Goal: Transaction & Acquisition: Purchase product/service

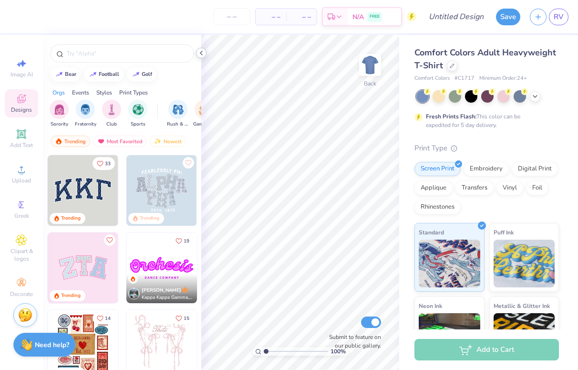
click at [201, 54] on polyline at bounding box center [201, 53] width 2 height 4
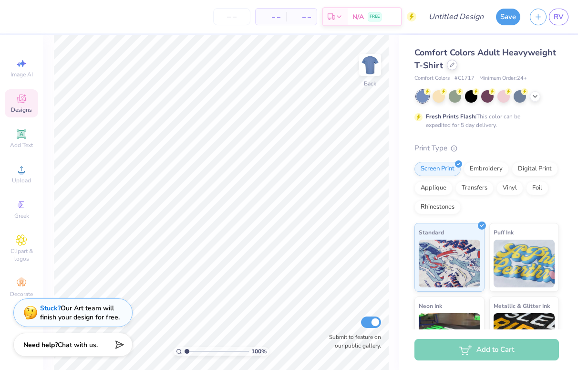
click at [448, 62] on div at bounding box center [452, 65] width 10 height 10
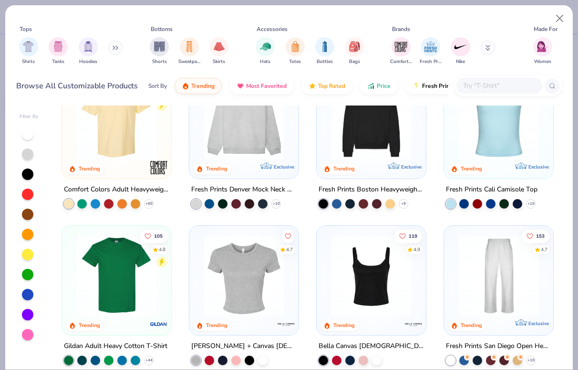
scroll to position [45, 0]
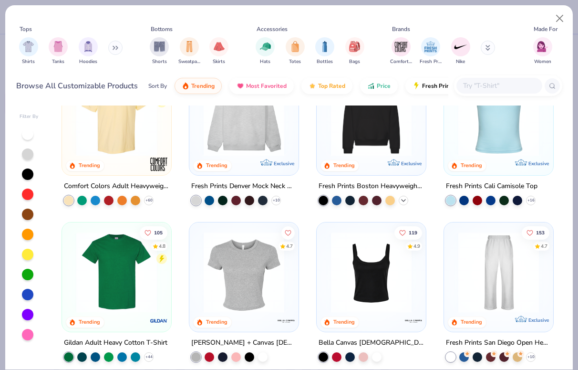
click at [405, 197] on icon at bounding box center [404, 201] width 8 height 8
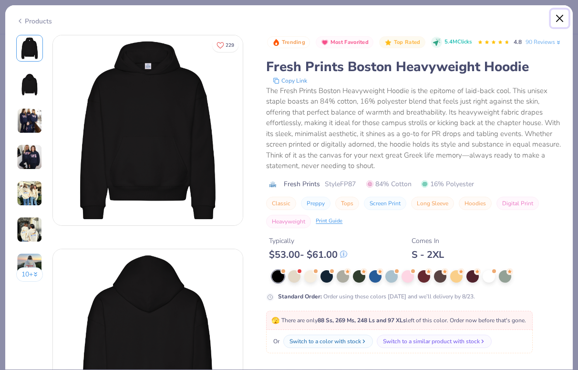
click at [559, 20] on button "Close" at bounding box center [560, 19] width 18 height 18
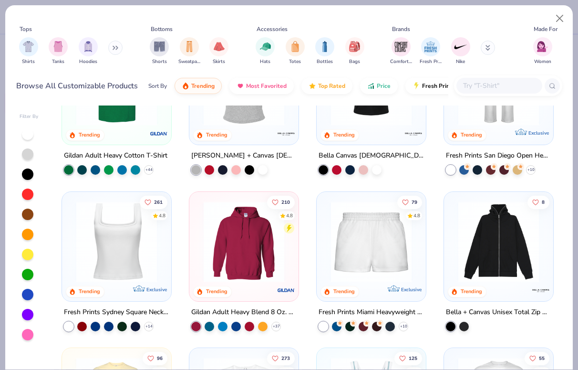
scroll to position [237, 0]
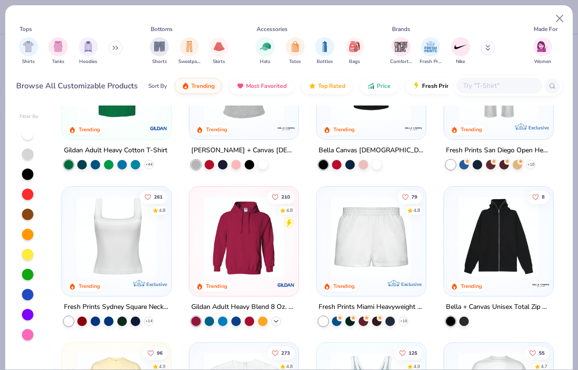
click at [275, 317] on icon at bounding box center [276, 321] width 8 height 8
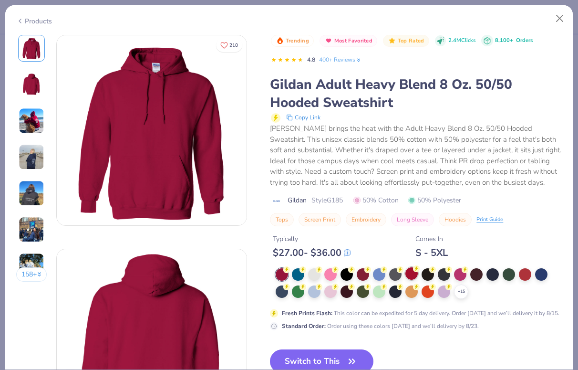
click at [414, 275] on div at bounding box center [411, 273] width 12 height 12
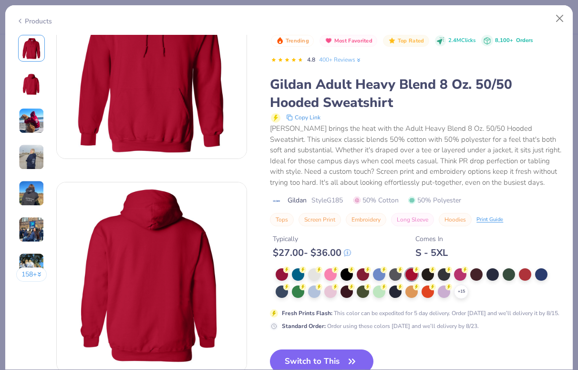
scroll to position [67, 0]
click at [560, 21] on button "Close" at bounding box center [560, 19] width 18 height 18
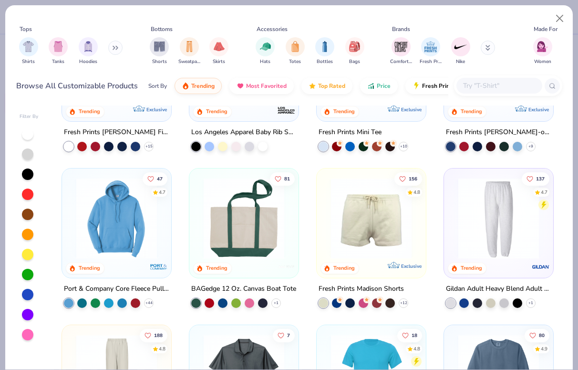
scroll to position [736, 0]
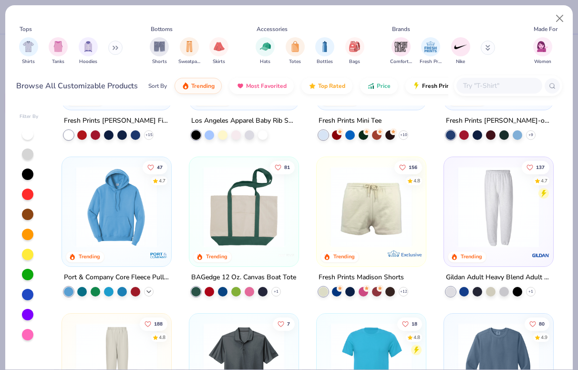
click at [150, 291] on icon at bounding box center [149, 291] width 8 height 8
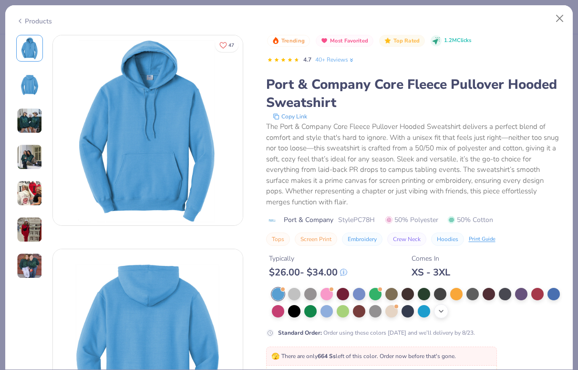
click at [441, 309] on icon at bounding box center [441, 311] width 8 height 8
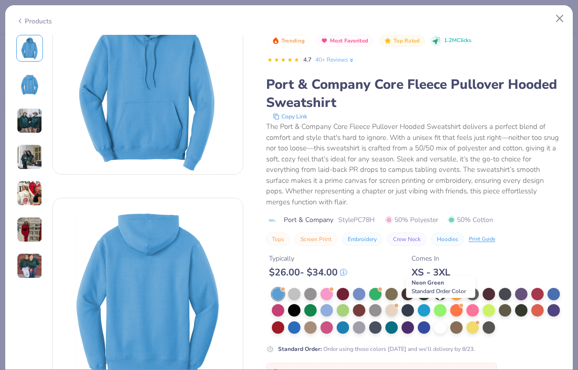
scroll to position [28, 0]
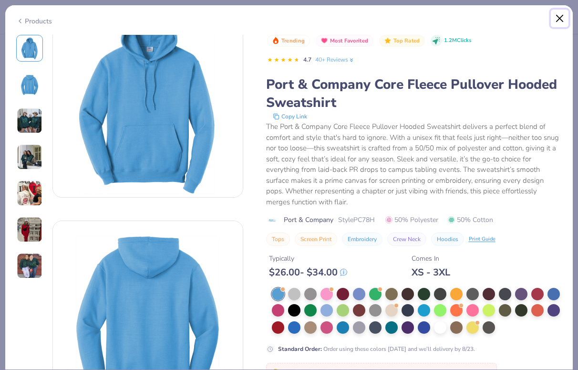
click at [558, 13] on button "Close" at bounding box center [560, 19] width 18 height 18
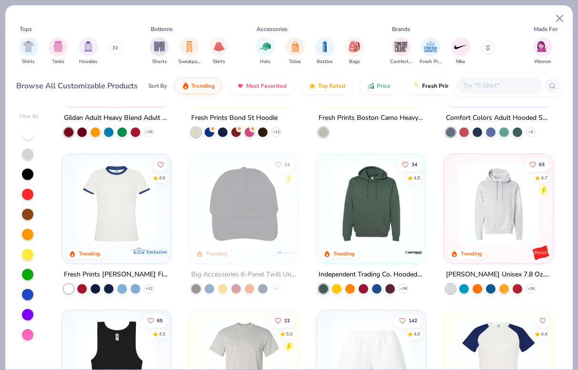
scroll to position [1521, 0]
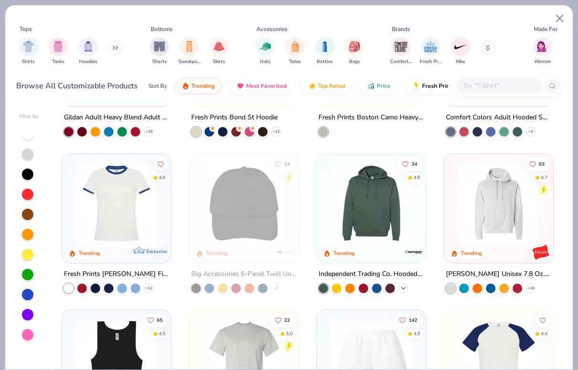
click at [405, 286] on icon at bounding box center [404, 288] width 8 height 8
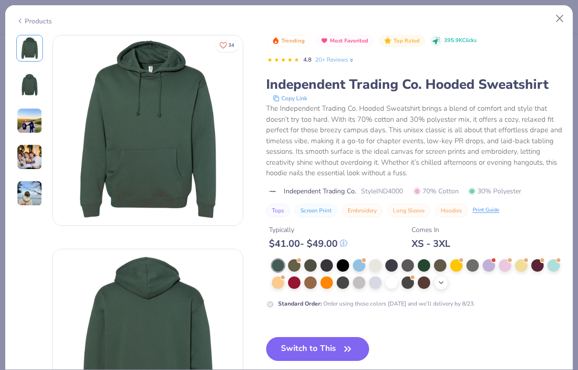
click at [447, 283] on div "+ 16" at bounding box center [441, 282] width 14 height 14
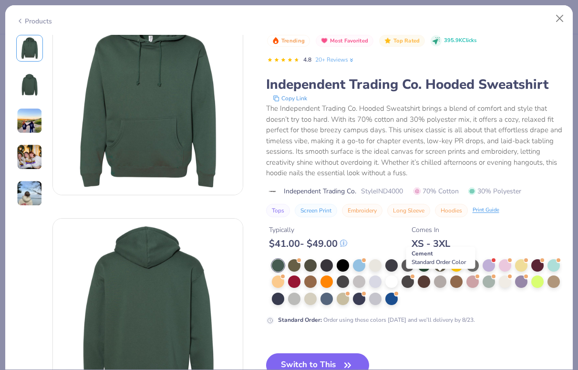
scroll to position [39, 0]
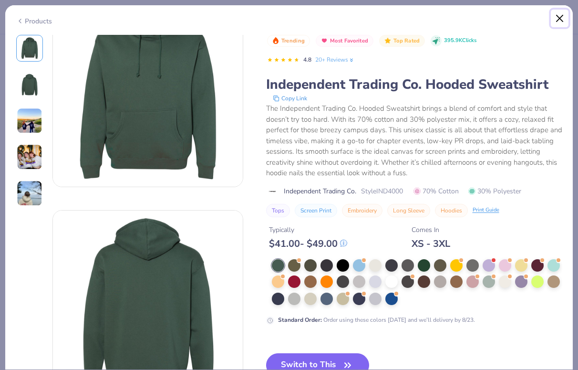
click at [556, 19] on button "Close" at bounding box center [560, 19] width 18 height 18
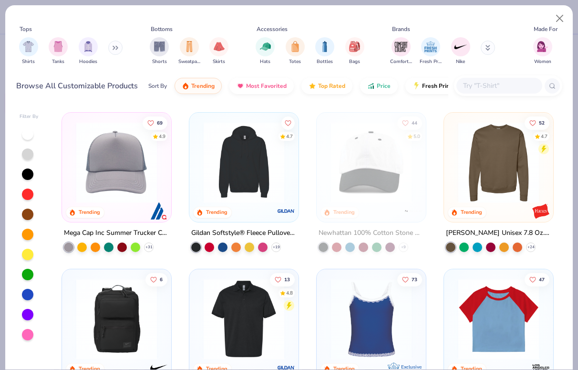
scroll to position [2030, 0]
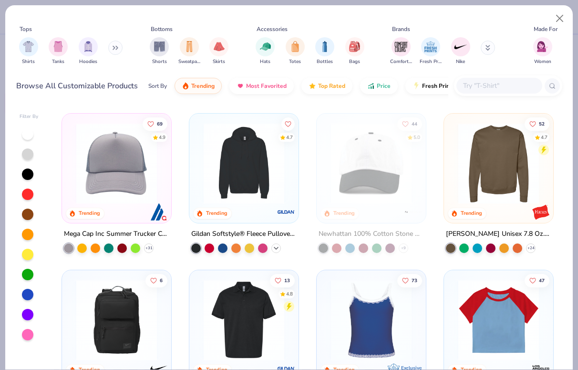
click at [278, 249] on icon at bounding box center [276, 248] width 8 height 8
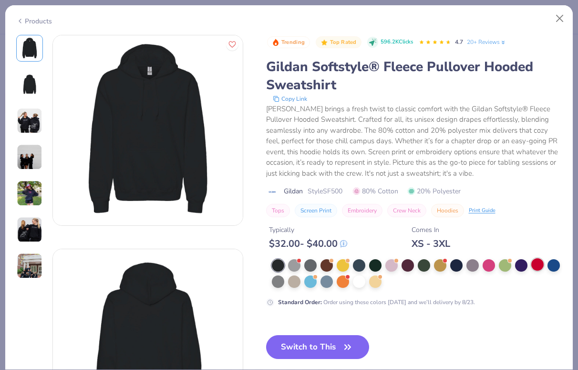
click at [539, 265] on div at bounding box center [537, 264] width 12 height 12
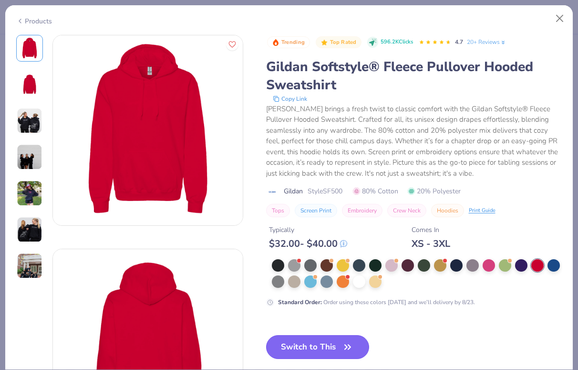
click at [337, 346] on button "Switch to This" at bounding box center [318, 347] width 104 height 24
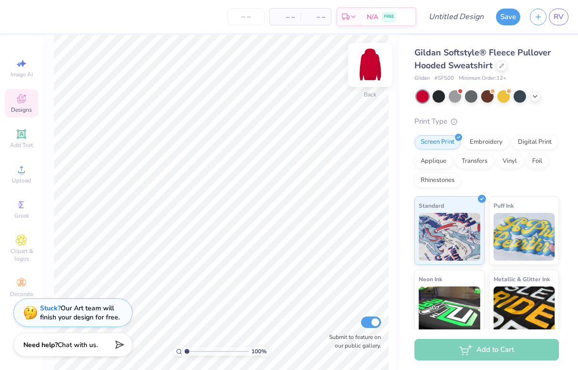
click at [369, 65] on img at bounding box center [370, 65] width 38 height 38
click at [33, 131] on div "Add Text" at bounding box center [21, 139] width 33 height 28
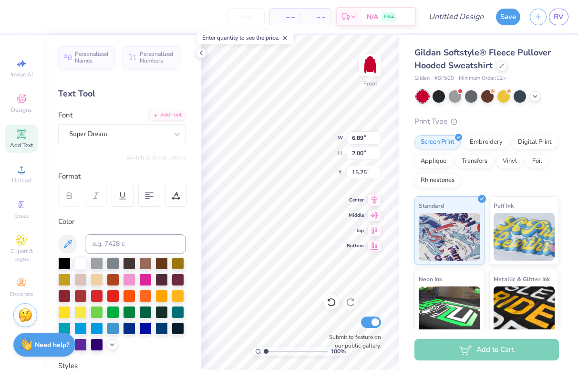
scroll to position [0, 0]
type textarea "Kappa Delta"
click at [147, 146] on div "Personalized Names Personalized Numbers Text Tool Add Font Font Super Dream Swi…" at bounding box center [122, 202] width 158 height 335
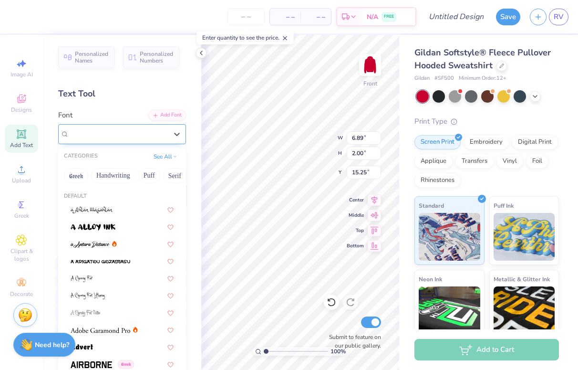
click at [147, 138] on div "Super Dream" at bounding box center [118, 133] width 100 height 15
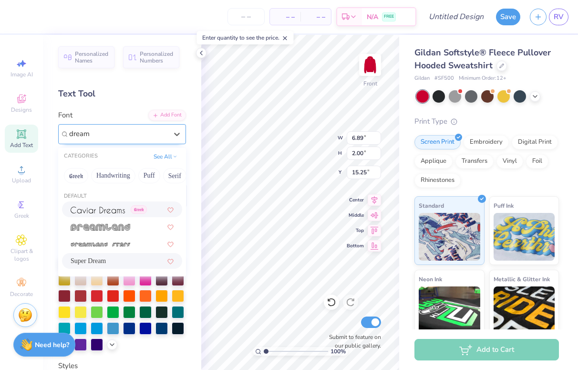
click at [104, 211] on img at bounding box center [98, 210] width 54 height 7
type input "dream"
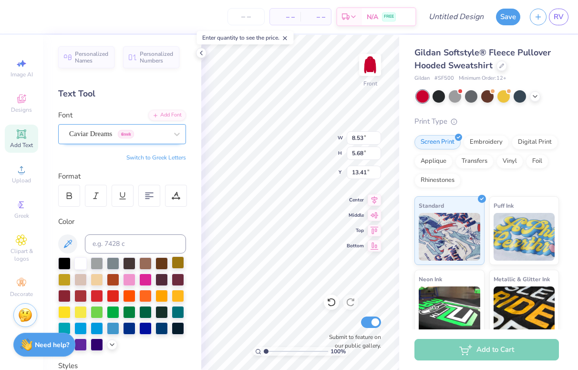
scroll to position [0, 0]
click at [90, 142] on div "Caviar Dreams Greek" at bounding box center [122, 134] width 128 height 20
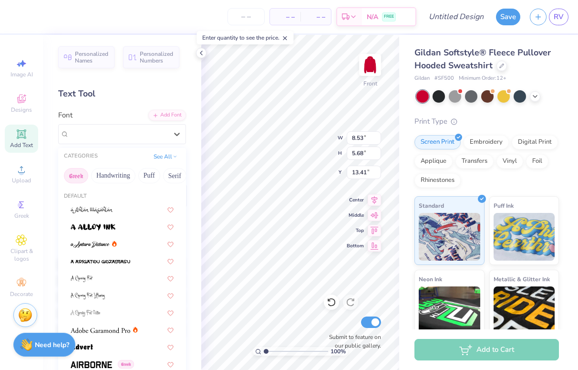
click at [81, 180] on button "Greek" at bounding box center [76, 175] width 24 height 15
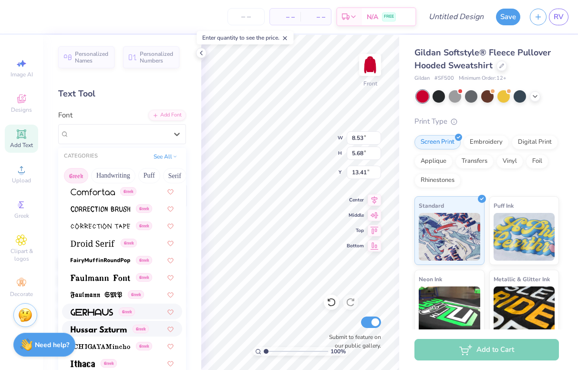
scroll to position [240, 0]
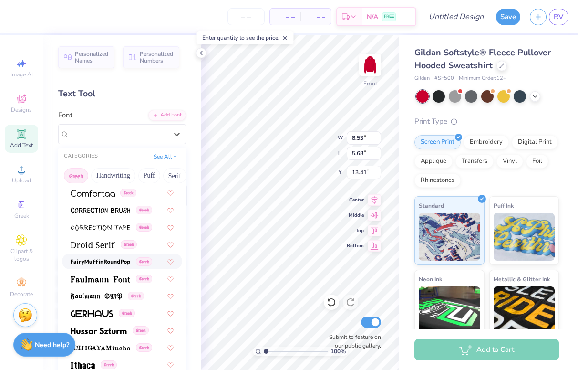
click at [111, 260] on img at bounding box center [101, 262] width 60 height 7
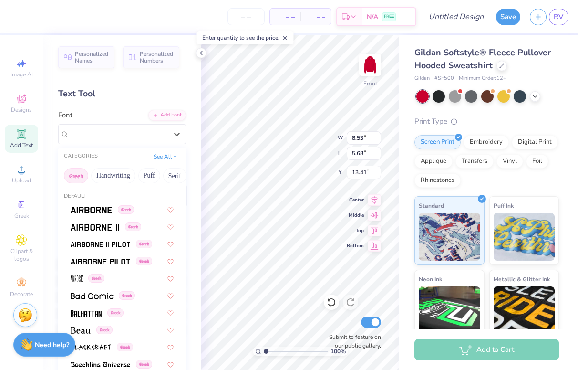
click at [123, 138] on div "FairyMuffinRoundPop Greek" at bounding box center [118, 133] width 100 height 15
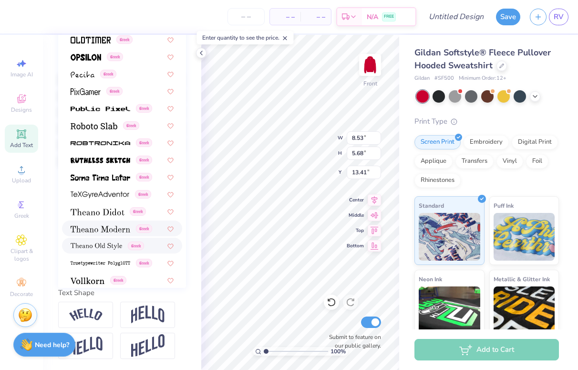
scroll to position [488, 0]
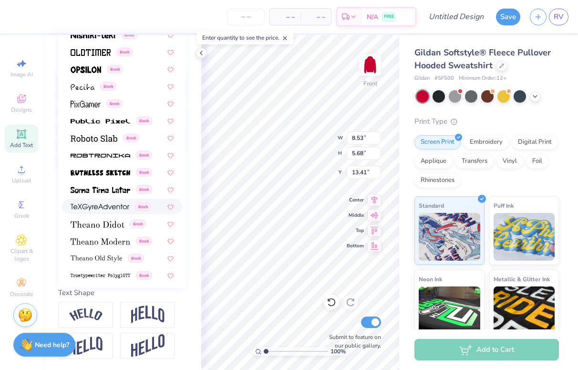
click at [110, 208] on img at bounding box center [100, 207] width 59 height 7
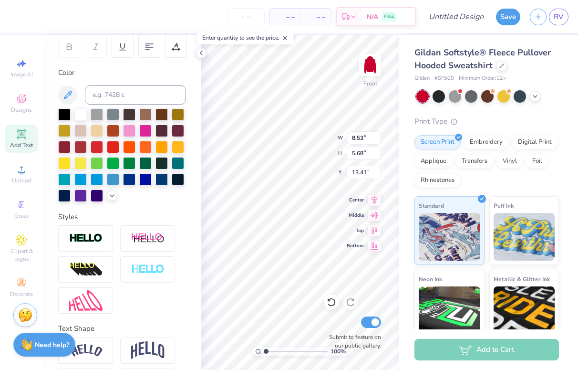
scroll to position [148, 0]
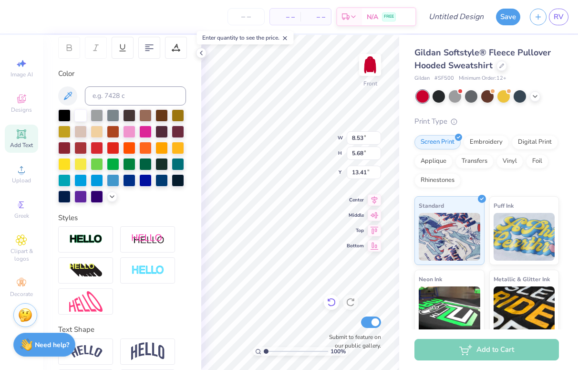
click at [325, 303] on div at bounding box center [331, 301] width 15 height 15
type input "10.57"
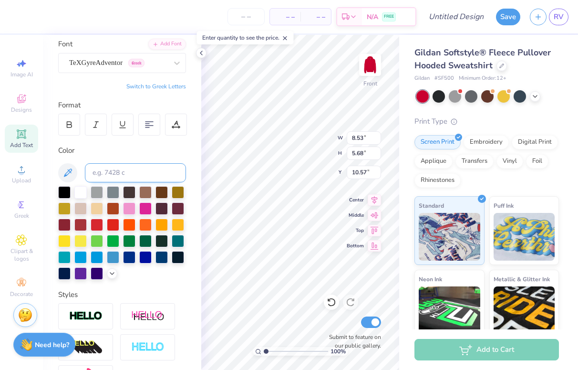
type input "8.94"
type input "5.56"
type input "13.47"
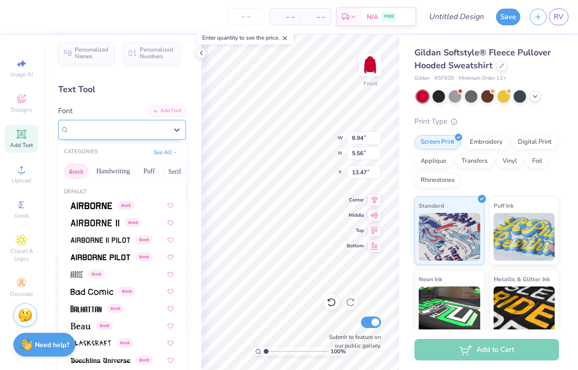
click at [107, 139] on div "TeXGyreAdventor Greek" at bounding box center [122, 130] width 128 height 20
click at [156, 172] on button "Puff" at bounding box center [149, 171] width 22 height 15
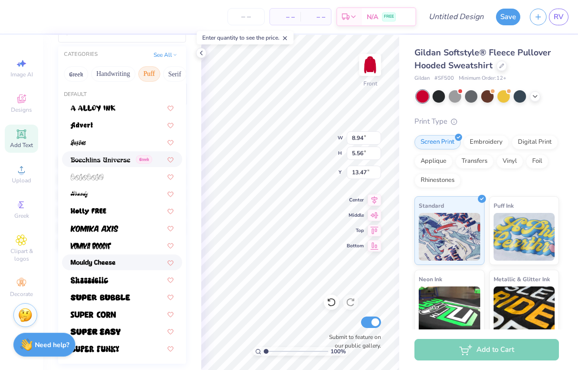
scroll to position [185, 0]
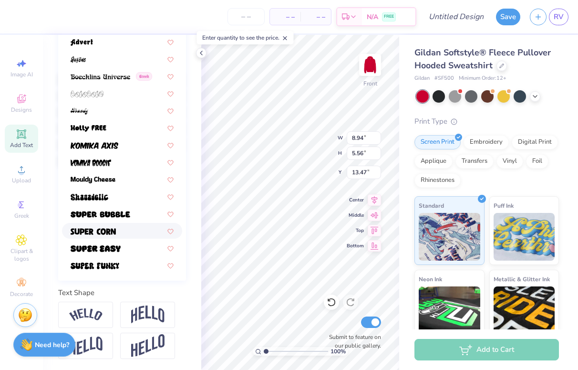
click at [132, 228] on div at bounding box center [122, 231] width 103 height 10
type input "7.33"
type input "5.25"
type input "13.63"
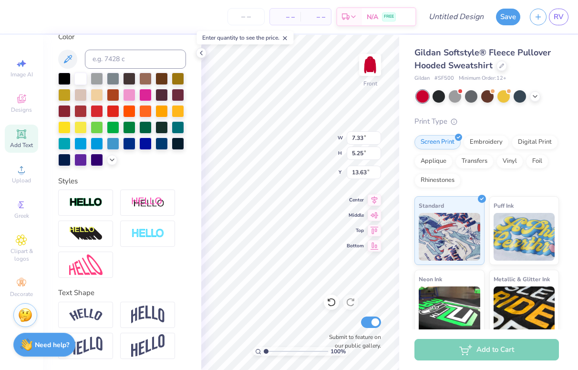
type input "9.19"
type input "9.18"
type input "9.19"
type textarea "Kappa"
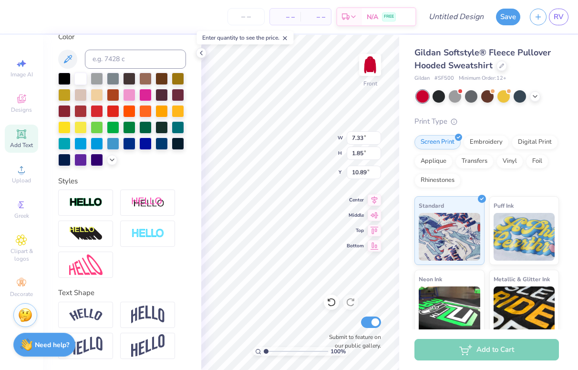
type input "9.48"
click at [23, 137] on icon at bounding box center [21, 133] width 7 height 7
type input "6.89"
type input "2.00"
type input "15.25"
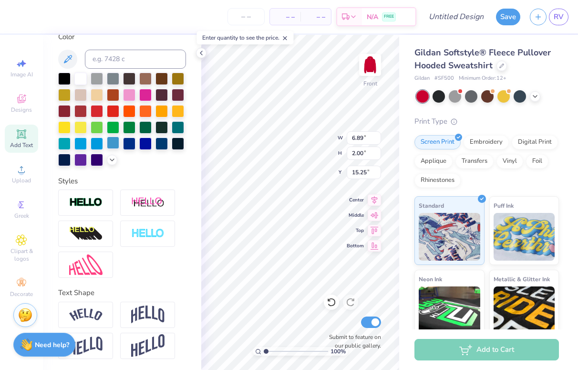
paste textarea "Delta"
type textarea "Delta"
click at [334, 296] on div at bounding box center [331, 301] width 15 height 15
paste textarea "Delta"
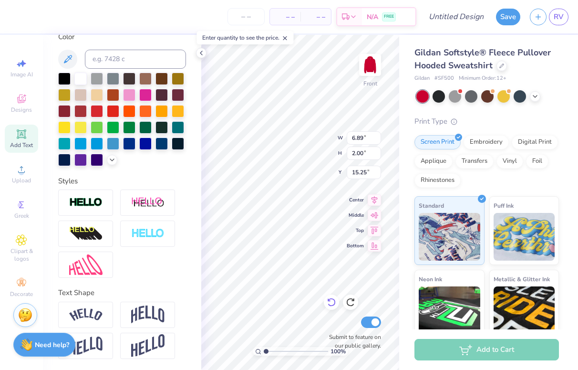
type textarea "Delta"
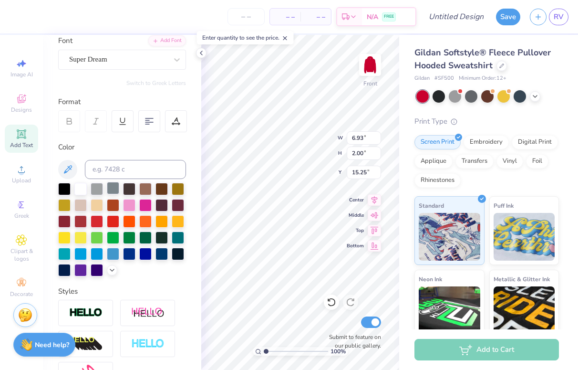
scroll to position [62, 0]
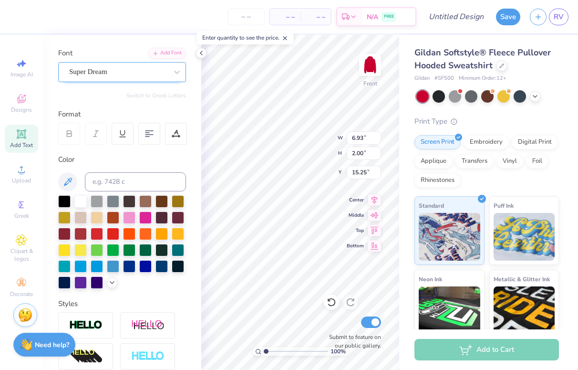
click at [107, 70] on div "Super Dream" at bounding box center [118, 71] width 100 height 15
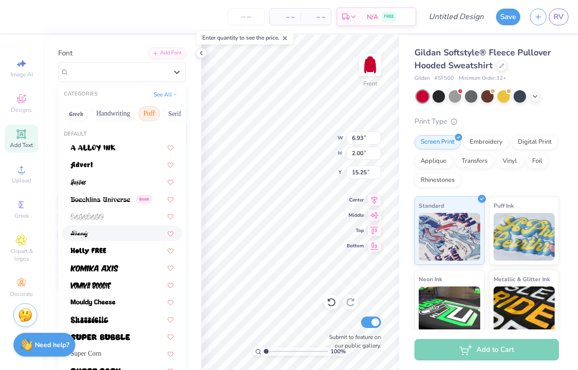
scroll to position [185, 0]
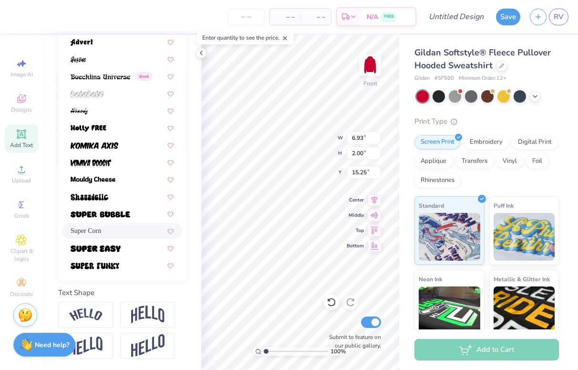
click at [109, 231] on div "Super Corn" at bounding box center [122, 231] width 103 height 10
type input "6.55"
type input "1.83"
type input "15.33"
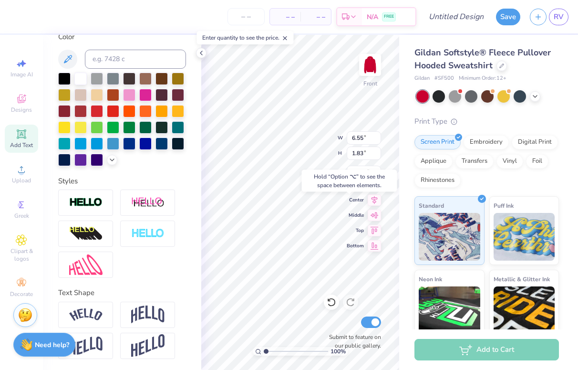
type input "11.78"
type input "8.34"
type input "6.55"
type input "1.83"
type input "10.59"
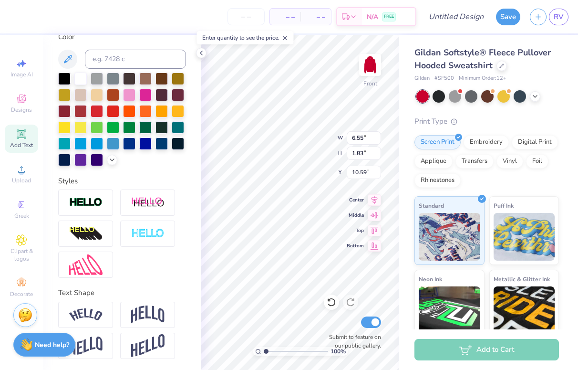
type input "7.33"
type input "1.85"
type input "8.34"
type input "4.08"
type input "4.09"
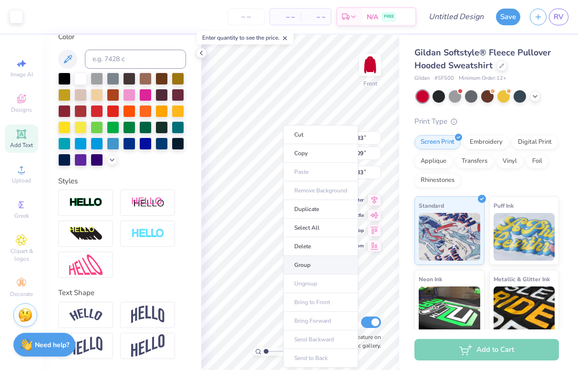
click at [309, 260] on li "Group" at bounding box center [320, 265] width 75 height 19
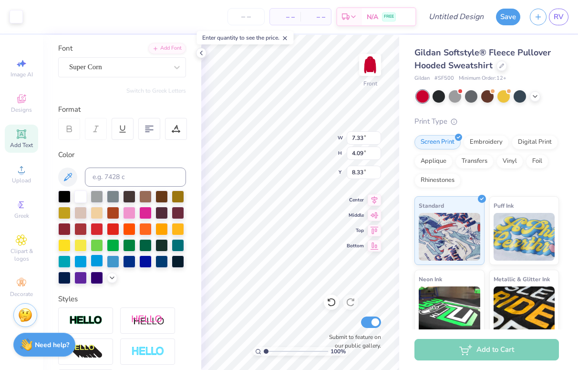
scroll to position [65, 0]
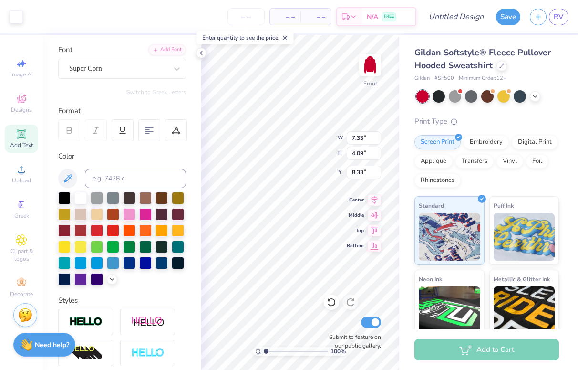
click at [98, 133] on icon at bounding box center [96, 130] width 9 height 9
type input "8.34"
click at [99, 135] on div at bounding box center [96, 130] width 22 height 22
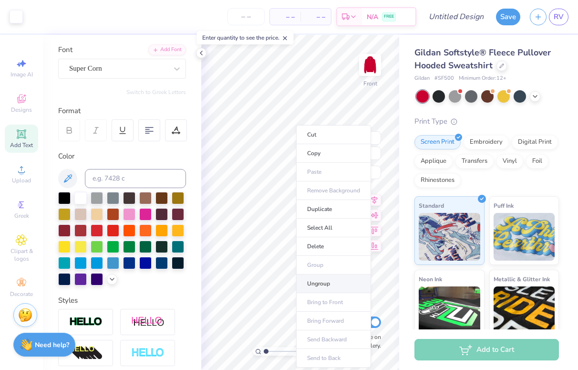
click at [342, 280] on li "Ungroup" at bounding box center [333, 283] width 75 height 19
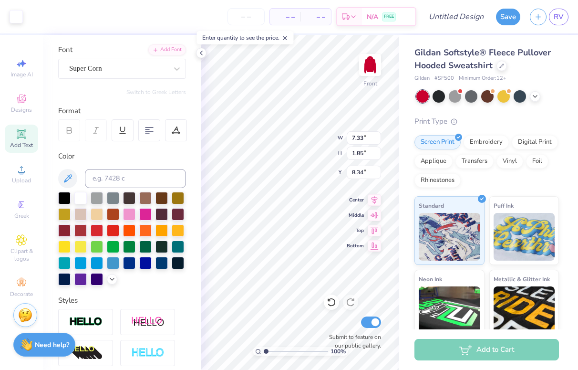
type input "8.36"
click at [101, 125] on div at bounding box center [96, 130] width 22 height 22
type input "4.06"
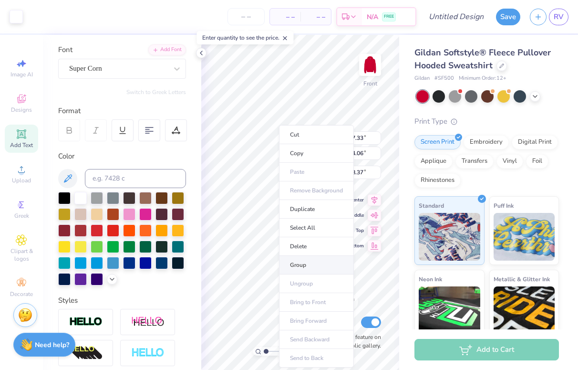
click at [316, 265] on li "Group" at bounding box center [316, 265] width 75 height 19
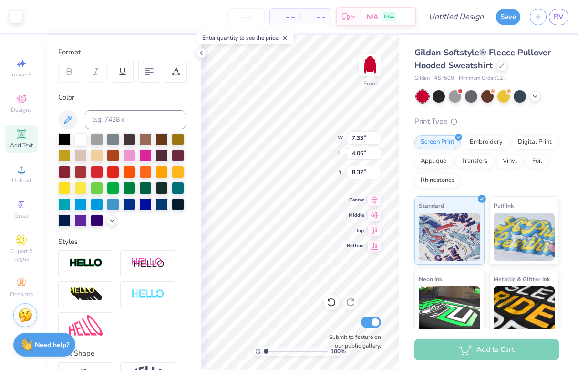
scroll to position [185, 0]
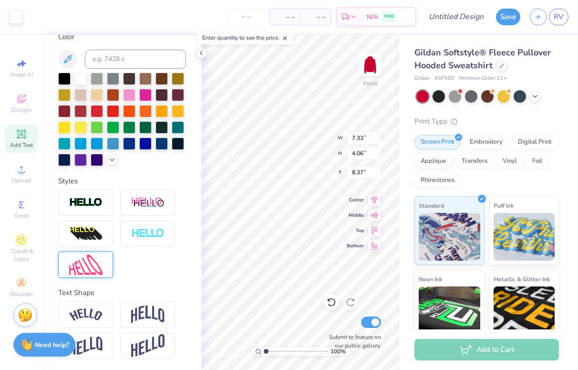
click at [77, 269] on img at bounding box center [85, 264] width 33 height 21
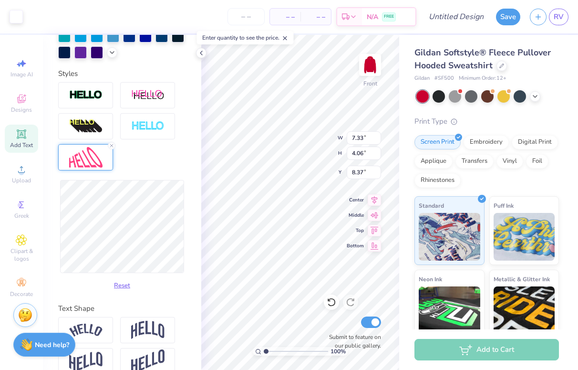
scroll to position [308, 0]
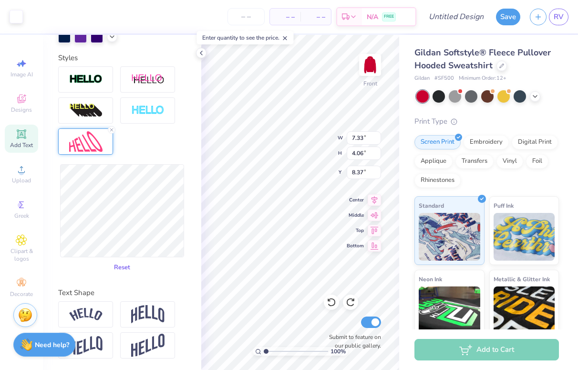
click at [123, 269] on button "Reset" at bounding box center [122, 268] width 25 height 16
type input "7.58"
type input "6.55"
type input "1.83"
type input "10.60"
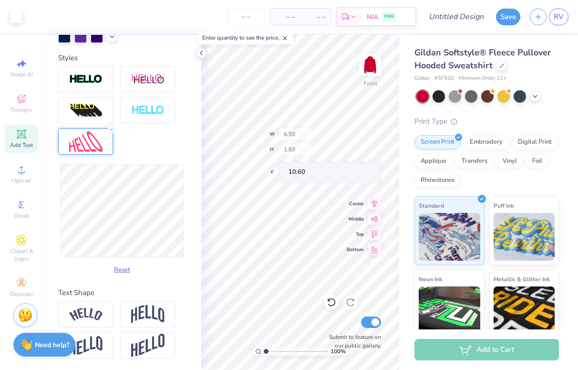
scroll to position [185, 0]
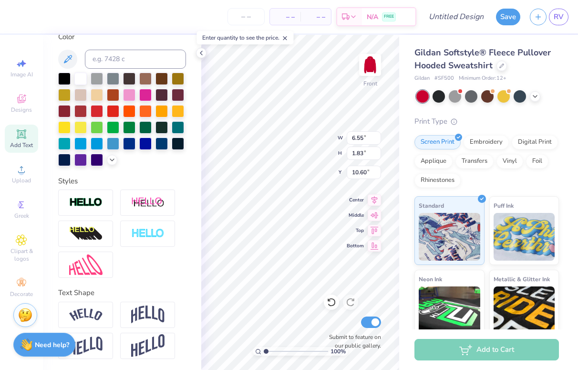
type input "10.61"
click at [100, 265] on img at bounding box center [85, 264] width 33 height 21
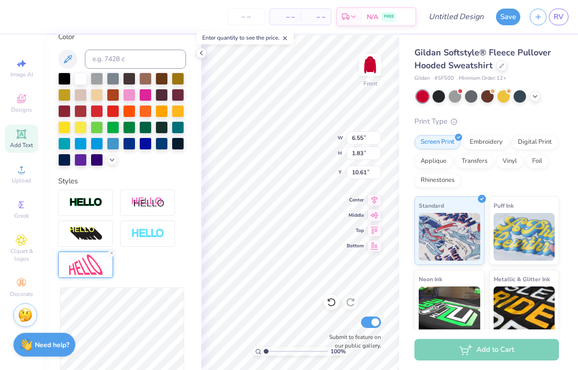
scroll to position [242, 0]
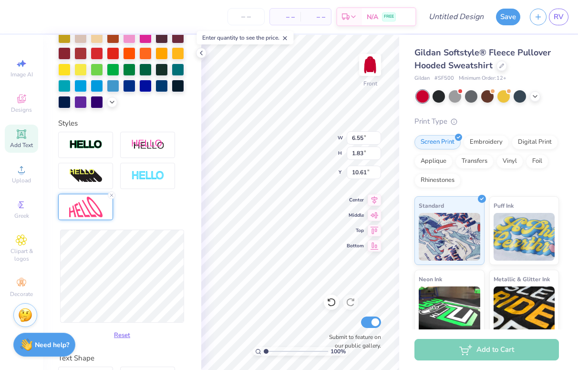
type input "6.59"
type input "1.86"
type input "10.59"
type input "6.58"
click at [98, 330] on div "Reset" at bounding box center [122, 286] width 128 height 114
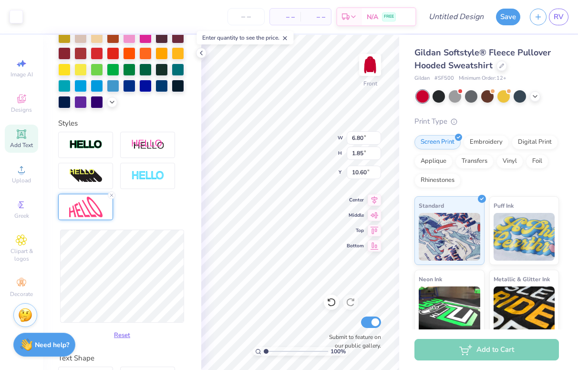
type input "10.61"
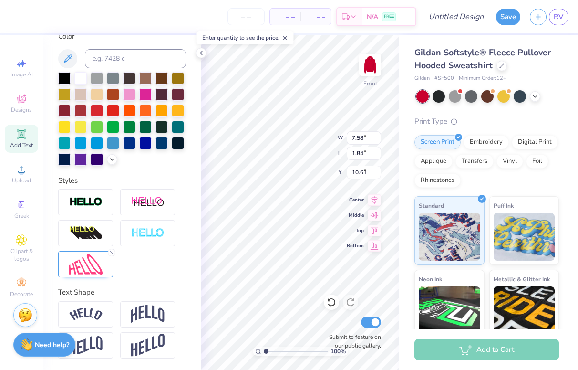
type input "7.58"
type input "1.84"
type input "8.37"
type input "8.25"
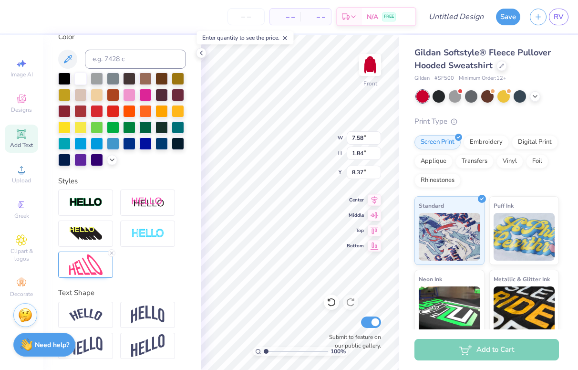
type input "4.09"
type input "7.78"
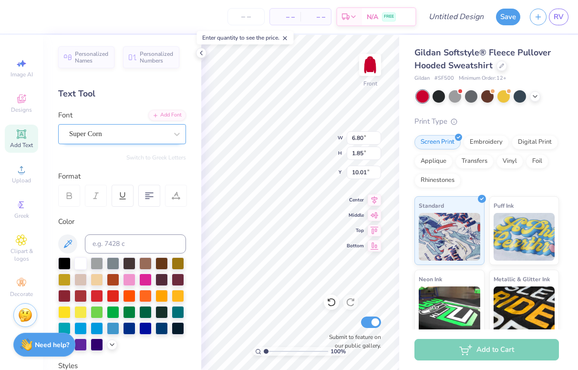
click at [107, 140] on div "Super Corn" at bounding box center [118, 133] width 100 height 15
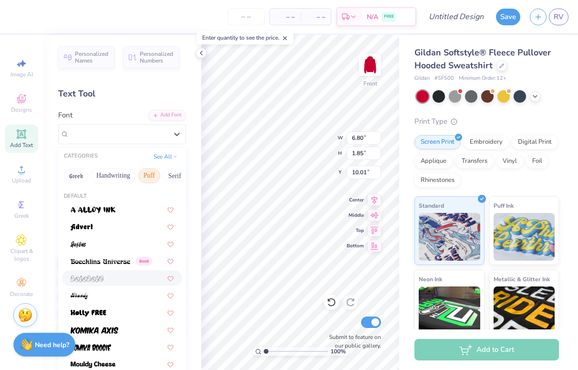
scroll to position [23, 0]
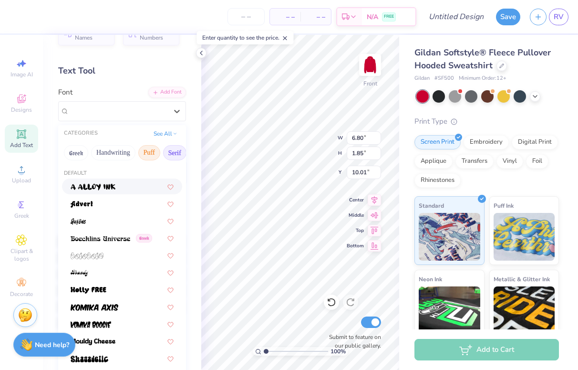
click at [171, 159] on button "Serif" at bounding box center [174, 152] width 23 height 15
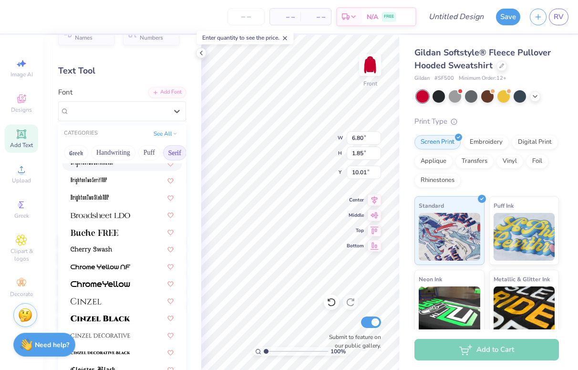
scroll to position [58, 0]
click at [125, 230] on div at bounding box center [122, 231] width 103 height 10
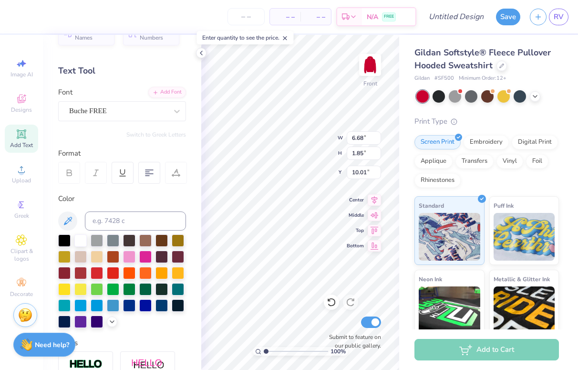
type input "7.58"
type input "1.84"
type input "7.78"
click at [165, 108] on div "Super Corn" at bounding box center [118, 111] width 100 height 15
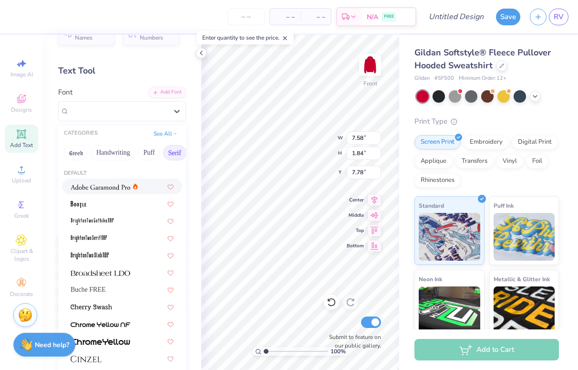
click at [172, 152] on button "Serif" at bounding box center [174, 152] width 23 height 15
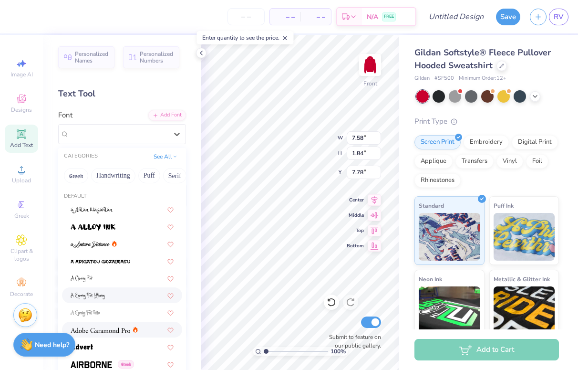
scroll to position [30, 0]
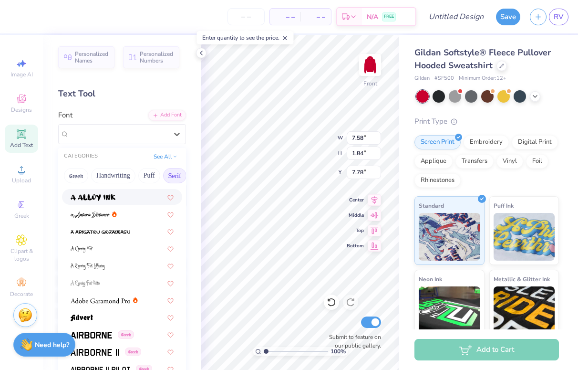
click at [175, 180] on button "Serif" at bounding box center [174, 175] width 23 height 15
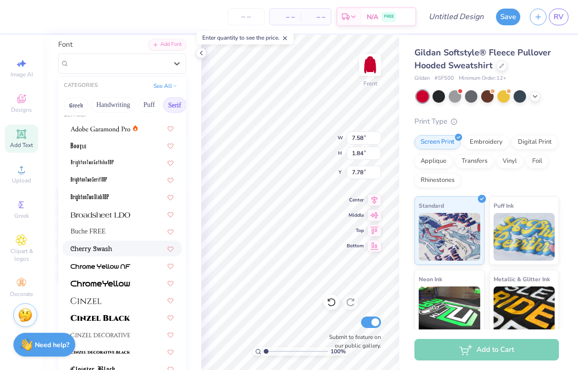
scroll to position [14, 0]
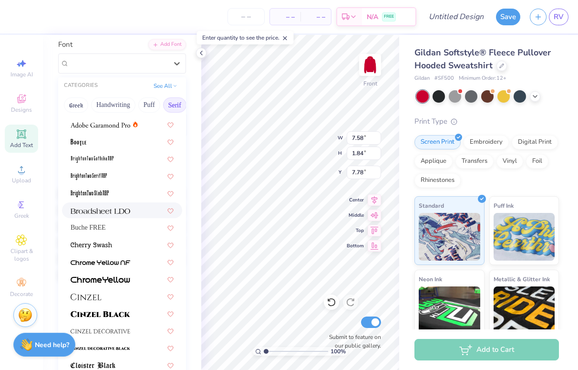
click at [130, 211] on img at bounding box center [101, 211] width 60 height 7
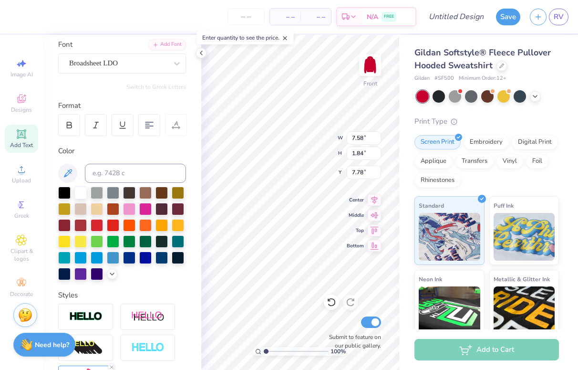
type input "7.51"
type input "1.86"
type input "7.77"
type input "6.68"
type input "1.85"
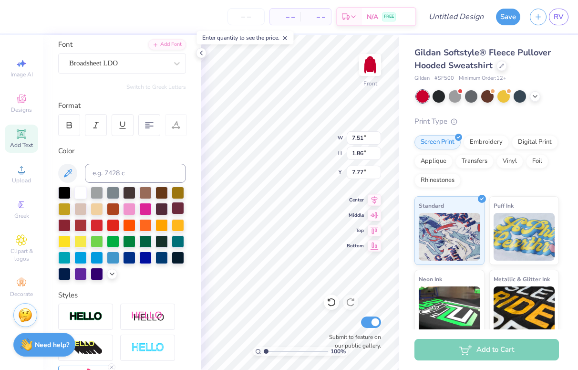
type input "10.01"
type input "7.51"
type input "1.86"
type input "7.77"
click at [146, 72] on div "Broadsheet LDO" at bounding box center [122, 63] width 128 height 20
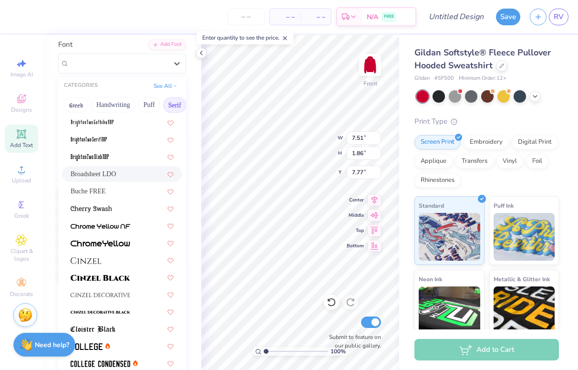
scroll to position [52, 0]
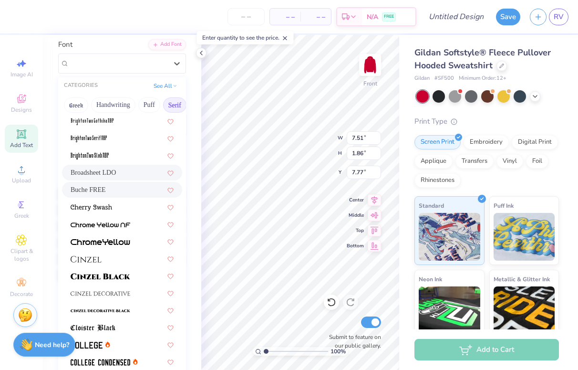
click at [138, 194] on div "Buche FREE" at bounding box center [122, 190] width 103 height 10
type input "7.44"
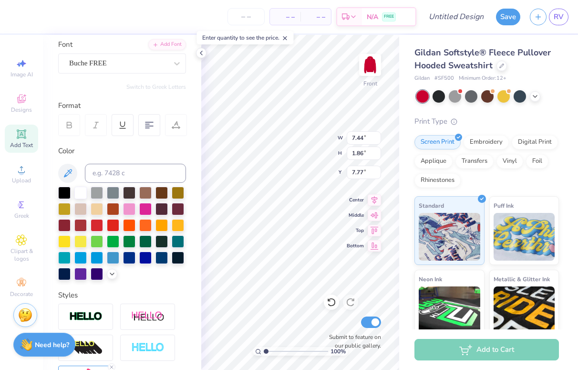
type input "8.16"
type input "7.44"
type input "1.86"
type input "8.16"
type input "6.68"
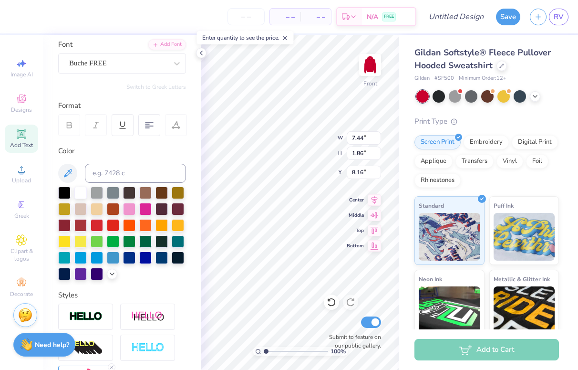
type input "1.85"
type input "10.01"
type input "7.44"
type input "1.86"
type input "8.16"
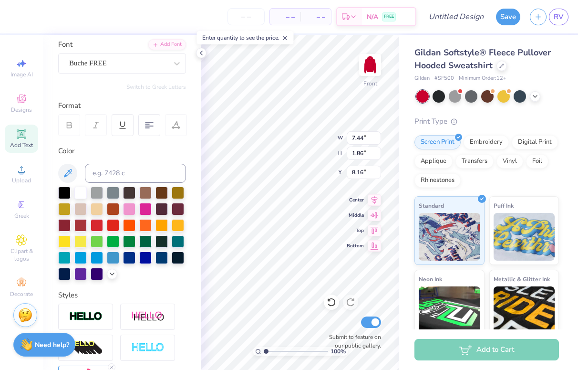
type input "6.68"
type input "1.85"
type input "10.01"
type input "7.44"
type input "1.86"
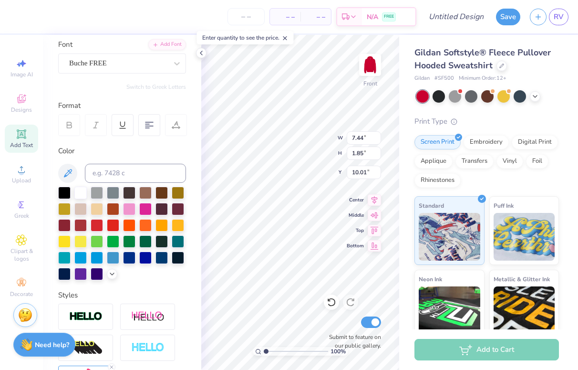
type input "8.16"
type input "7.85"
type input "1.96"
type input "8.05"
click at [166, 65] on div "Buche FREE" at bounding box center [118, 63] width 100 height 15
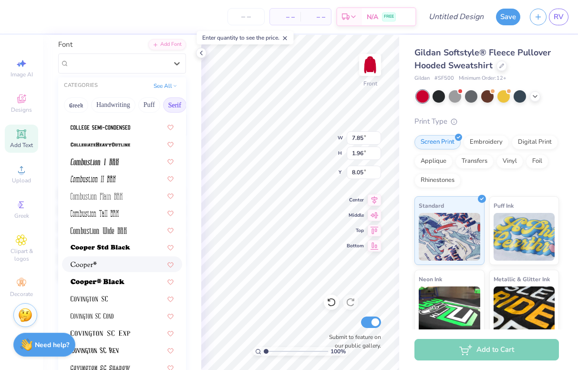
scroll to position [335, 0]
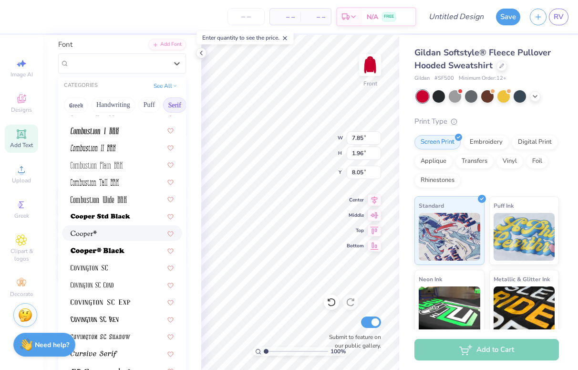
click at [126, 237] on div at bounding box center [122, 233] width 103 height 10
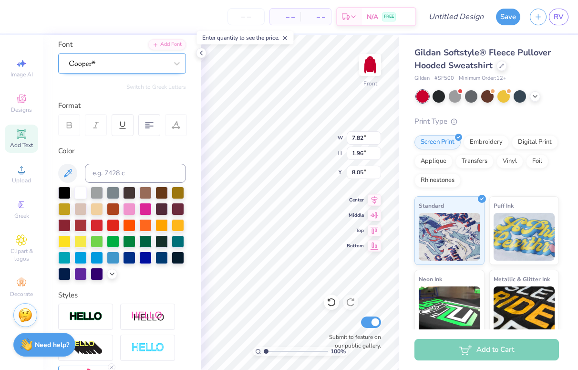
click at [109, 64] on div at bounding box center [118, 63] width 100 height 15
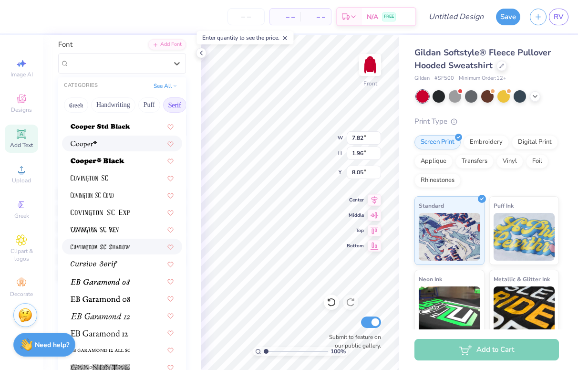
scroll to position [432, 0]
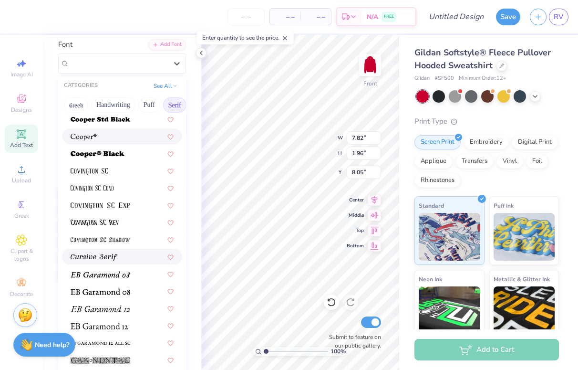
click at [125, 260] on div at bounding box center [122, 256] width 103 height 10
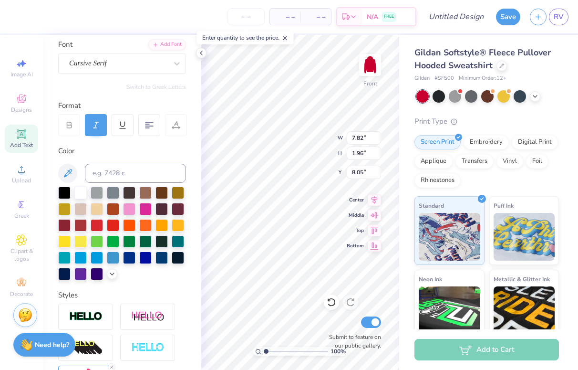
type input "8.11"
type input "8.06"
click at [135, 59] on div "Cursive Serif" at bounding box center [118, 63] width 100 height 15
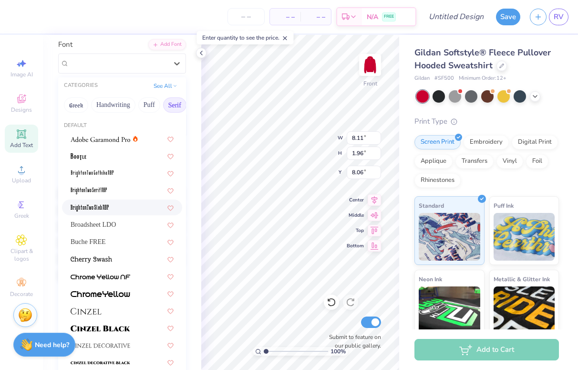
scroll to position [644, 0]
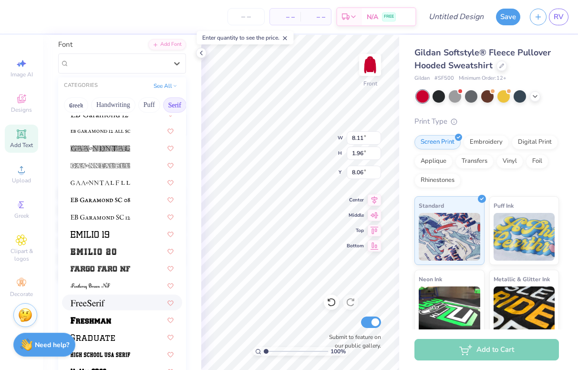
click at [119, 300] on div at bounding box center [122, 302] width 103 height 10
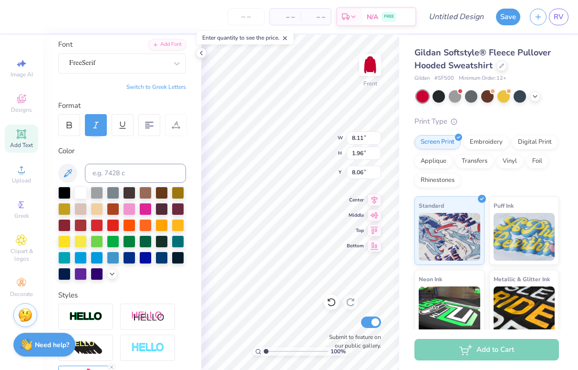
type input "8.10"
type input "8.05"
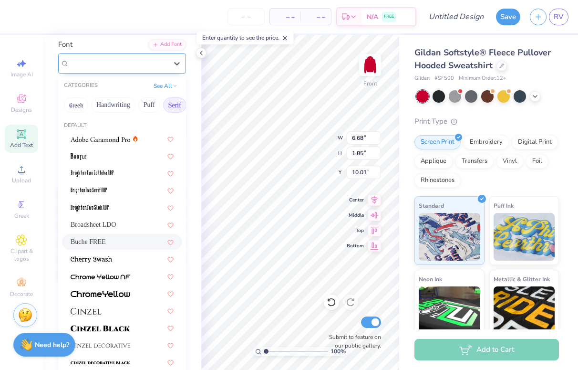
click at [125, 59] on div "Buche FREE" at bounding box center [118, 63] width 100 height 15
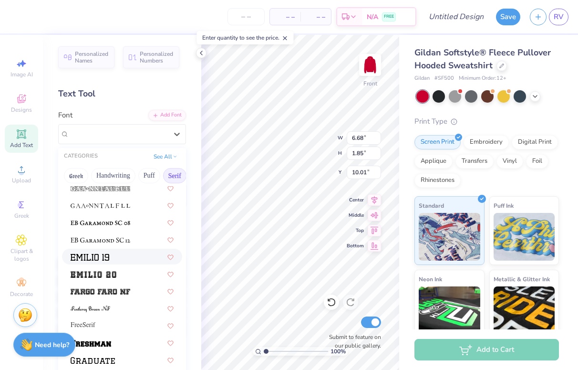
scroll to position [692, 0]
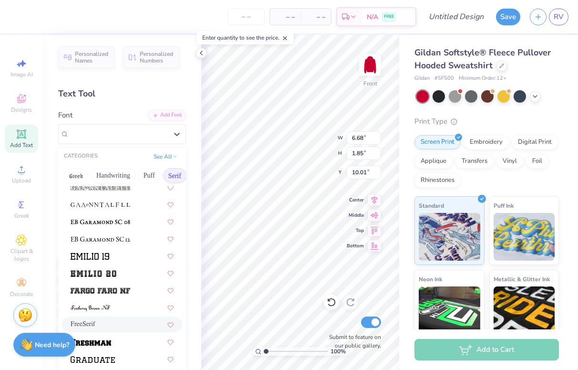
click at [116, 325] on div "FreeSerif" at bounding box center [122, 324] width 103 height 10
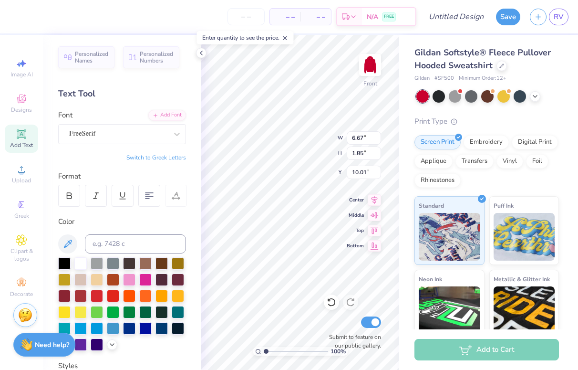
type input "6.67"
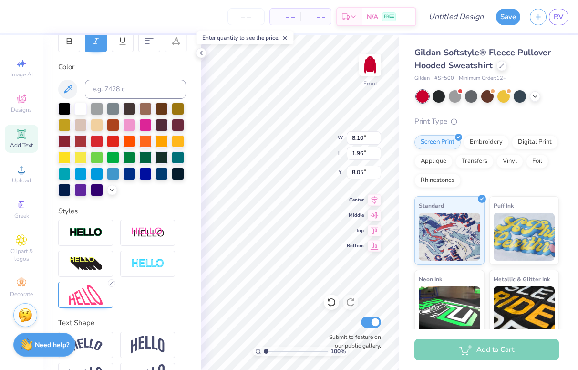
scroll to position [153, 0]
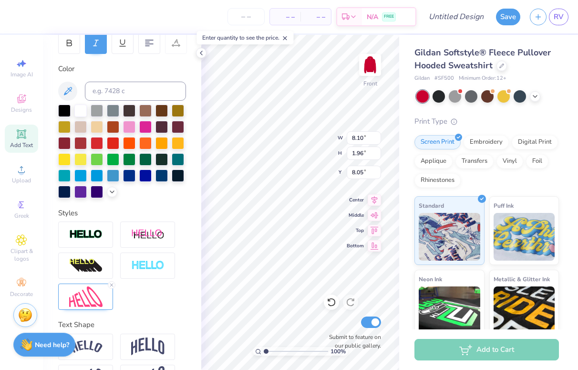
click at [98, 44] on icon at bounding box center [96, 43] width 9 height 9
type input "6.67"
type input "1.85"
type input "10.01"
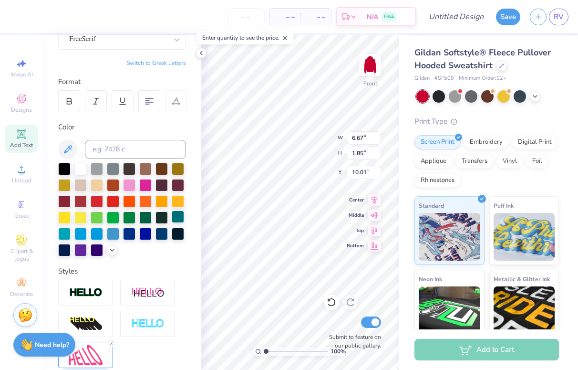
scroll to position [92, 0]
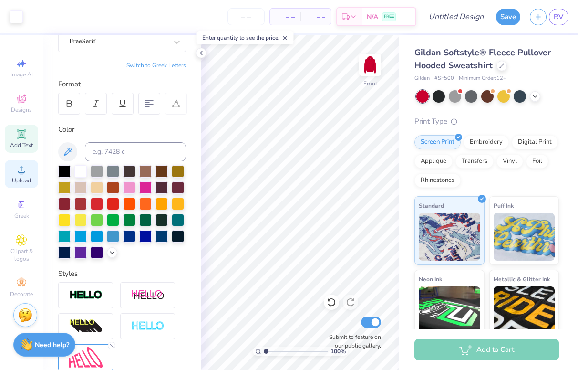
click at [27, 179] on span "Upload" at bounding box center [21, 181] width 19 height 8
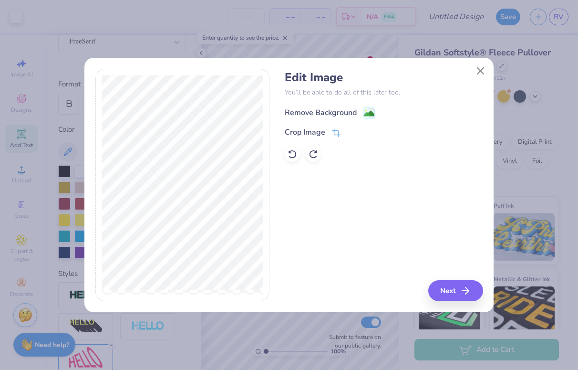
click at [359, 114] on div "Remove Background" at bounding box center [330, 113] width 90 height 12
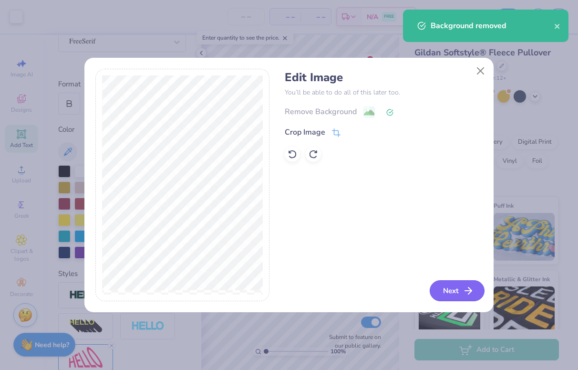
click at [459, 287] on button "Next" at bounding box center [457, 290] width 55 height 21
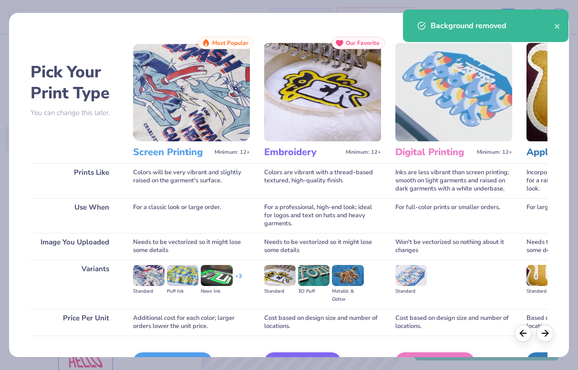
scroll to position [58, 0]
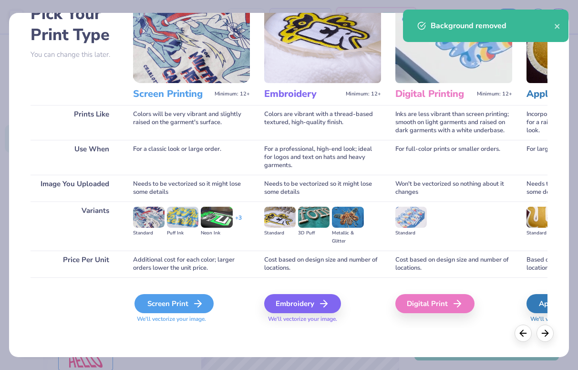
click at [195, 305] on icon at bounding box center [197, 303] width 11 height 11
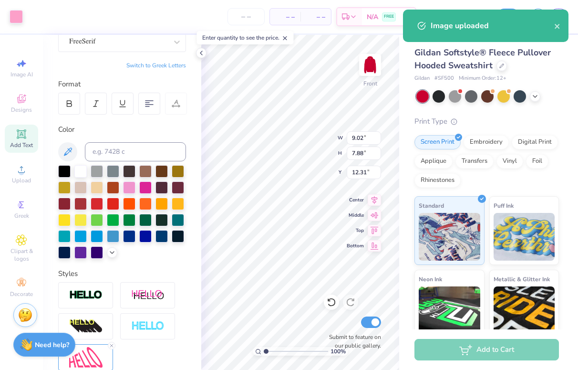
type input "3.50"
type input "3.05"
type input "17.14"
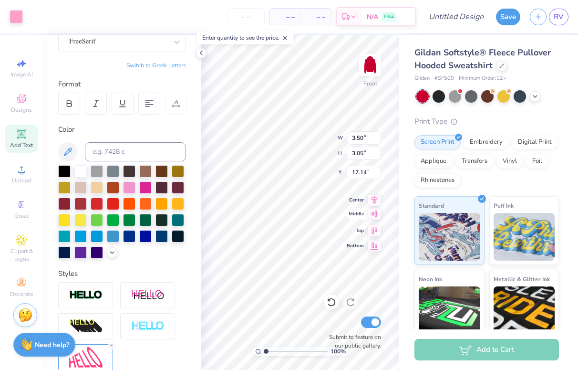
type input "10.01"
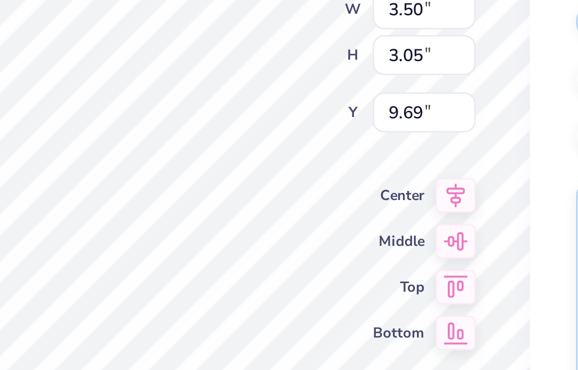
type input "9.69"
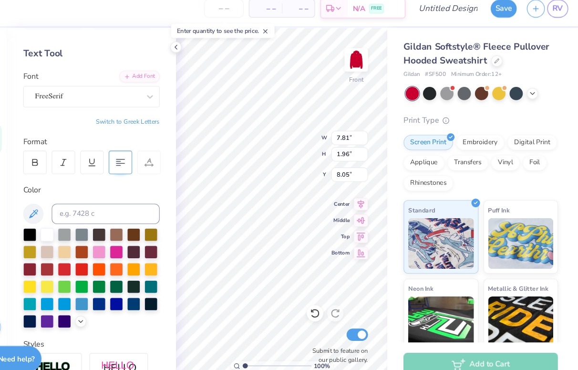
scroll to position [18, 0]
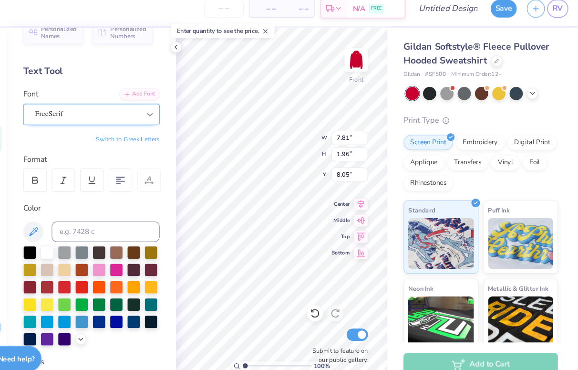
click at [176, 120] on icon at bounding box center [177, 116] width 10 height 10
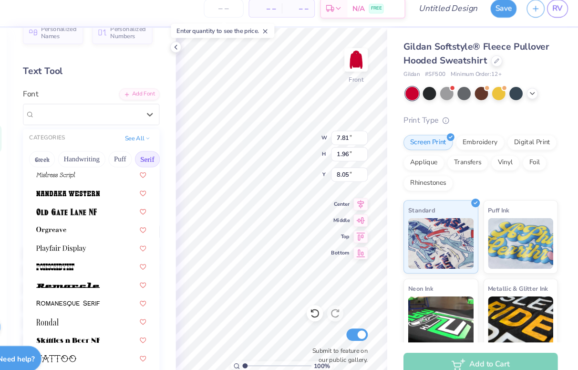
scroll to position [1019, 0]
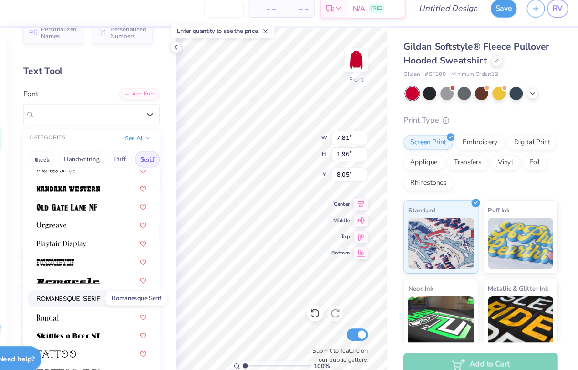
click at [114, 283] on span at bounding box center [101, 288] width 60 height 10
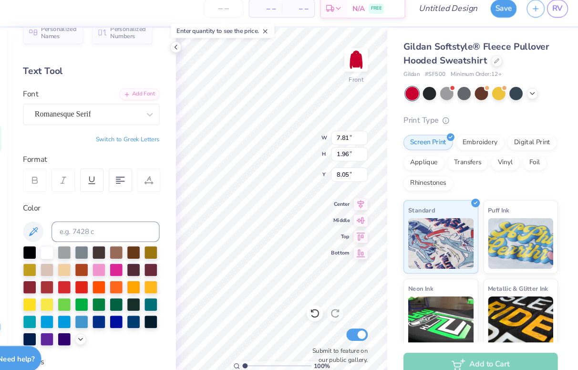
type input "7.74"
type input "7.73"
click at [170, 111] on div at bounding box center [176, 115] width 17 height 17
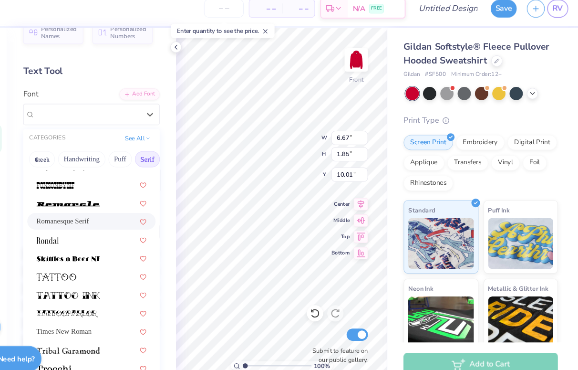
click at [136, 219] on div "Romanesque Serif" at bounding box center [122, 216] width 103 height 10
type input "6.56"
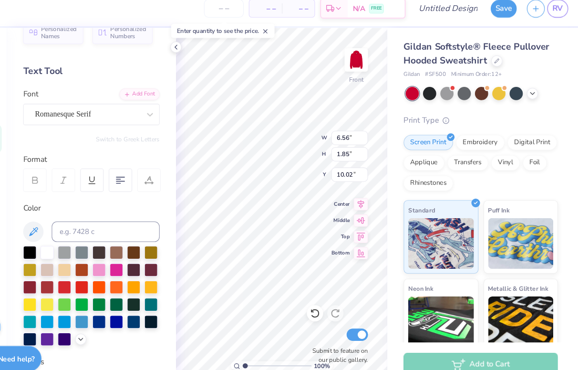
type input "10.02"
type input "3.50"
type input "3.05"
type input "9.69"
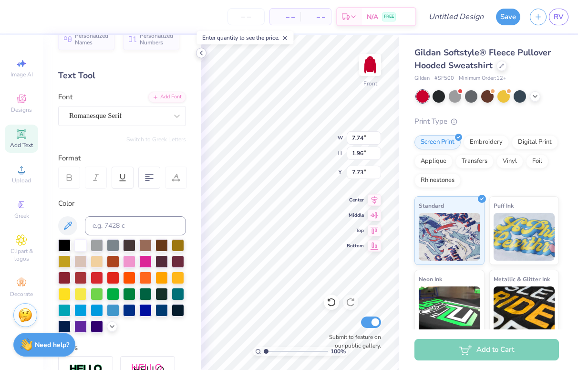
click at [200, 52] on icon at bounding box center [201, 53] width 8 height 8
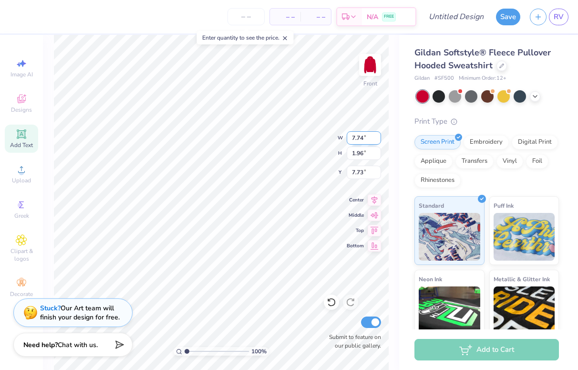
type input "7.97"
type input "2.02"
type input "7.67"
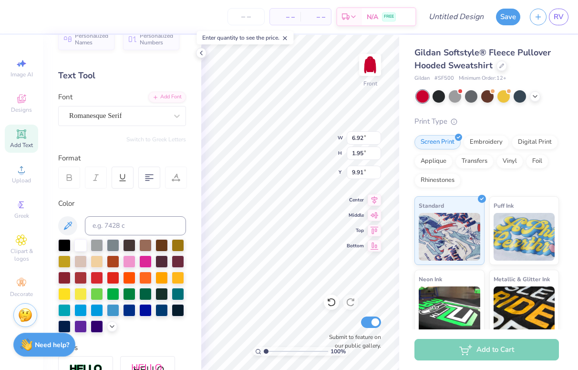
type input "6.92"
type input "1.95"
type input "9.91"
type input "6.92"
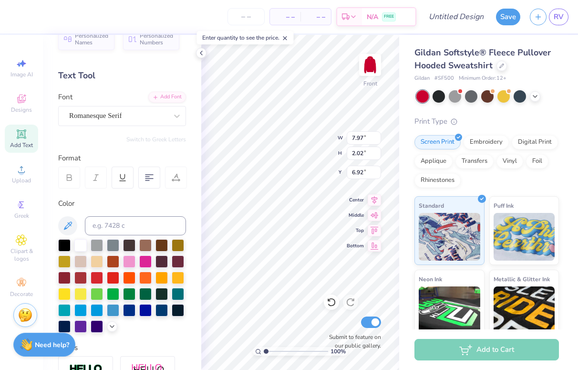
type input "6.92"
type input "1.95"
type input "9.49"
type input "7.97"
type input "2.02"
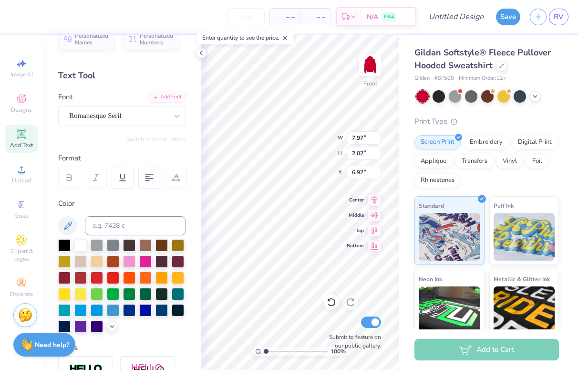
type input "7.09"
type input "3.50"
type input "3.05"
type input "9.49"
type input "3.41"
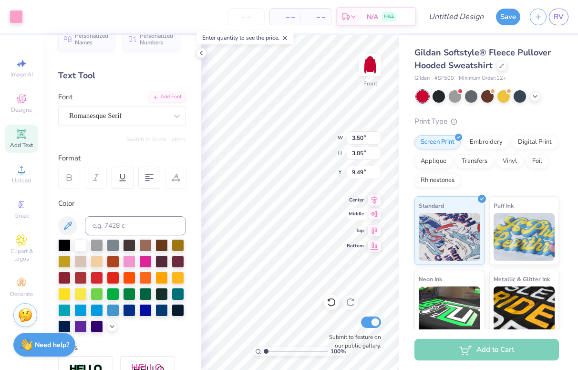
type input "2.98"
type input "10.51"
click at [120, 111] on div "Romanesque Serif" at bounding box center [118, 115] width 100 height 15
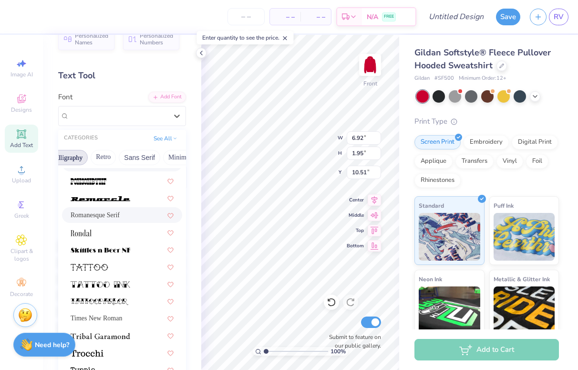
scroll to position [0, 172]
click at [105, 157] on button "Retro" at bounding box center [100, 157] width 25 height 15
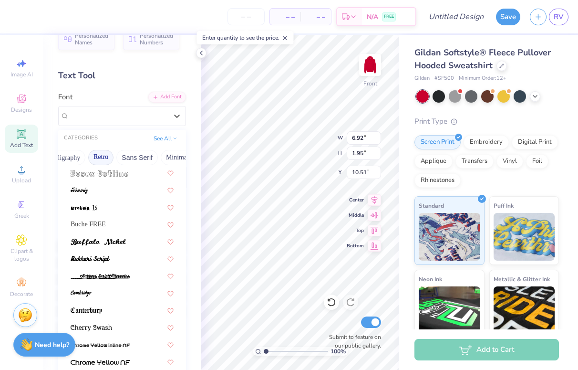
scroll to position [139, 0]
click at [175, 159] on button "Minimal" at bounding box center [177, 157] width 33 height 15
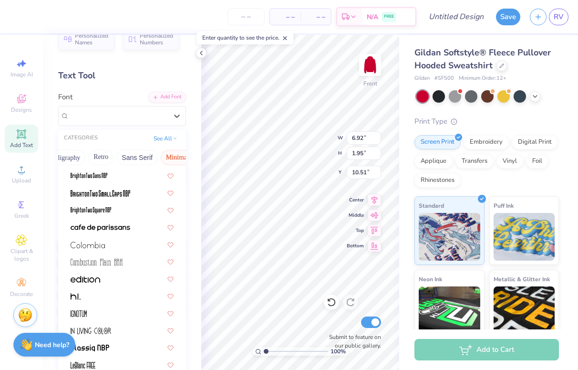
scroll to position [70, 0]
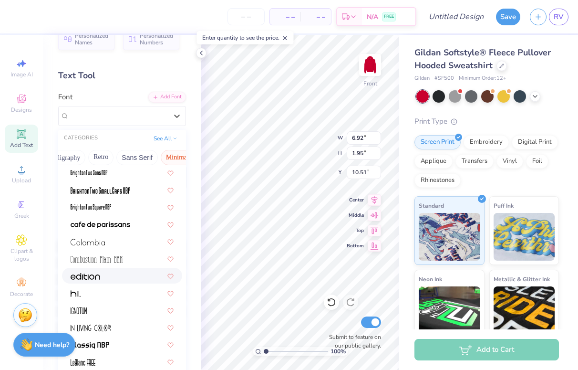
click at [117, 279] on div at bounding box center [122, 275] width 103 height 10
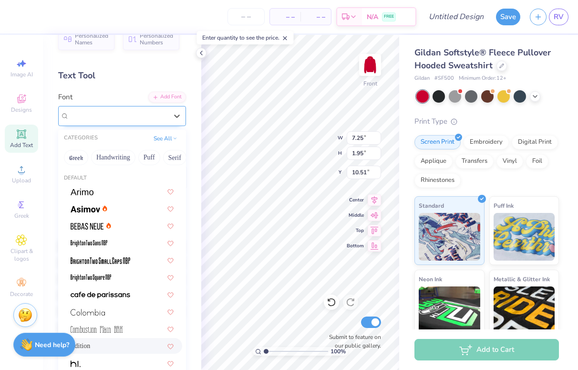
click at [126, 117] on div "Edition" at bounding box center [118, 115] width 100 height 15
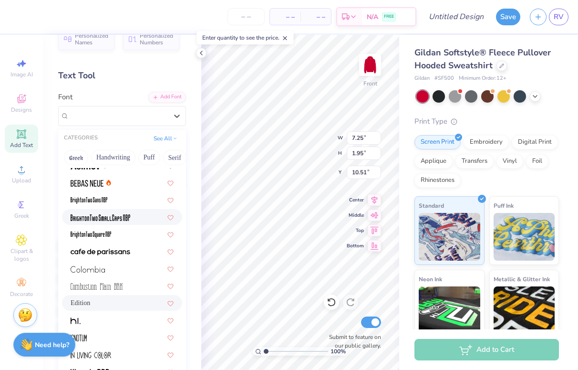
scroll to position [49, 0]
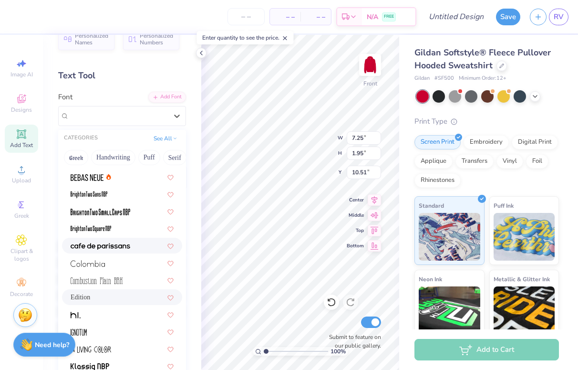
click at [126, 243] on img at bounding box center [101, 246] width 60 height 7
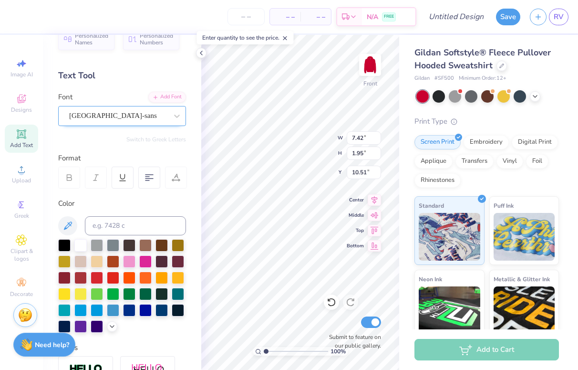
click at [129, 112] on div "[GEOGRAPHIC_DATA]-sans" at bounding box center [118, 115] width 100 height 15
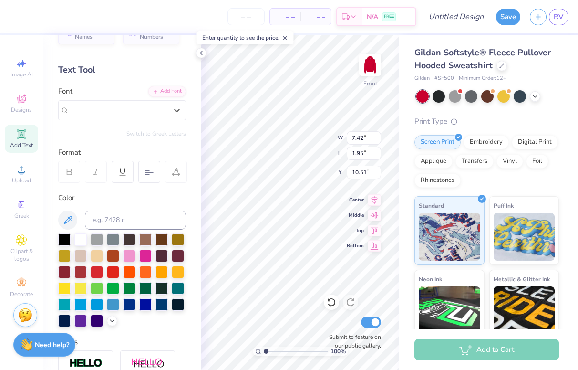
scroll to position [23, 0]
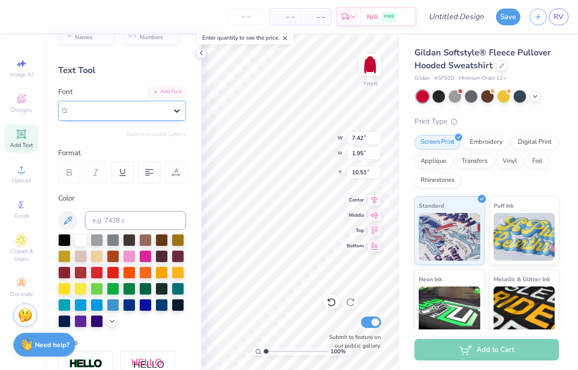
click at [179, 103] on div at bounding box center [176, 110] width 17 height 17
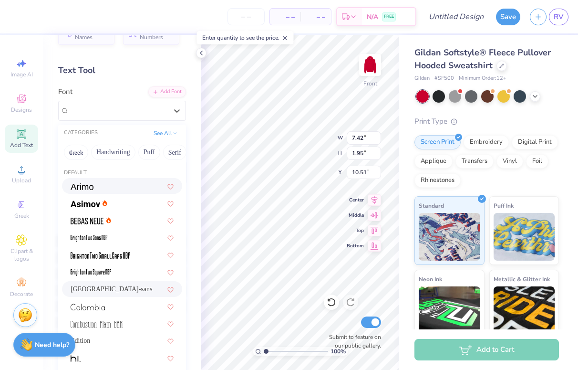
click at [137, 189] on div at bounding box center [122, 186] width 103 height 10
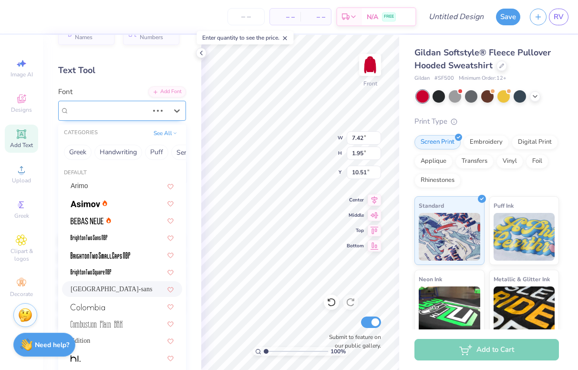
click at [146, 120] on div "[GEOGRAPHIC_DATA]-sans" at bounding box center [122, 111] width 128 height 20
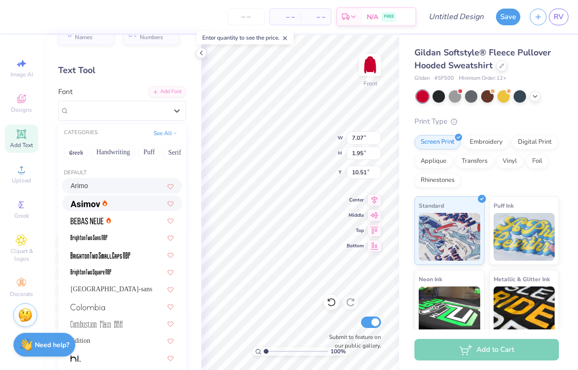
click at [115, 203] on div at bounding box center [122, 203] width 103 height 10
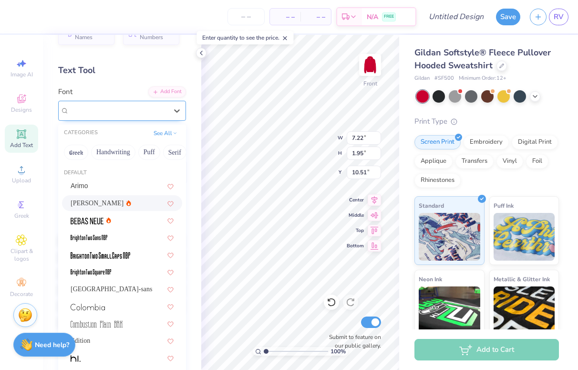
click at [166, 112] on div "[PERSON_NAME]" at bounding box center [118, 110] width 100 height 15
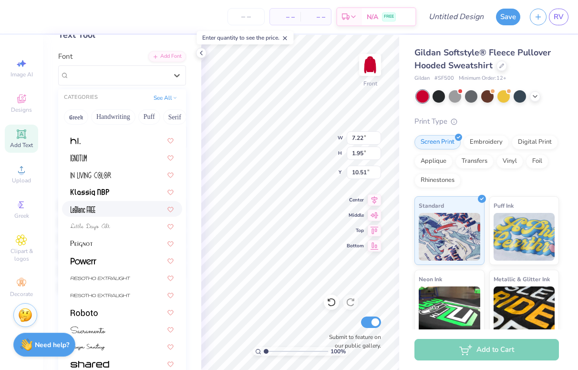
scroll to position [59, 0]
click at [135, 258] on div at bounding box center [122, 260] width 103 height 10
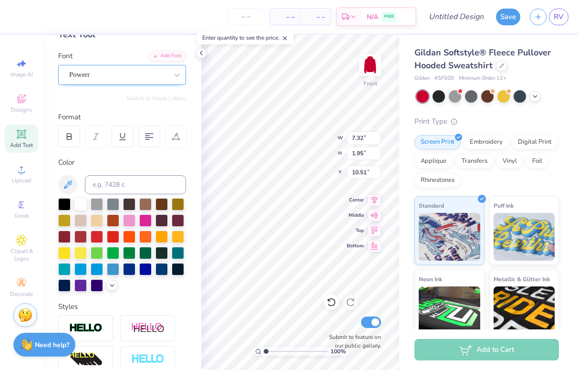
click at [168, 78] on div "Powerr" at bounding box center [118, 74] width 100 height 15
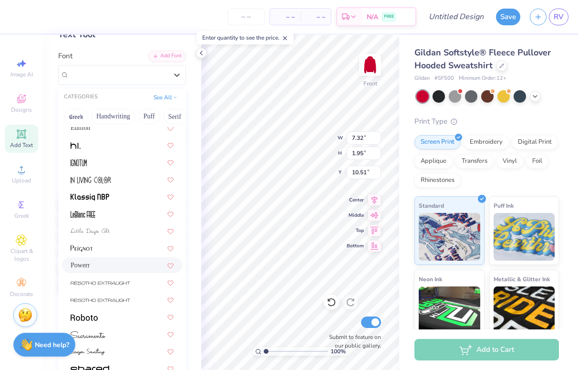
scroll to position [182, 0]
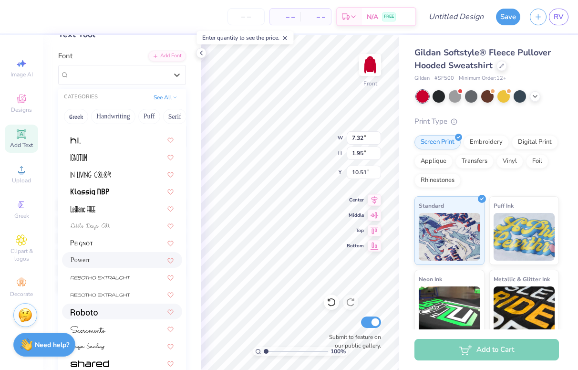
click at [129, 316] on div at bounding box center [122, 311] width 120 height 16
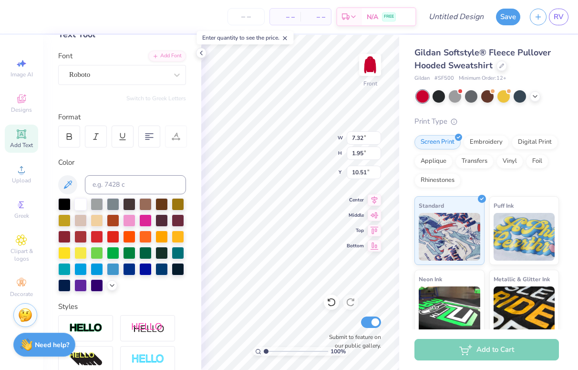
type input "7.25"
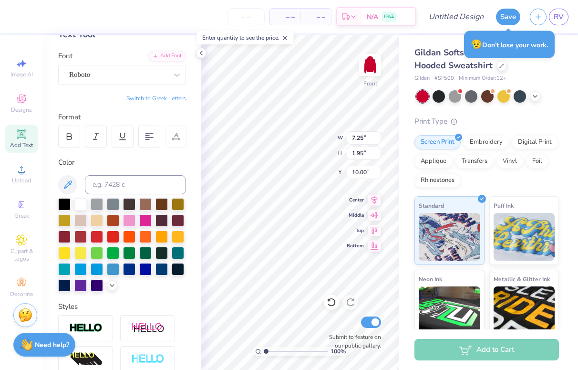
type input "10.00"
click at [146, 80] on div at bounding box center [118, 74] width 98 height 13
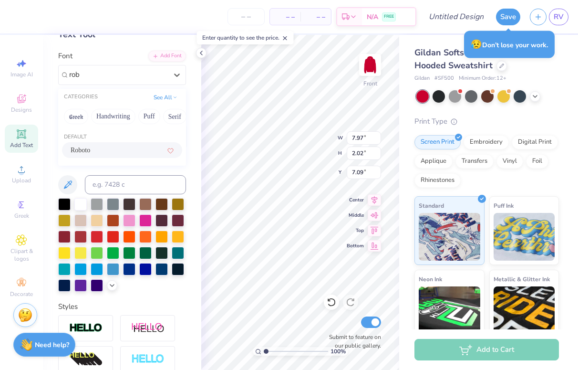
click at [135, 145] on div "Roboto" at bounding box center [122, 150] width 103 height 10
type input "rob"
type input "8.27"
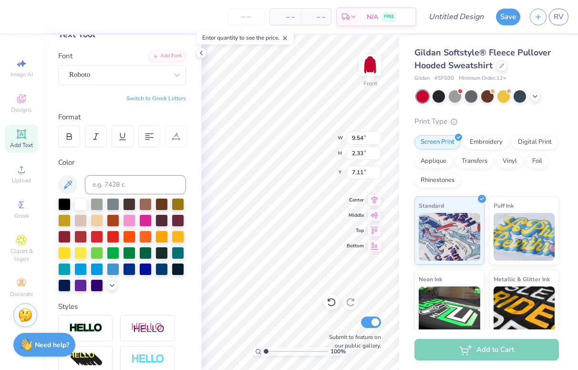
type input "9.54"
type input "2.33"
type input "8.24"
type input "2.22"
type input "9.73"
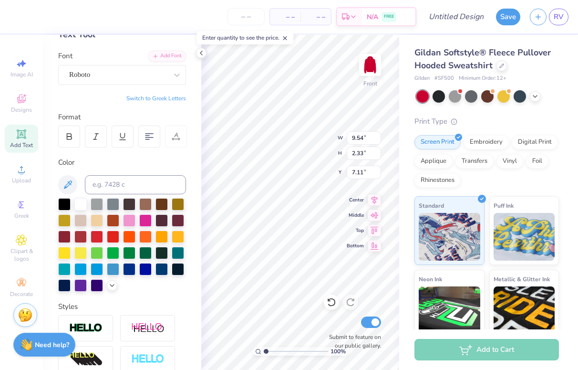
type input "7.16"
type input "8.24"
type input "2.22"
type input "9.49"
type input "9.54"
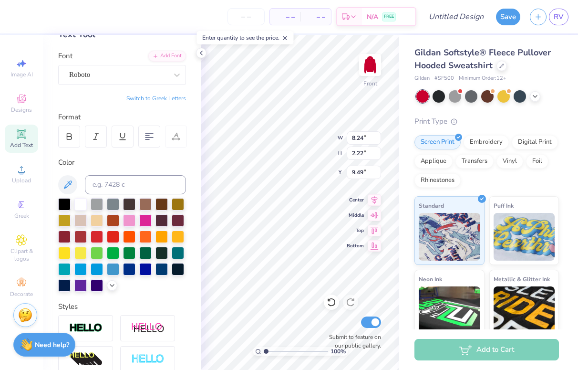
type input "2.33"
type input "7.16"
type input "9.54"
type input "2.33"
type input "7.16"
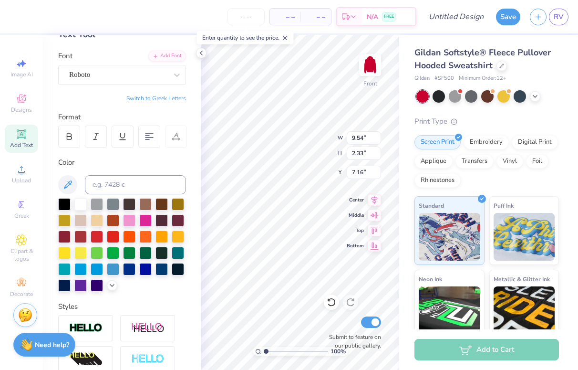
type input "9.95"
type input "4.55"
type input "9.39"
type input "4.30"
type input "7.42"
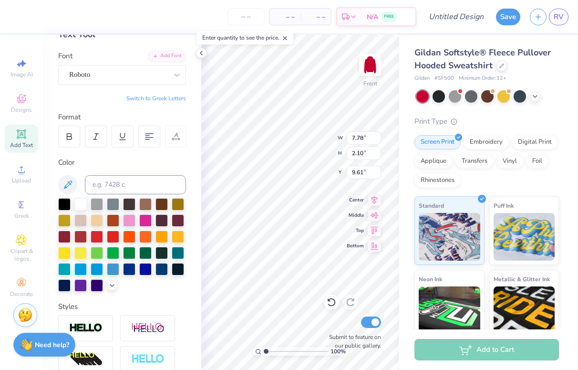
type input "9.49"
click at [152, 78] on div "Roboto" at bounding box center [118, 74] width 100 height 15
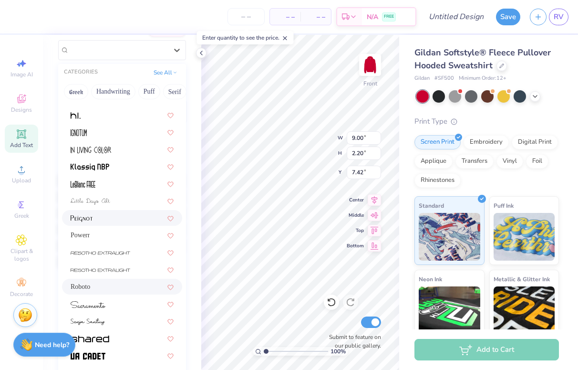
scroll to position [84, 0]
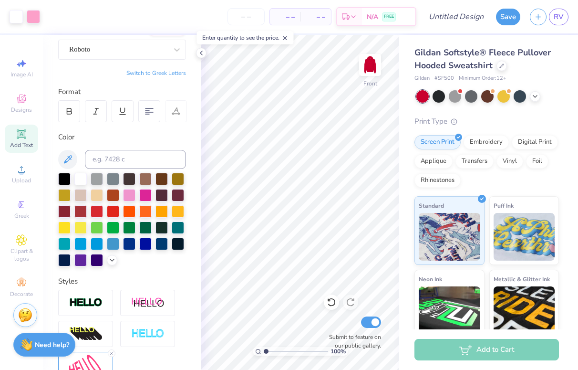
click at [21, 134] on icon at bounding box center [21, 133] width 7 height 7
type textarea "Kappa"
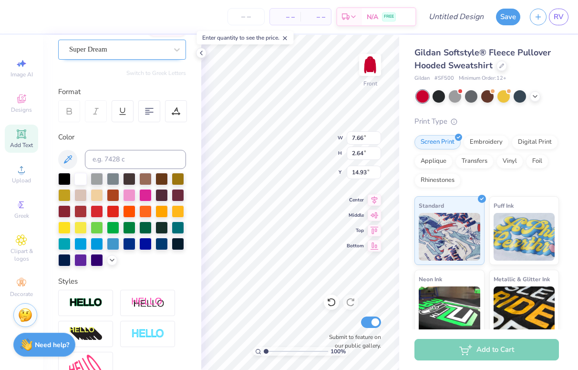
click at [106, 53] on div "Super Dream" at bounding box center [118, 49] width 100 height 15
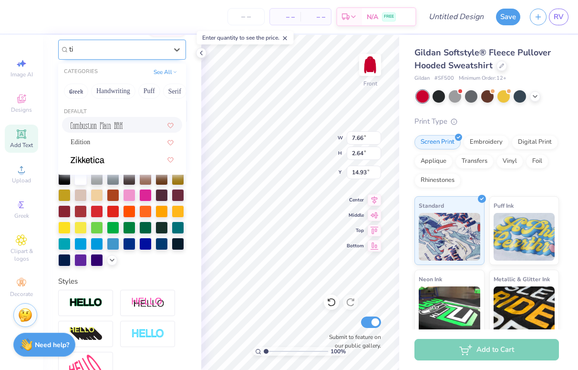
type input "t"
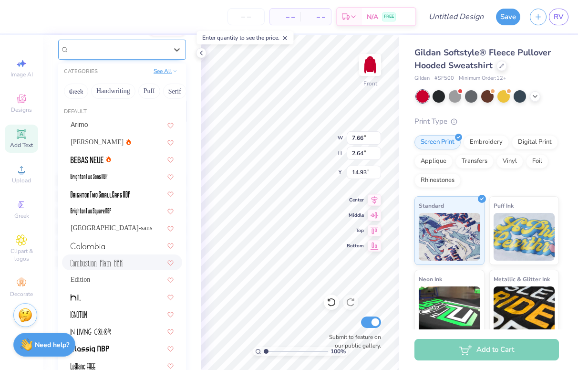
click at [158, 73] on button "See All" at bounding box center [166, 71] width 30 height 10
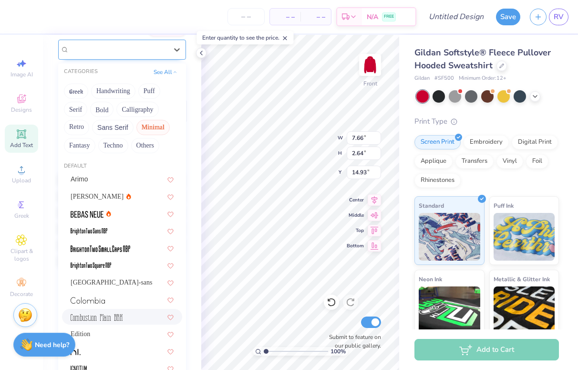
click at [157, 125] on button "Minimal" at bounding box center [152, 127] width 33 height 15
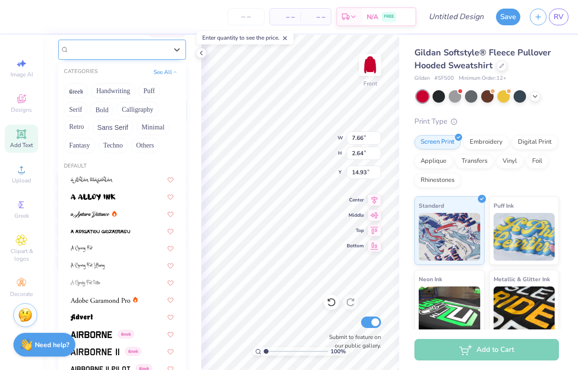
click at [122, 48] on div "Super Dream" at bounding box center [118, 49] width 98 height 11
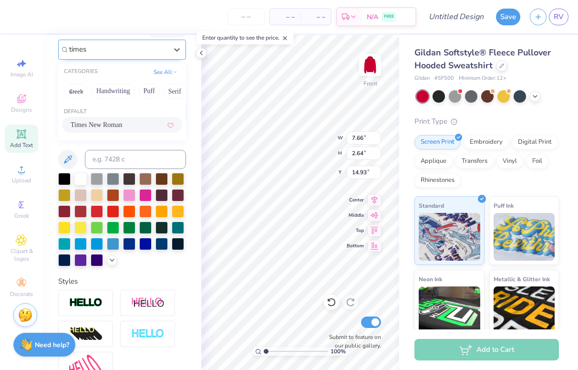
click at [134, 123] on div "Times New Roman" at bounding box center [122, 125] width 103 height 10
type input "times"
type input "7.46"
type input "2.55"
type input "15.13"
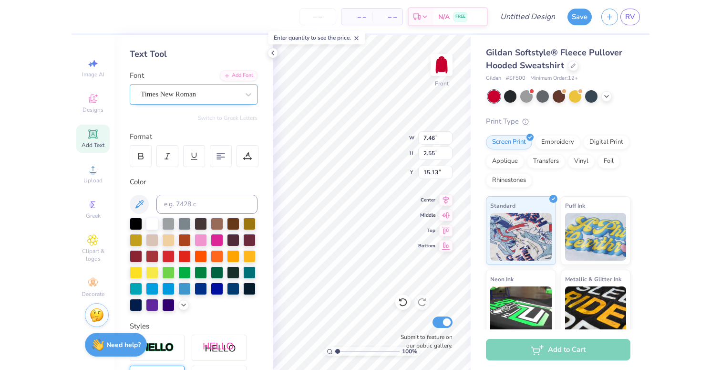
scroll to position [37, 0]
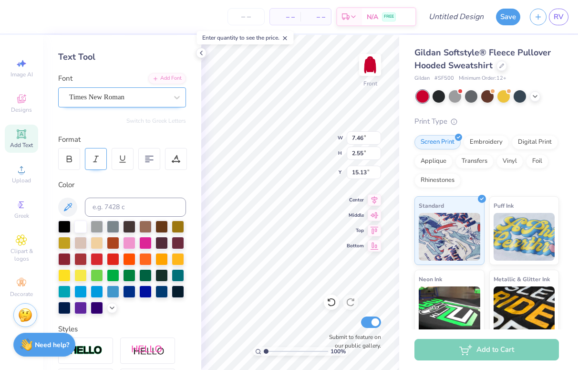
click at [97, 159] on icon at bounding box center [96, 159] width 9 height 9
type input "7.57"
type input "9.00"
type input "2.20"
type input "7.42"
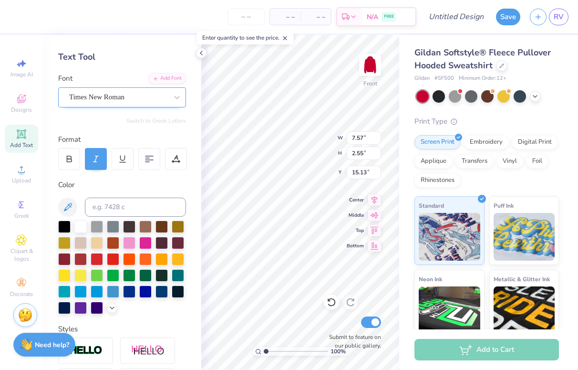
type input "7.23"
click at [22, 141] on span "Add Text" at bounding box center [21, 145] width 23 height 8
type textarea "Delta"
type input "6.93"
click at [108, 93] on div "Super Dream" at bounding box center [118, 97] width 100 height 15
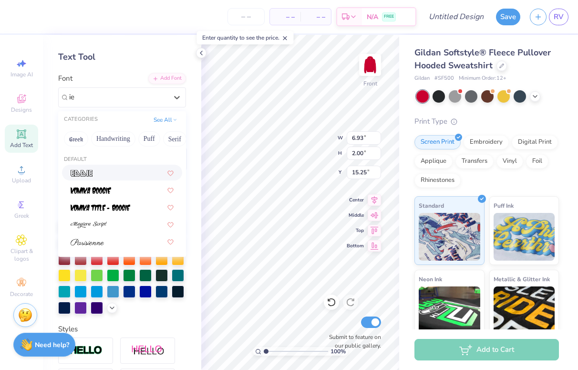
type input "i"
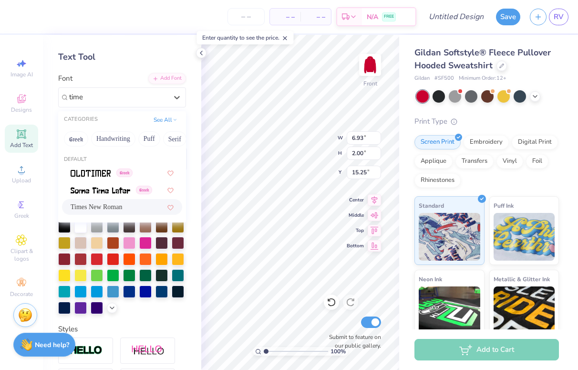
click at [115, 207] on span "Times New Roman" at bounding box center [97, 207] width 52 height 10
type input "time"
type input "6.15"
type input "2.10"
type input "15.01"
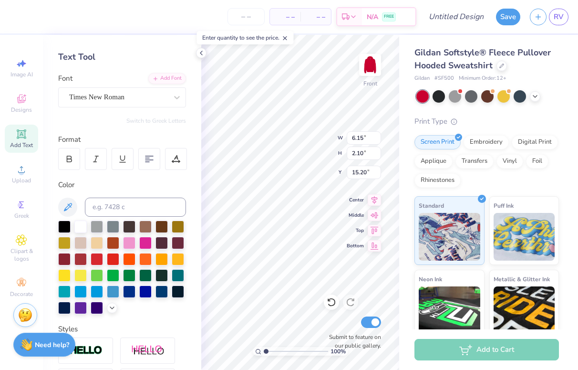
click at [102, 160] on div at bounding box center [96, 159] width 22 height 22
type input "6.30"
type input "2.06"
type input "9.78"
click at [198, 52] on icon at bounding box center [201, 53] width 8 height 8
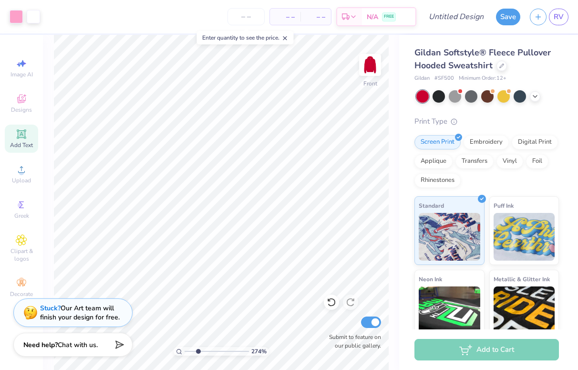
drag, startPoint x: 188, startPoint y: 352, endPoint x: 197, endPoint y: 351, distance: 9.1
type input "2.74"
click at [197, 351] on input "range" at bounding box center [217, 351] width 64 height 9
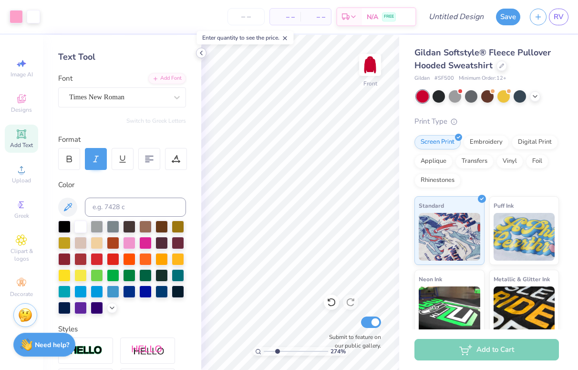
click at [198, 51] on icon at bounding box center [201, 53] width 8 height 8
click at [184, 147] on div "– – Per Item – – Total Est. Delivery N/A FREE Design Title Save RV Image AI Des…" at bounding box center [289, 185] width 578 height 370
click at [201, 52] on polyline at bounding box center [201, 53] width 2 height 4
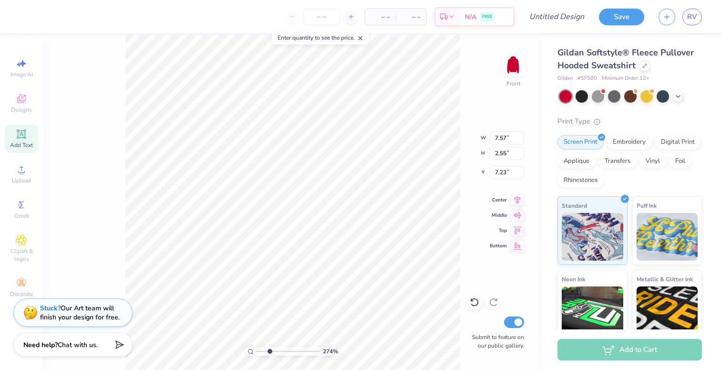
type input "6.30"
type input "2.06"
type input "9.78"
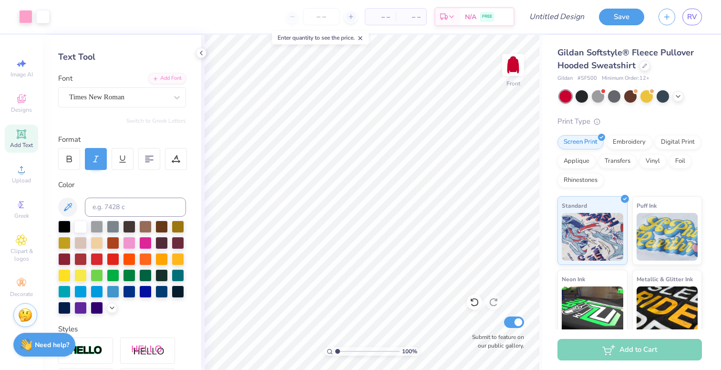
drag, startPoint x: 347, startPoint y: 351, endPoint x: 323, endPoint y: 351, distance: 23.9
type input "1"
click at [335, 351] on input "range" at bounding box center [367, 351] width 64 height 9
type input "6.30"
type input "2.06"
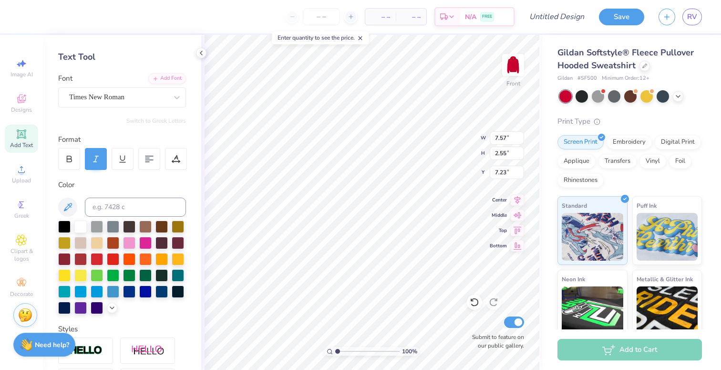
type input "9.78"
click at [24, 135] on icon at bounding box center [21, 133] width 7 height 7
click at [21, 132] on icon at bounding box center [21, 133] width 9 height 9
type textarea "ESTABLISHED 1897"
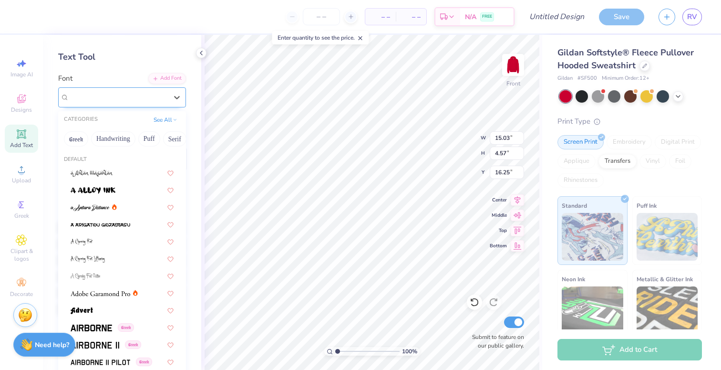
click at [106, 99] on div "Super Dream" at bounding box center [118, 97] width 100 height 15
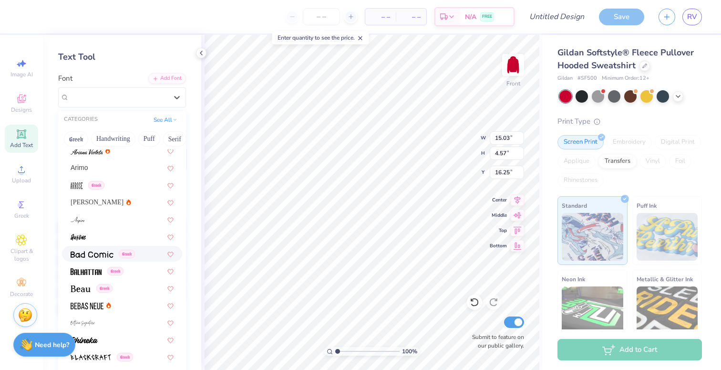
scroll to position [311, 0]
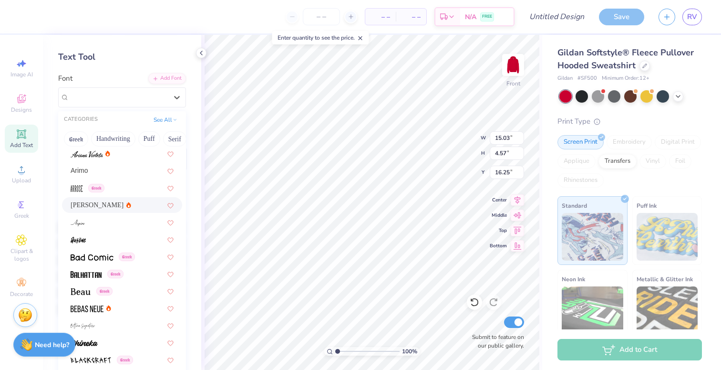
click at [126, 205] on icon at bounding box center [128, 205] width 5 height 6
type input "4.60"
type input "16.24"
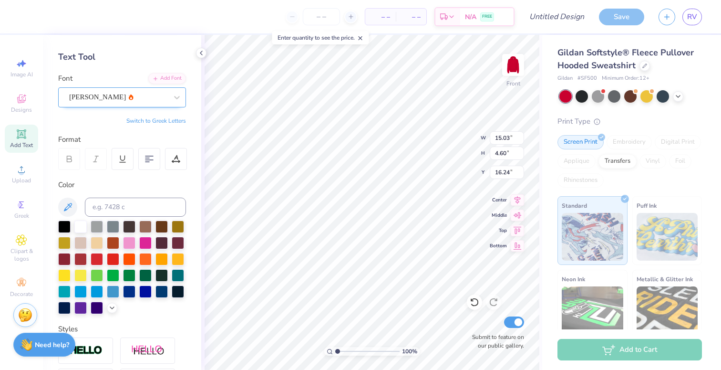
click at [115, 100] on div "[PERSON_NAME]" at bounding box center [118, 97] width 100 height 15
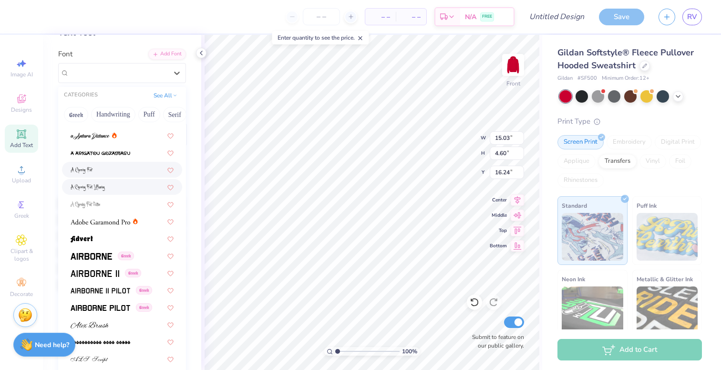
scroll to position [53, 0]
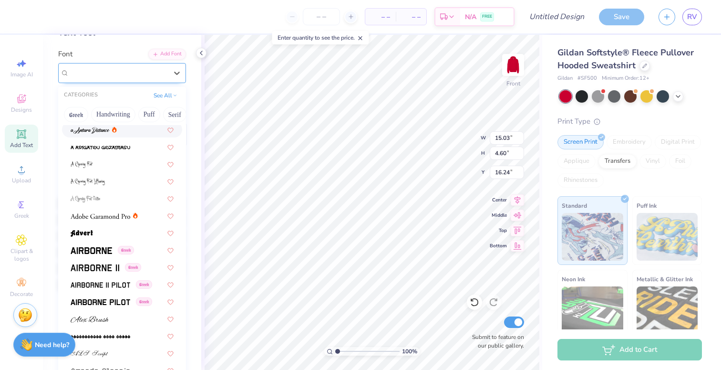
click at [106, 76] on div "[PERSON_NAME]" at bounding box center [118, 72] width 98 height 11
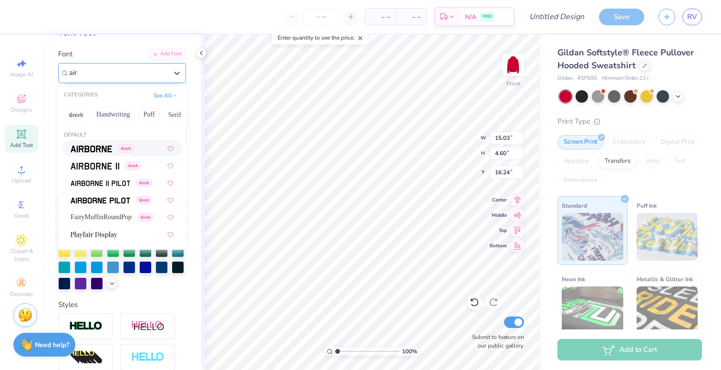
type input "air"
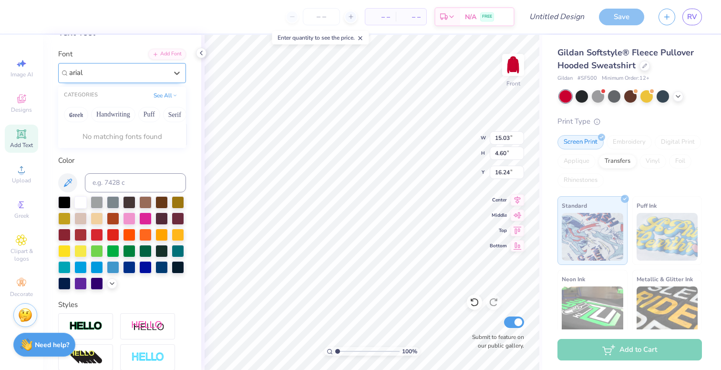
type input "arial"
click at [105, 75] on div "[PERSON_NAME]" at bounding box center [118, 72] width 98 height 11
type input "h"
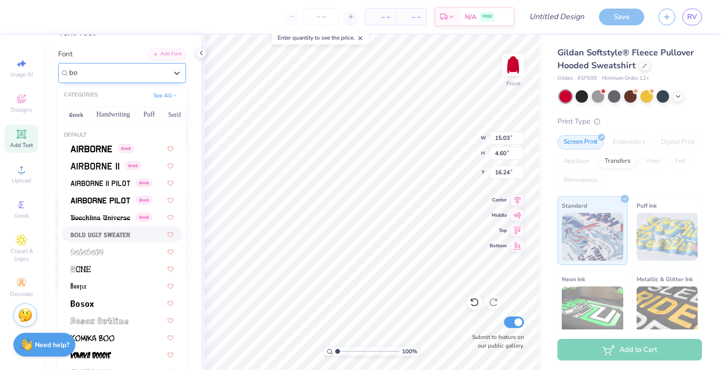
type input "b"
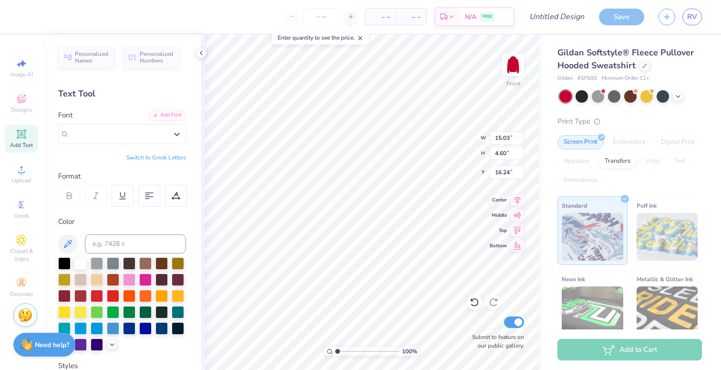
scroll to position [61, 0]
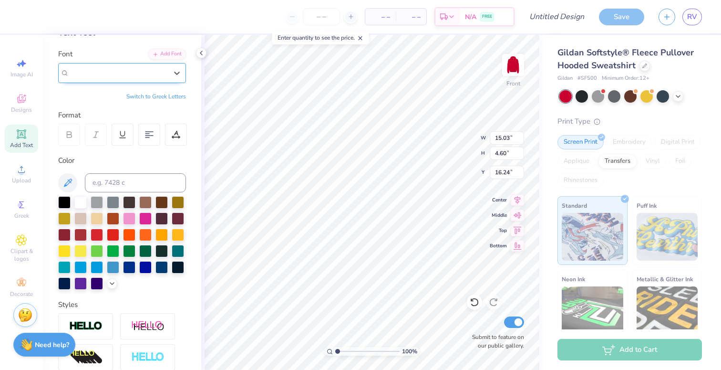
paste input "Avenir"
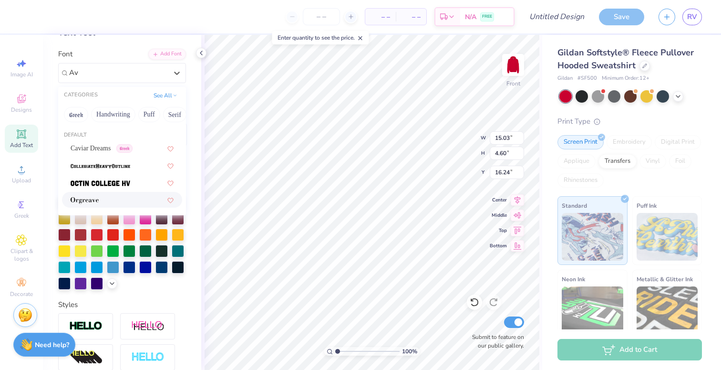
type input "A"
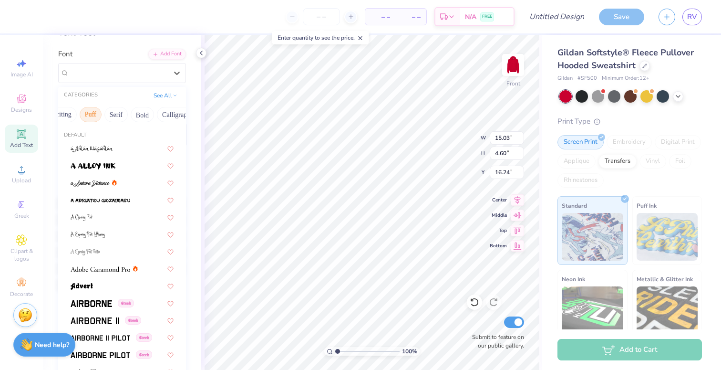
scroll to position [0, 71]
click at [128, 114] on button "Bold" at bounding box center [130, 114] width 23 height 15
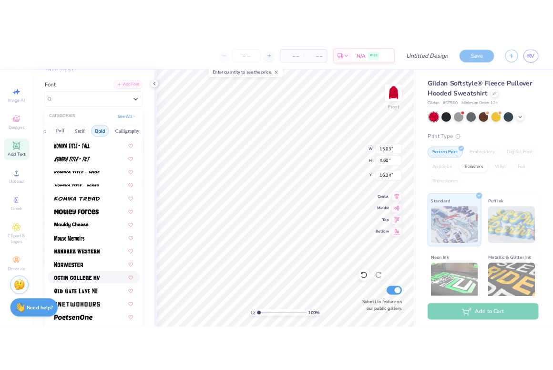
scroll to position [752, 0]
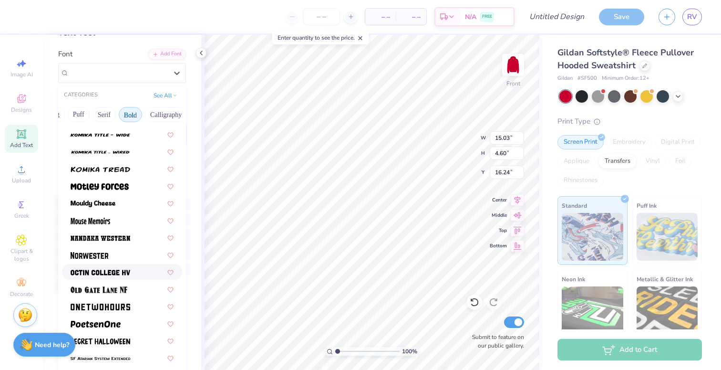
click at [118, 264] on div at bounding box center [122, 272] width 120 height 16
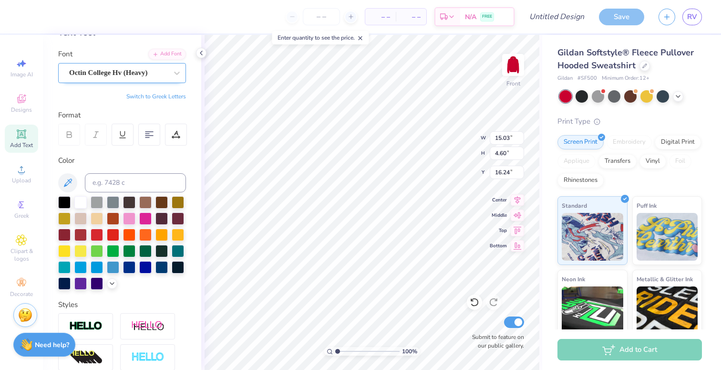
type input "13.53"
type input "4.53"
type input "16.27"
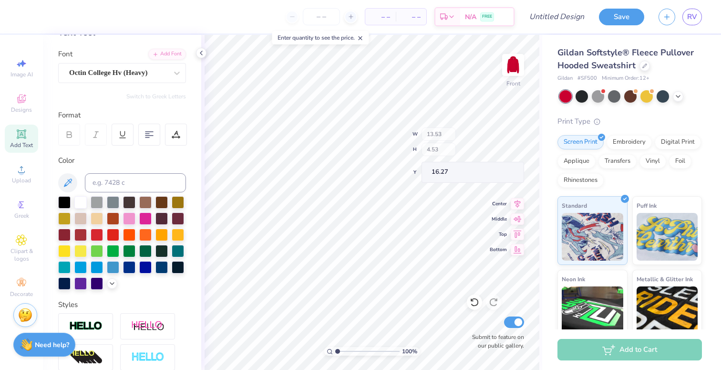
type input "5.57"
type input "1.86"
type input "18.94"
type input "12.47"
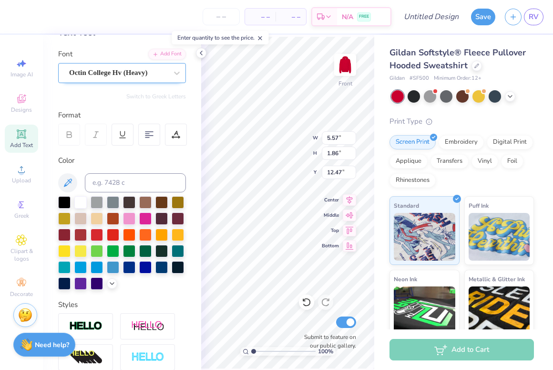
click at [155, 74] on div "Octin College Hv (Heavy)" at bounding box center [118, 72] width 100 height 15
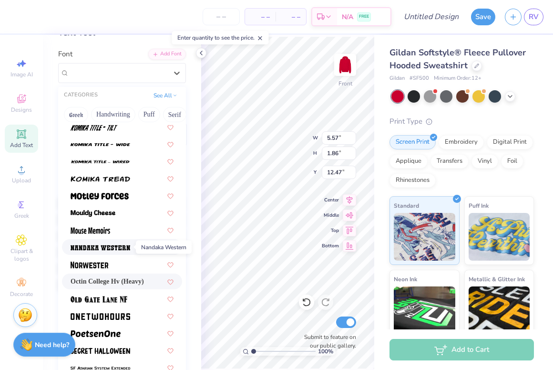
scroll to position [802, 0]
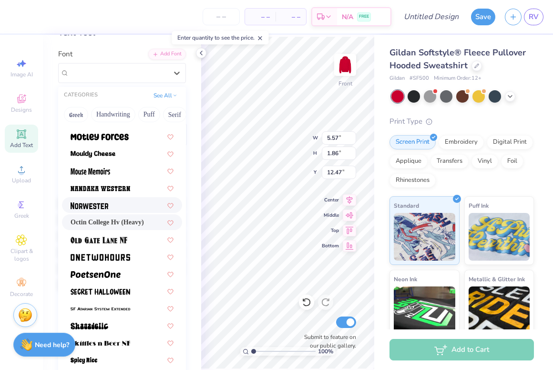
click at [129, 205] on div at bounding box center [122, 205] width 103 height 10
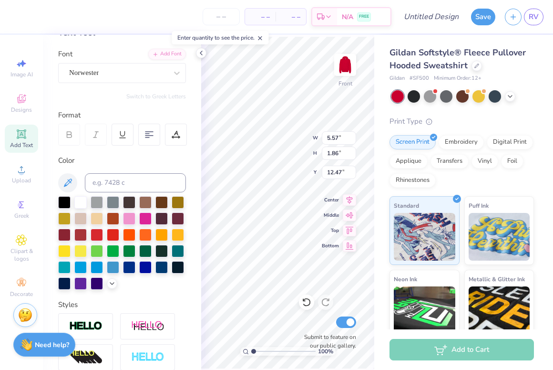
type input "4.91"
type input "1.96"
type input "12.42"
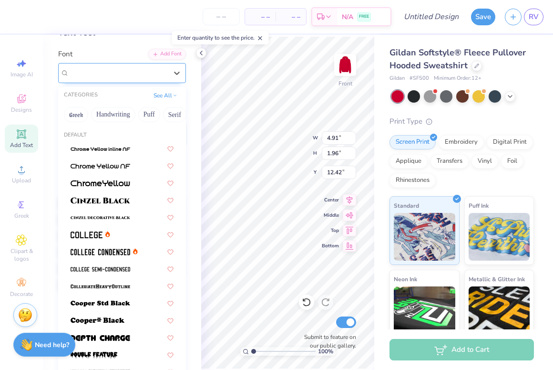
click at [157, 73] on div "Norwester" at bounding box center [118, 72] width 100 height 15
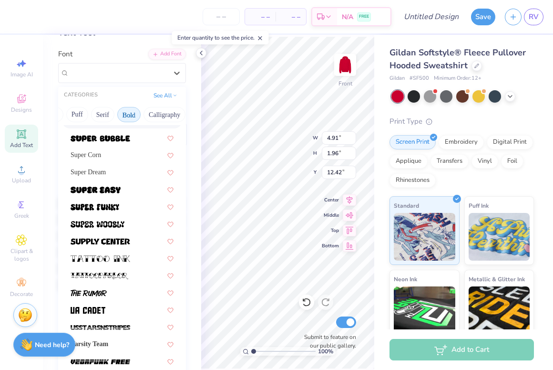
scroll to position [0, 80]
click at [130, 117] on button "Bold" at bounding box center [121, 114] width 23 height 15
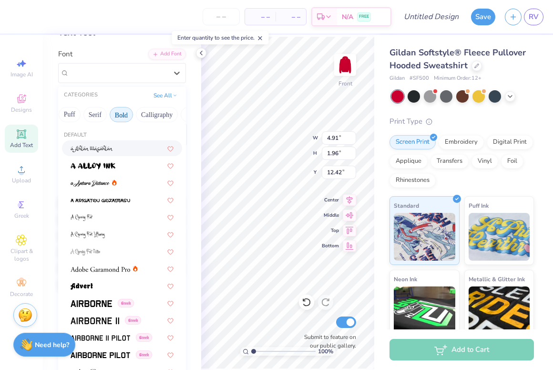
click at [123, 117] on button "Bold" at bounding box center [121, 114] width 23 height 15
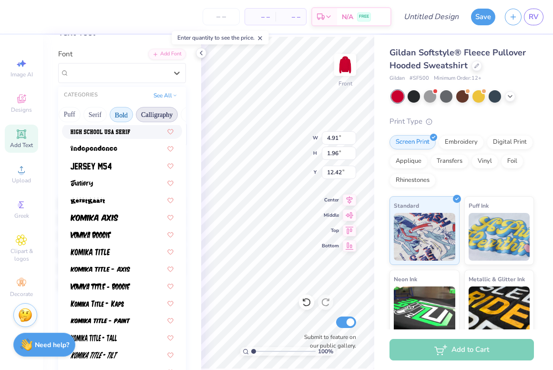
scroll to position [0, 106]
click at [94, 112] on button "Bold" at bounding box center [94, 114] width 23 height 15
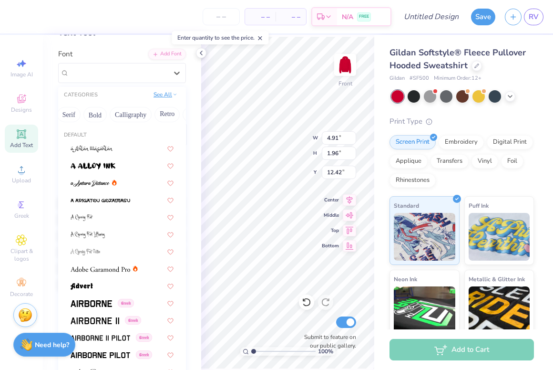
click at [167, 99] on button "See All" at bounding box center [166, 95] width 30 height 10
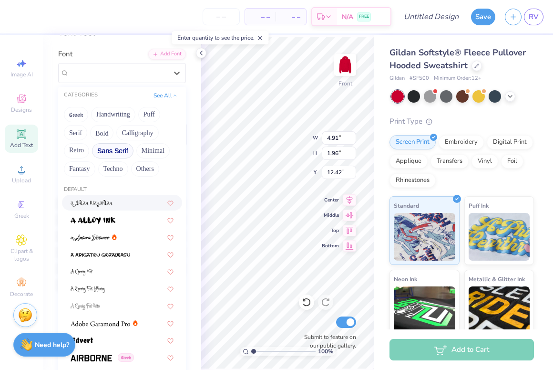
click at [118, 153] on button "Sans Serif" at bounding box center [113, 150] width 42 height 15
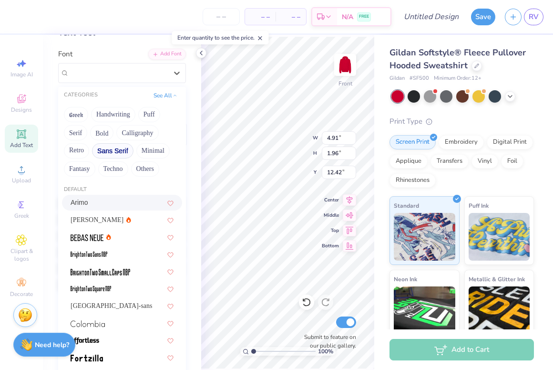
click at [126, 201] on div "Arimo" at bounding box center [122, 202] width 103 height 10
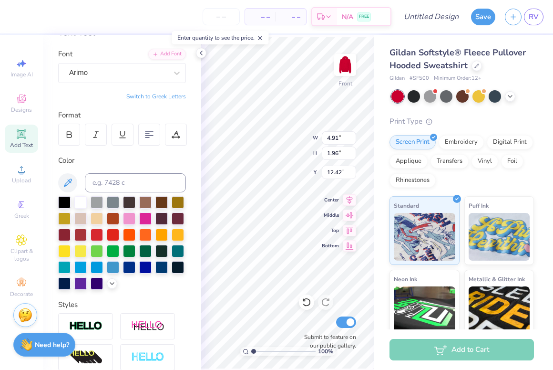
type input "6.57"
type input "1.87"
type input "12.46"
type input "12.47"
type input "6.98"
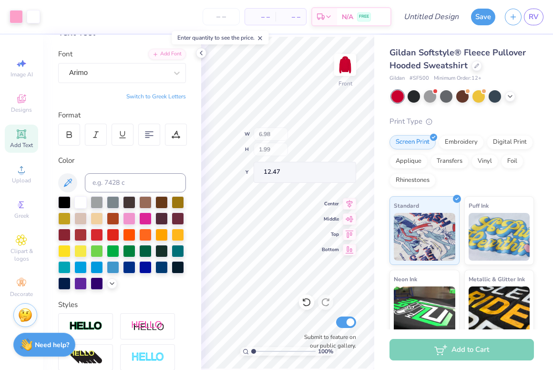
type input "1.99"
type input "13.53"
type input "11.92"
type input "6.14"
type input "6.32"
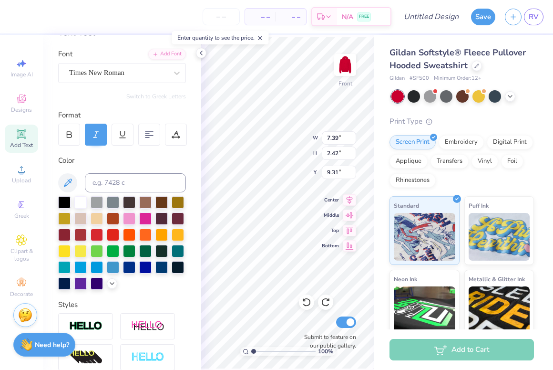
type input "9.57"
type input "5.41"
type input "6.32"
type input "11.92"
type input "6.14"
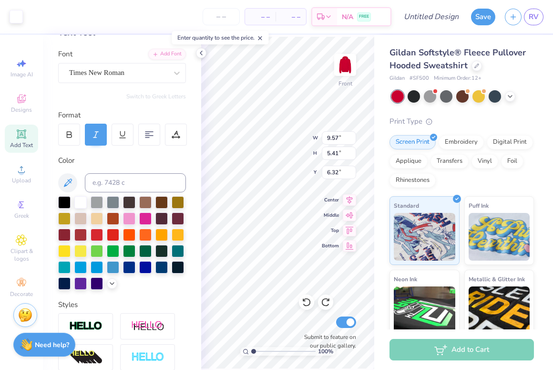
type input "6.29"
type input "12.43"
type input "8.00"
type input "2.28"
type input "11.92"
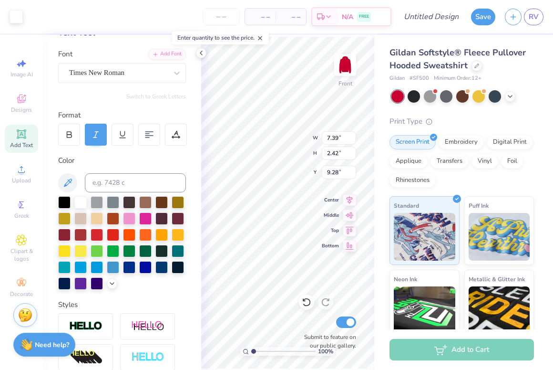
type input "3.49"
type input "8.94"
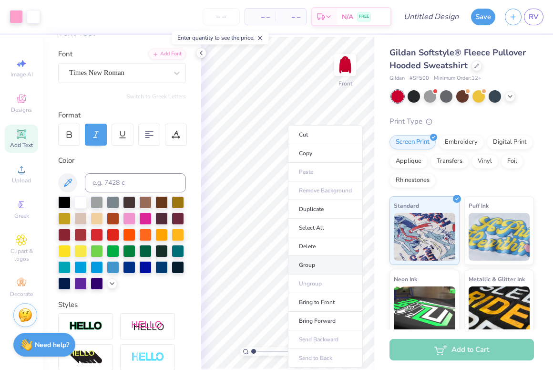
click at [330, 259] on li "Group" at bounding box center [325, 265] width 75 height 19
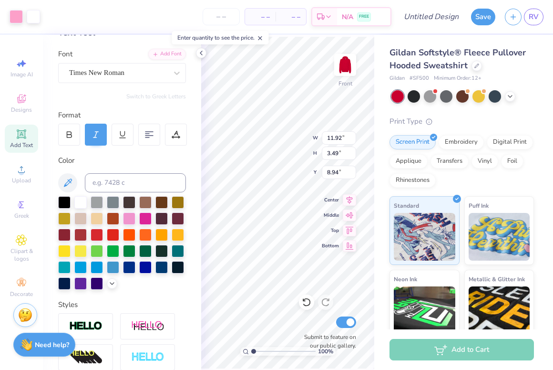
type input "6.14"
type input "6.29"
click at [334, 202] on div "100 % Front W 11.92 11.92 " H 6.14 6.14 " Y 6.29 6.29 " Center Middle Top Botto…" at bounding box center [287, 202] width 173 height 335
type input "11.01"
type input "5.67"
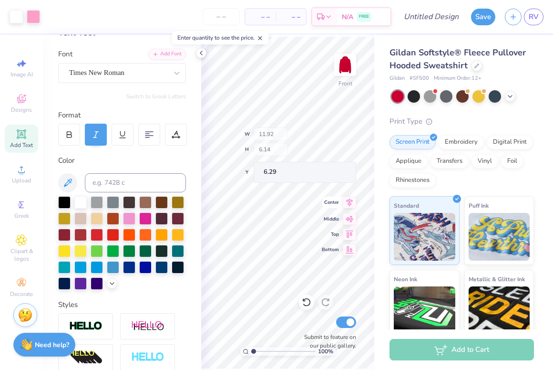
type input "6.26"
type input "6.76"
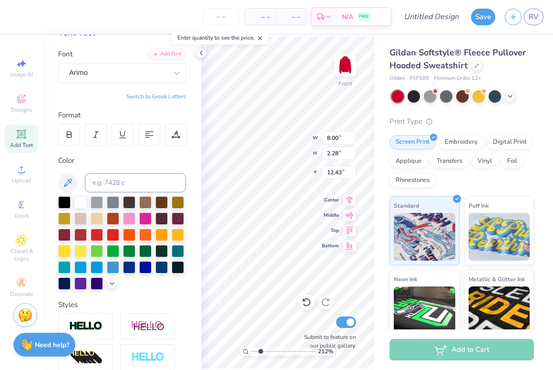
drag, startPoint x: 256, startPoint y: 352, endPoint x: 260, endPoint y: 350, distance: 5.0
type input "2.12"
click at [260, 350] on input "range" at bounding box center [283, 351] width 64 height 9
type input "12.17"
type input "7.29"
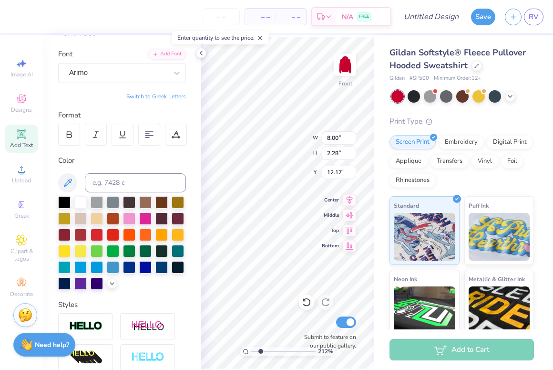
type input "2.08"
type input "11.01"
type input "5.67"
type input "6.76"
type input "7.29"
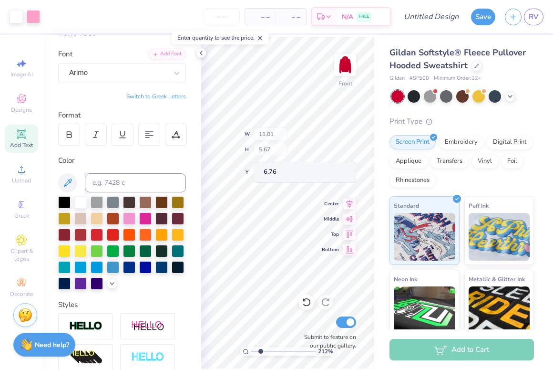
type input "2.08"
type input "12.17"
type textarea "established 1897"
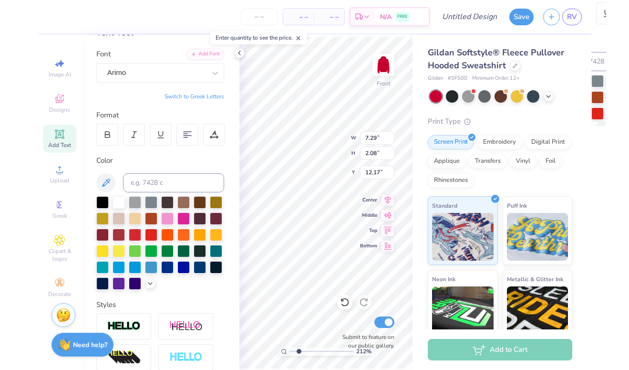
scroll to position [0, 1]
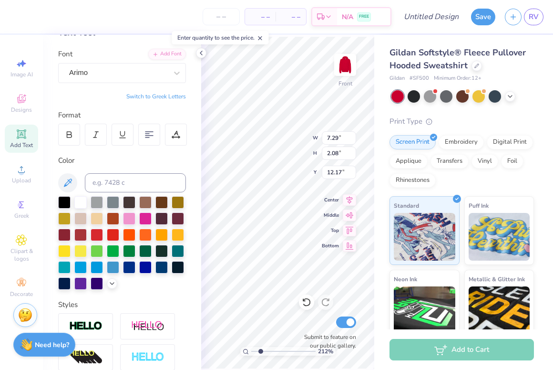
type input "5.40"
type input "2.11"
type input "12.16"
type input "Ave"
type input "7.29"
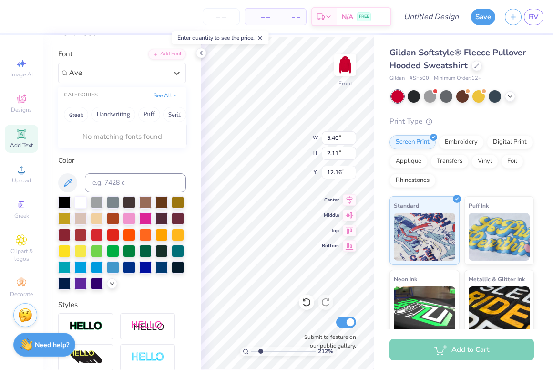
type input "2.08"
type input "12.17"
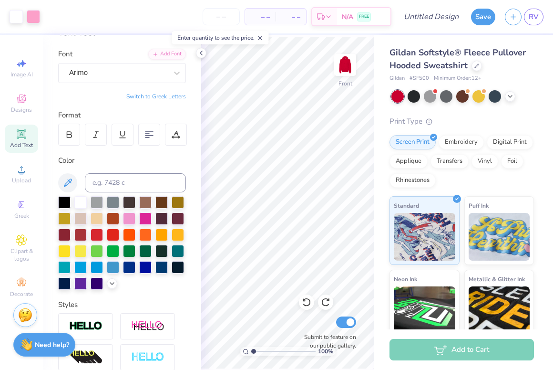
drag, startPoint x: 261, startPoint y: 353, endPoint x: 232, endPoint y: 353, distance: 29.1
type input "1"
click at [251, 353] on input "range" at bounding box center [283, 351] width 64 height 9
type input "12.09"
type textarea "ESTABLISHED 1897"
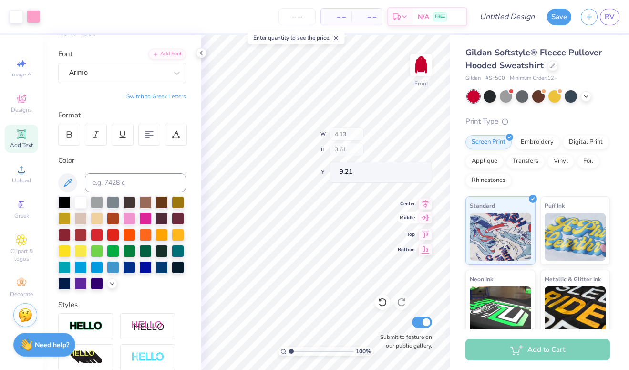
type input "4.13"
type input "3.61"
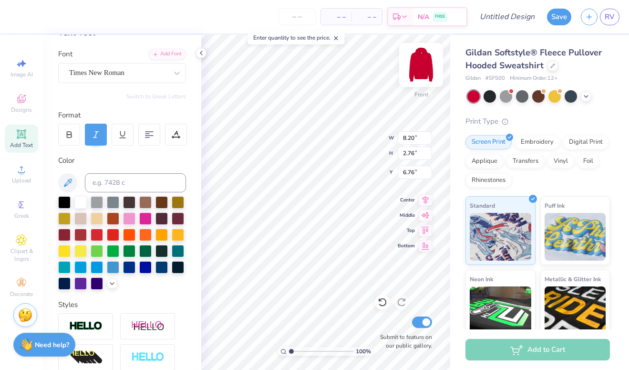
click at [428, 65] on img at bounding box center [421, 65] width 38 height 38
type textarea "Kappa Delta"
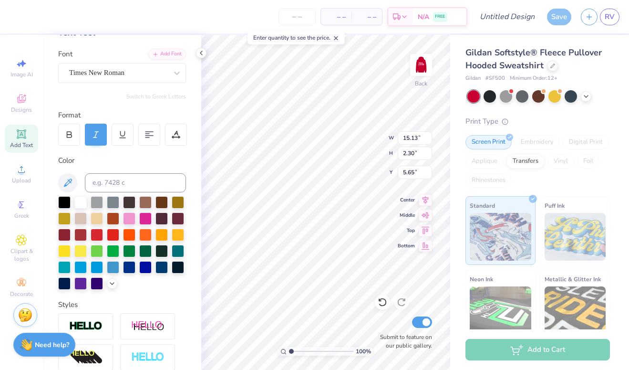
type input "8.45"
type input "1.29"
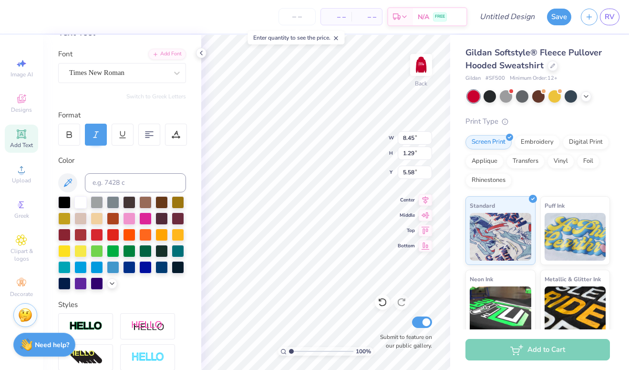
type input "3.71"
click at [416, 74] on img at bounding box center [421, 65] width 38 height 38
type input "9.20"
click at [425, 61] on img at bounding box center [421, 65] width 38 height 38
type input "8.25"
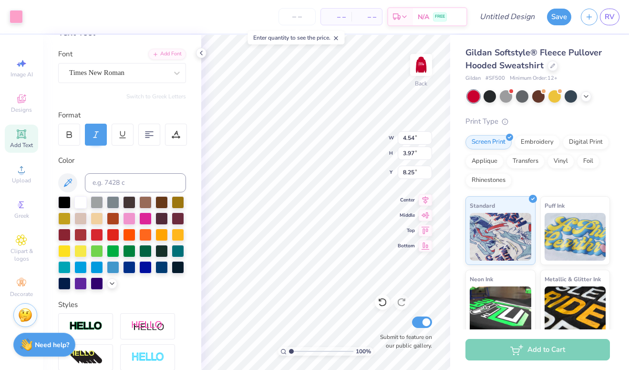
type input "1.65"
type input "1.44"
type input "10.78"
drag, startPoint x: 292, startPoint y: 348, endPoint x: 307, endPoint y: 348, distance: 15.3
type input "3.52"
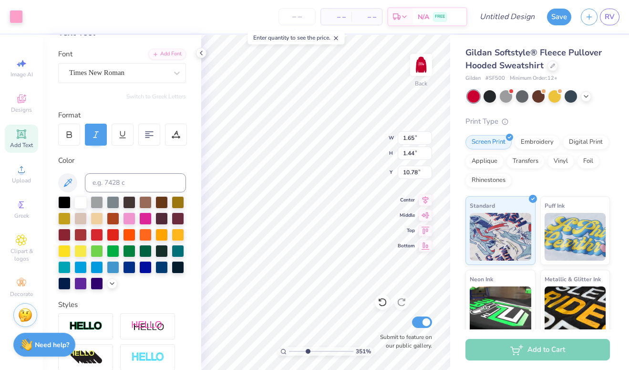
click at [307, 348] on input "range" at bounding box center [321, 351] width 64 height 9
type input "3.63"
type input "1.53"
type input "1.34"
type input "3.66"
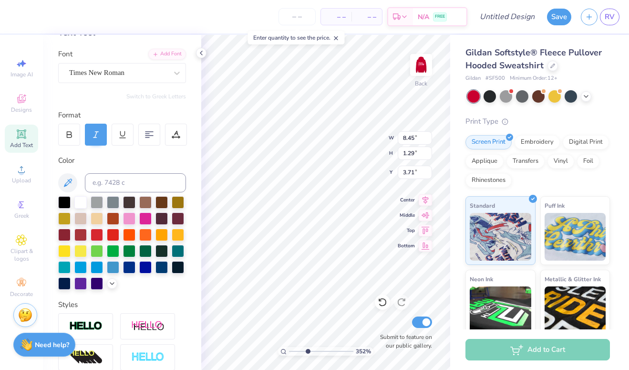
type input "3.68"
type input "1.15"
type input "1.01"
type input "3.82"
drag, startPoint x: 306, startPoint y: 351, endPoint x: 294, endPoint y: 351, distance: 11.9
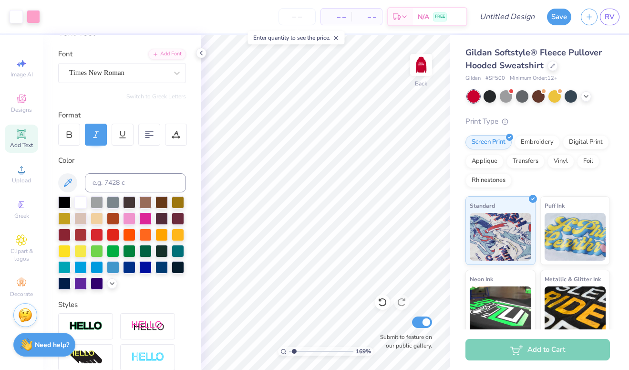
click at [294, 351] on input "range" at bounding box center [321, 351] width 64 height 9
drag, startPoint x: 292, startPoint y: 351, endPoint x: 273, endPoint y: 351, distance: 19.6
click at [289, 351] on input "range" at bounding box center [321, 351] width 64 height 9
drag, startPoint x: 292, startPoint y: 353, endPoint x: 312, endPoint y: 350, distance: 19.8
click at [312, 350] on input "range" at bounding box center [321, 351] width 64 height 9
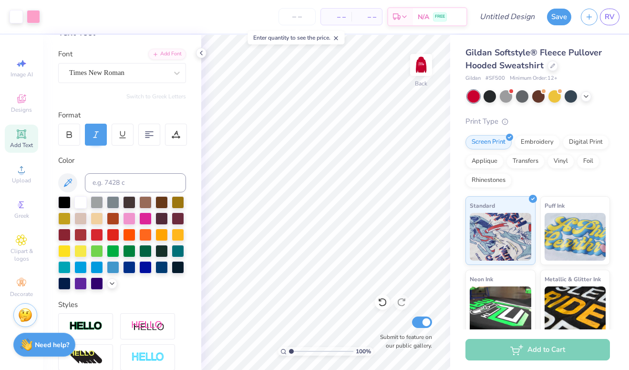
drag, startPoint x: 312, startPoint y: 353, endPoint x: 270, endPoint y: 353, distance: 41.5
type input "1"
click at [289, 353] on input "range" at bounding box center [321, 351] width 64 height 9
click at [423, 57] on img at bounding box center [421, 65] width 38 height 38
click at [417, 61] on img at bounding box center [421, 65] width 38 height 38
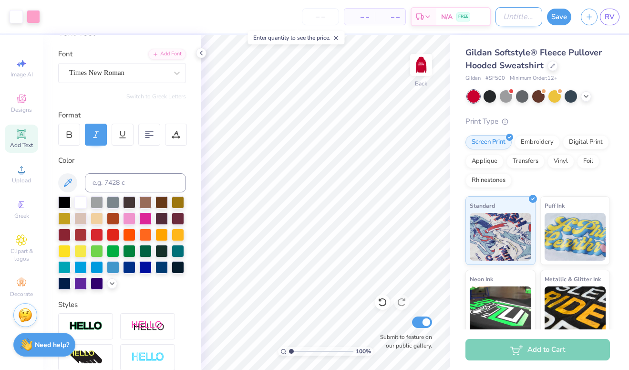
click at [520, 21] on input "Design Title" at bounding box center [519, 16] width 47 height 19
type input "KD V-day Merch"
click at [561, 13] on button "Save" at bounding box center [559, 15] width 24 height 17
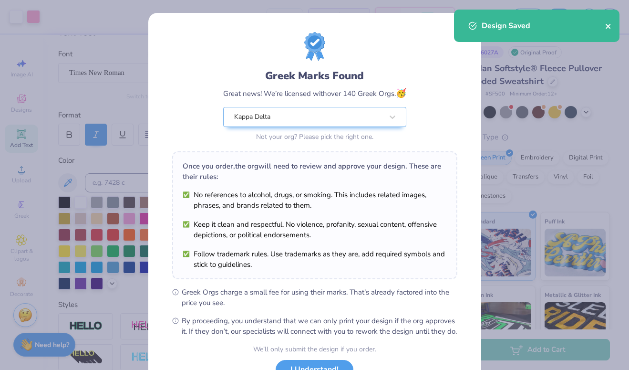
click at [610, 22] on button "close" at bounding box center [608, 25] width 7 height 11
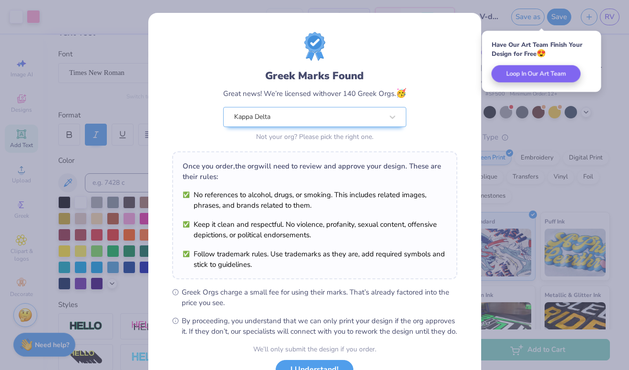
scroll to position [77, 0]
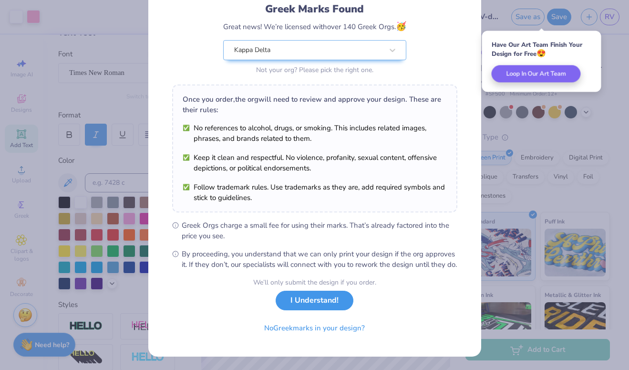
click at [326, 301] on button "I Understand!" at bounding box center [315, 301] width 78 height 20
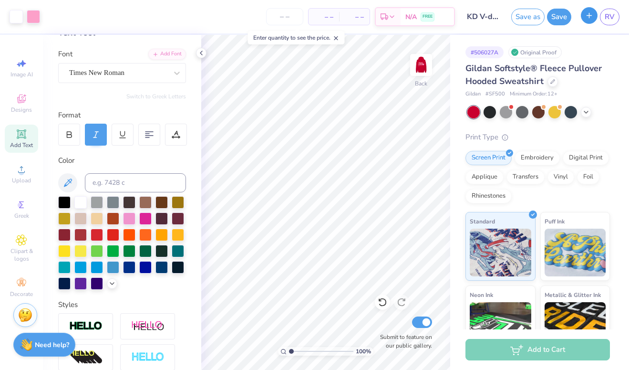
click at [595, 14] on button "button" at bounding box center [589, 15] width 17 height 17
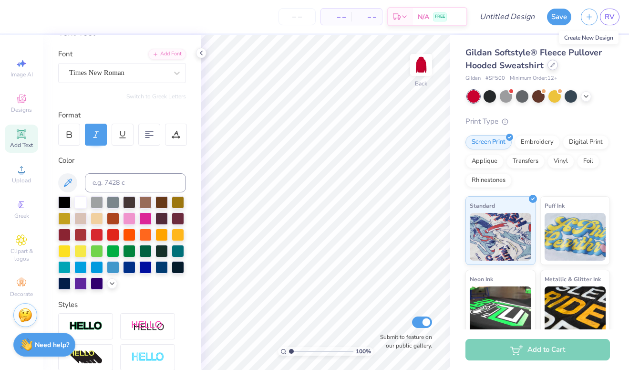
click at [552, 66] on icon at bounding box center [552, 64] width 5 height 5
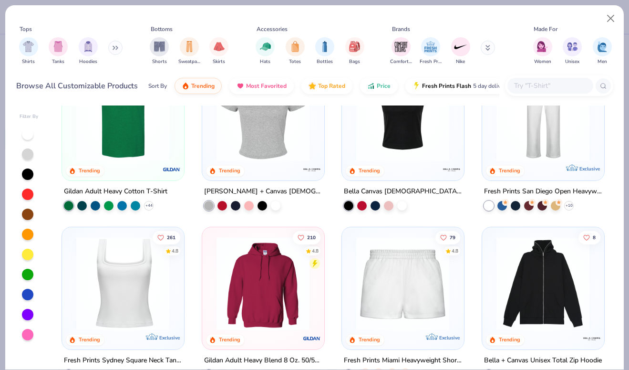
scroll to position [223, 0]
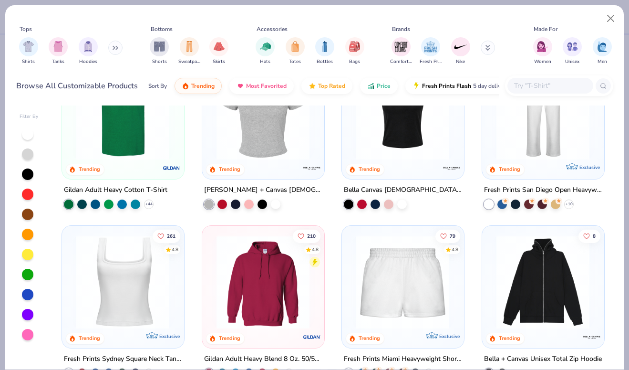
click at [396, 156] on img at bounding box center [403, 112] width 103 height 93
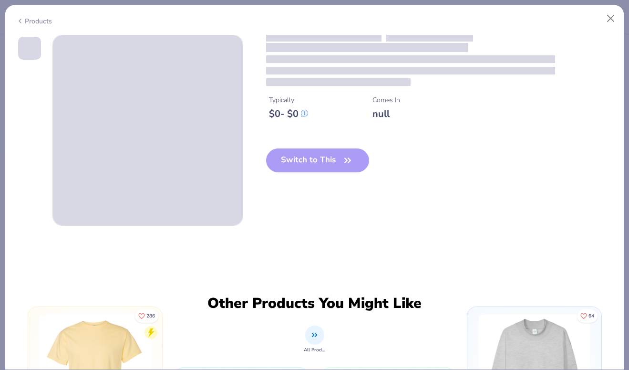
click at [349, 165] on div "Switch to This" at bounding box center [318, 167] width 104 height 39
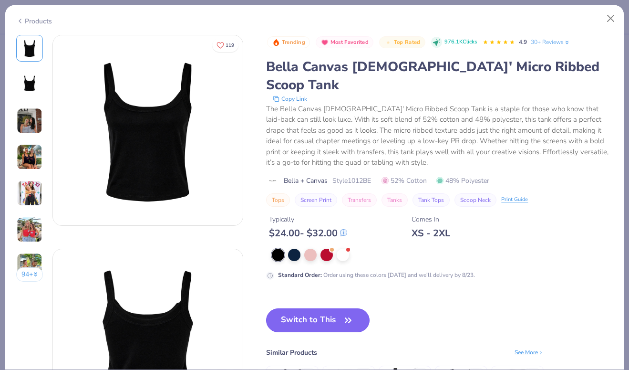
click at [323, 308] on button "Switch to This" at bounding box center [318, 320] width 104 height 24
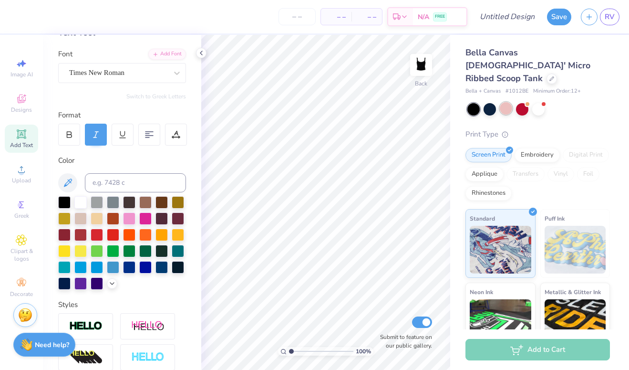
click at [506, 102] on div at bounding box center [506, 108] width 12 height 12
click at [547, 73] on div at bounding box center [552, 78] width 10 height 10
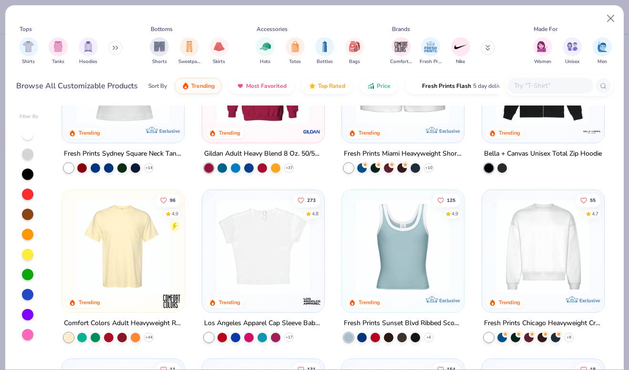
scroll to position [431, 0]
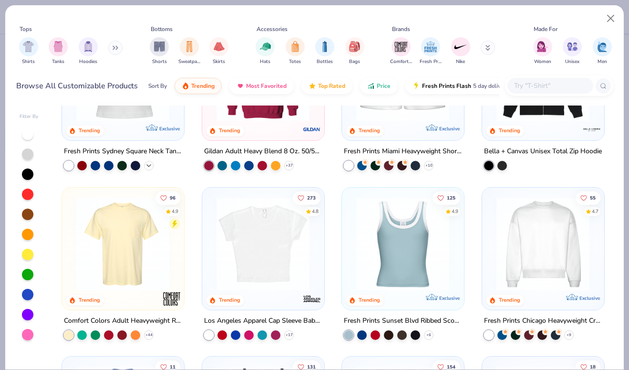
click at [151, 166] on icon at bounding box center [149, 165] width 8 height 8
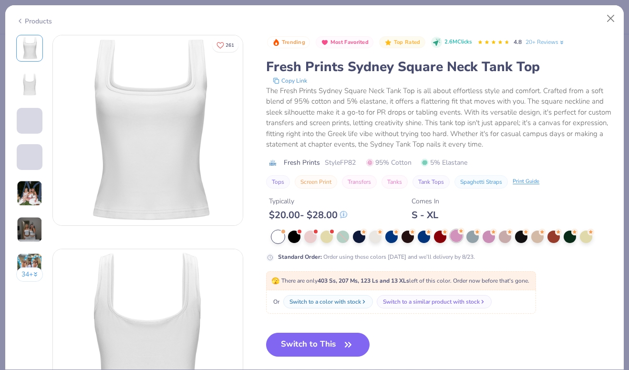
click at [458, 237] on div at bounding box center [456, 235] width 12 height 12
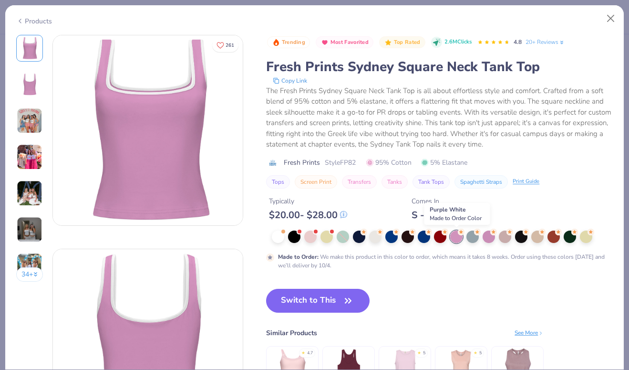
click at [457, 239] on div at bounding box center [456, 236] width 12 height 12
click at [492, 237] on div at bounding box center [489, 235] width 12 height 12
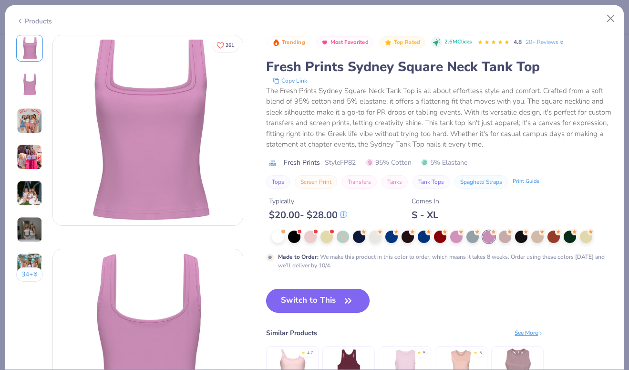
click at [343, 301] on icon "button" at bounding box center [348, 300] width 13 height 13
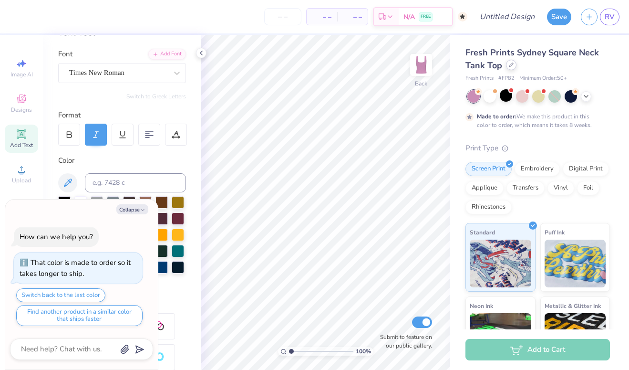
click at [513, 68] on div at bounding box center [511, 65] width 10 height 10
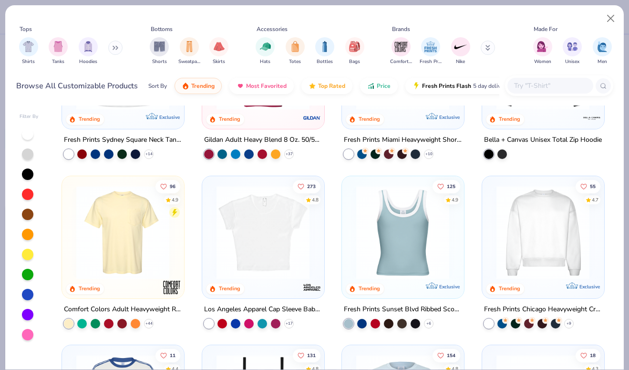
scroll to position [443, 0]
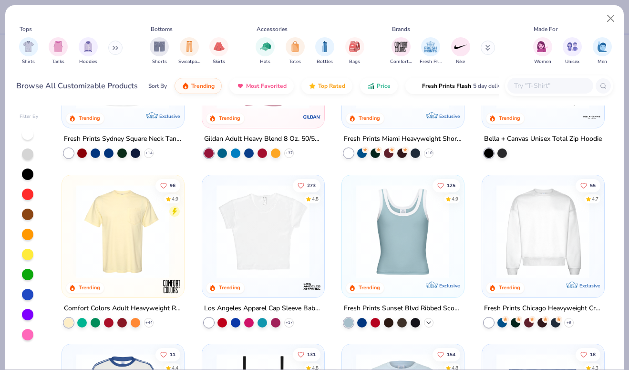
click at [429, 318] on icon at bounding box center [429, 322] width 8 height 8
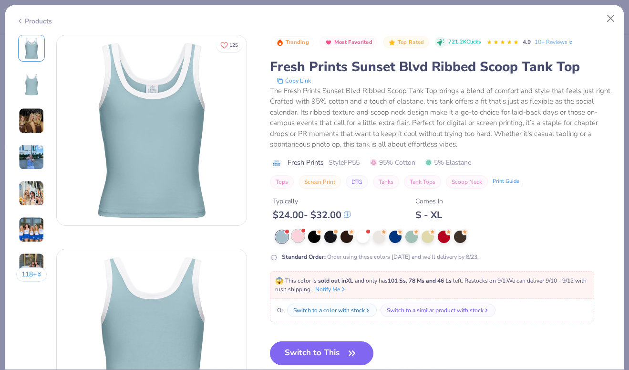
click at [297, 237] on div at bounding box center [298, 235] width 12 height 12
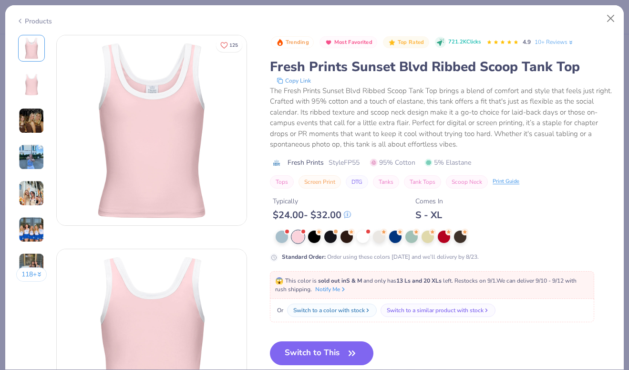
click at [298, 234] on div at bounding box center [298, 236] width 12 height 12
click at [337, 347] on button "Switch to This" at bounding box center [322, 353] width 104 height 24
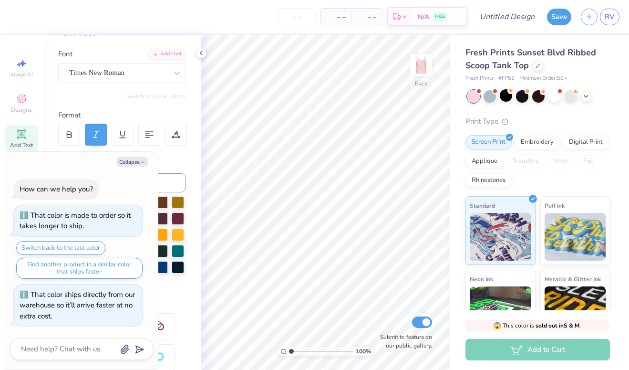
click at [479, 98] on div at bounding box center [473, 96] width 12 height 12
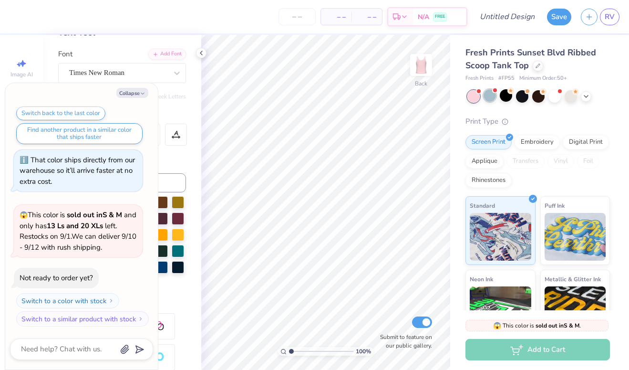
click at [495, 99] on div at bounding box center [490, 95] width 12 height 12
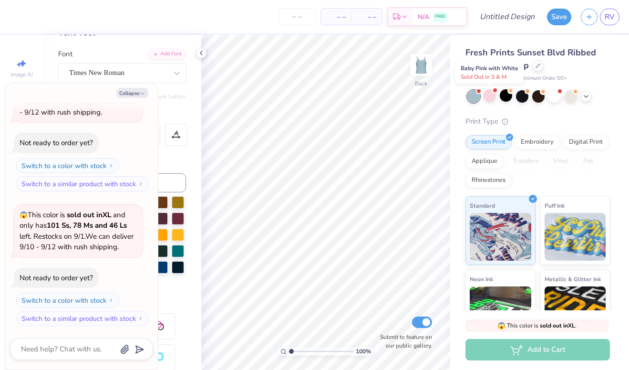
click at [475, 98] on div at bounding box center [473, 96] width 12 height 12
click at [500, 98] on div at bounding box center [506, 95] width 12 height 12
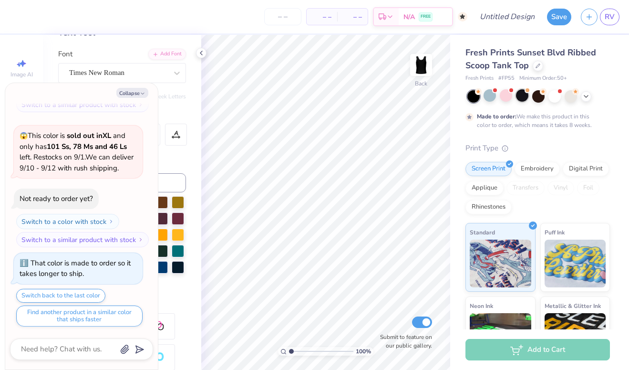
click at [525, 92] on span at bounding box center [527, 90] width 5 height 5
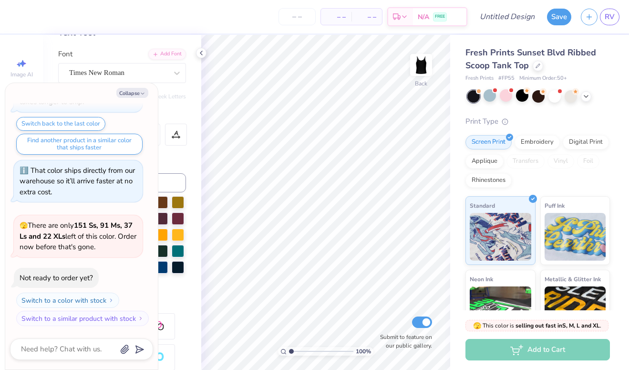
click at [479, 92] on div at bounding box center [479, 91] width 4 height 4
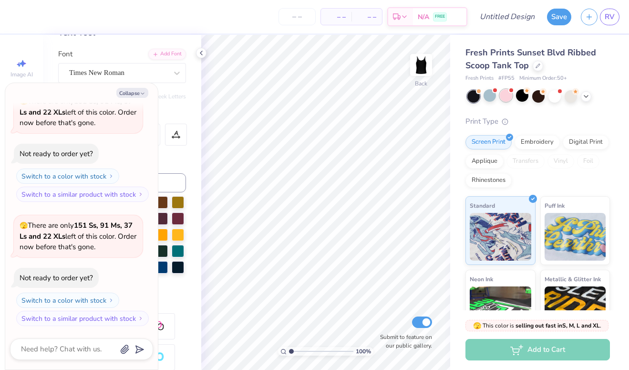
click at [502, 97] on div at bounding box center [506, 95] width 12 height 12
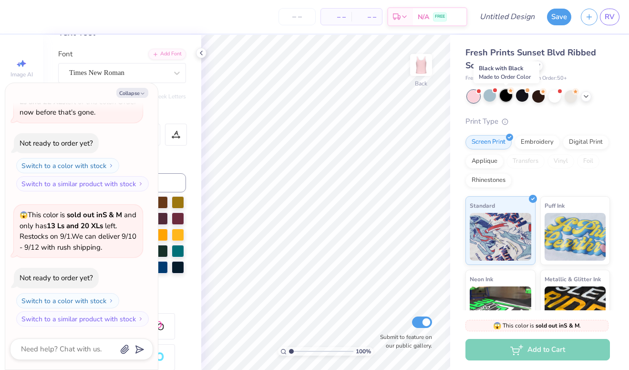
click at [506, 96] on div at bounding box center [506, 95] width 12 height 12
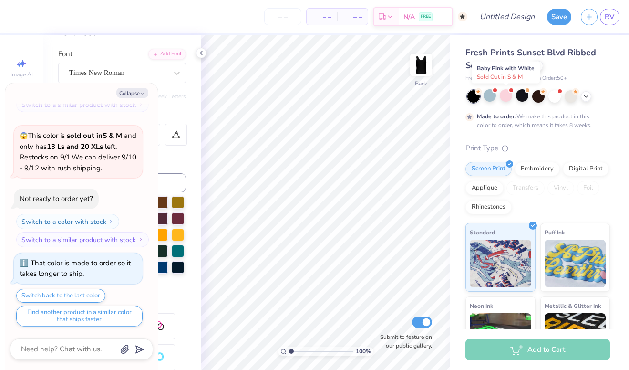
click at [506, 96] on div at bounding box center [506, 95] width 12 height 12
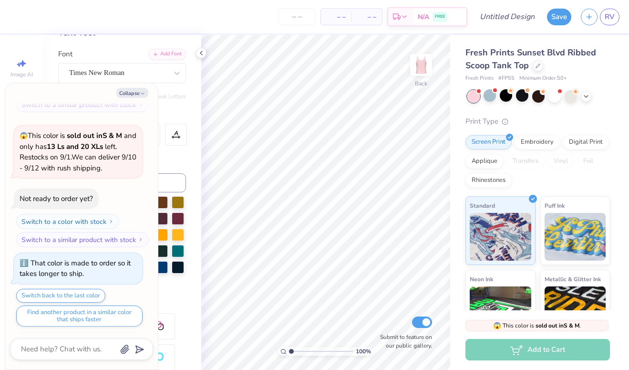
scroll to position [1106, 0]
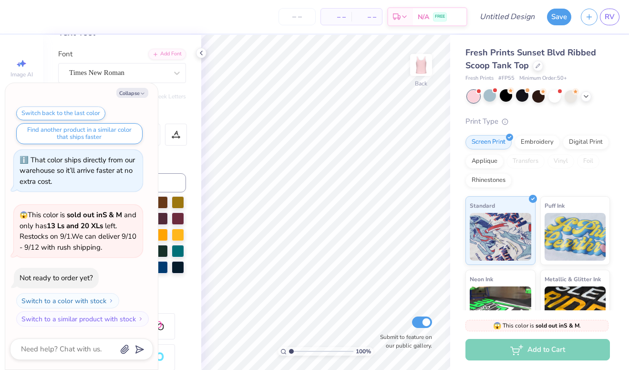
click at [462, 95] on div "Fresh Prints Sunset Blvd Ribbed Scoop Tank Top Fresh Prints # FP55 Minimum Orde…" at bounding box center [539, 223] width 179 height 377
click at [474, 95] on div at bounding box center [473, 96] width 12 height 12
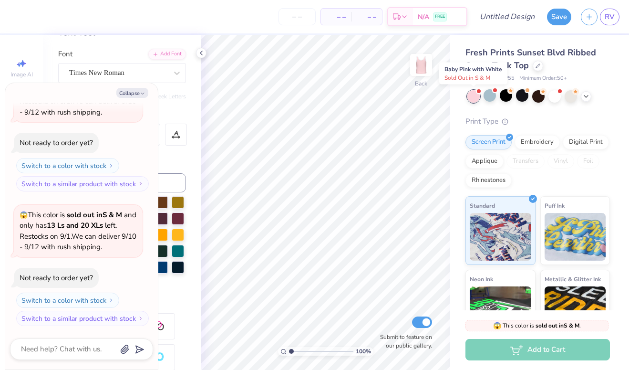
click at [474, 95] on div at bounding box center [473, 96] width 12 height 12
click at [535, 69] on div at bounding box center [538, 65] width 10 height 10
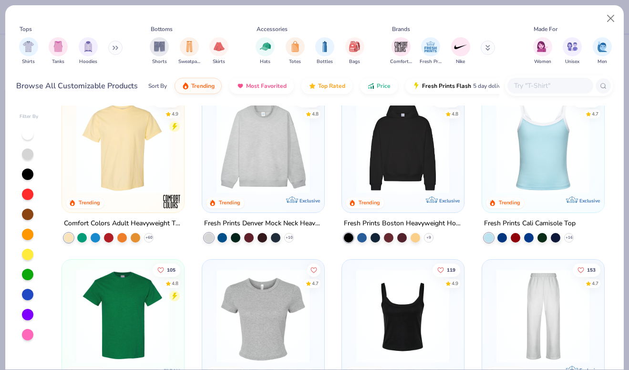
scroll to position [18, 0]
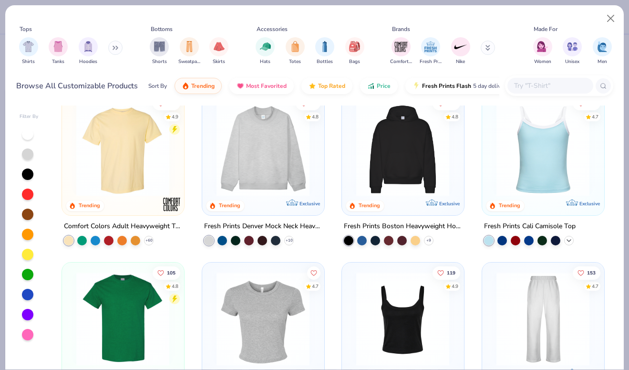
click at [569, 240] on icon at bounding box center [569, 240] width 8 height 8
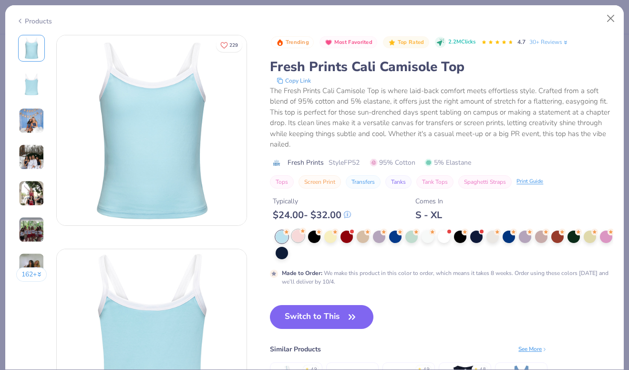
click at [299, 233] on div at bounding box center [298, 235] width 12 height 12
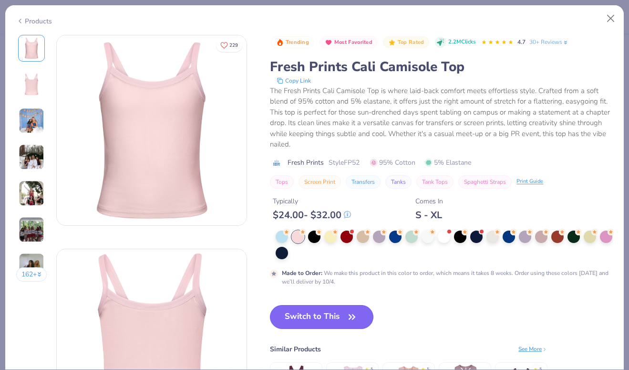
click at [332, 315] on button "Switch to This" at bounding box center [322, 317] width 104 height 24
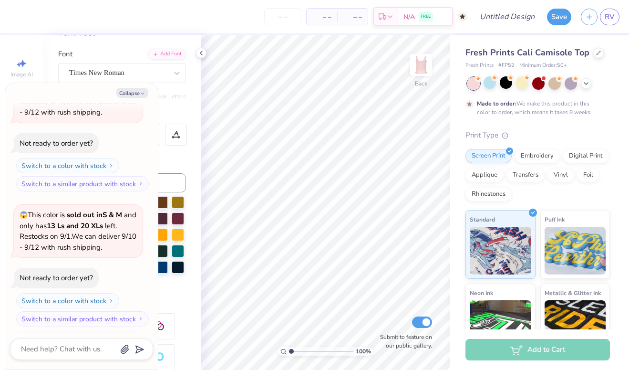
scroll to position [1455, 0]
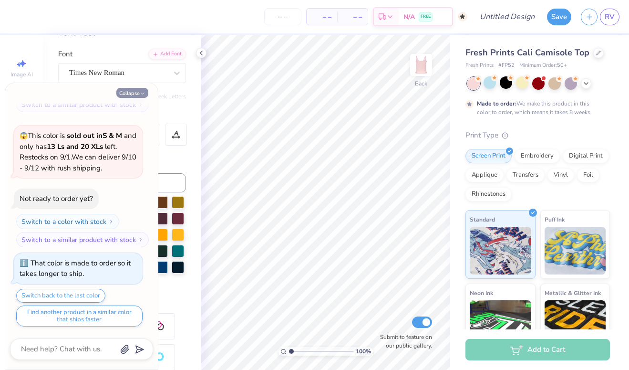
click at [131, 97] on button "Collapse" at bounding box center [132, 93] width 32 height 10
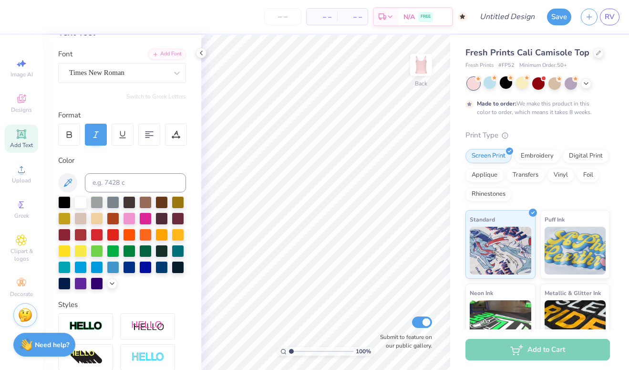
click at [580, 90] on div "Made to order: We make this product in this color to order, which means it take…" at bounding box center [538, 96] width 145 height 39
click at [585, 84] on icon at bounding box center [586, 83] width 8 height 8
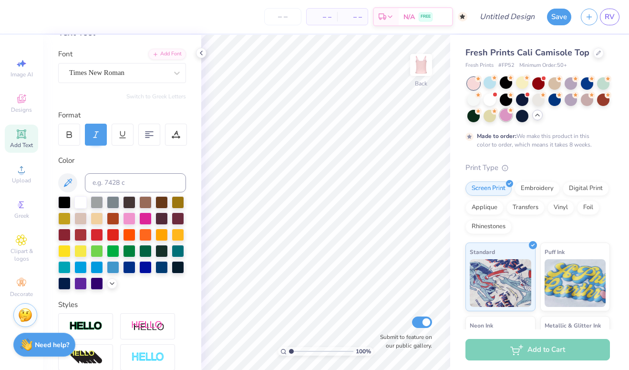
click at [511, 117] on div at bounding box center [506, 115] width 12 height 12
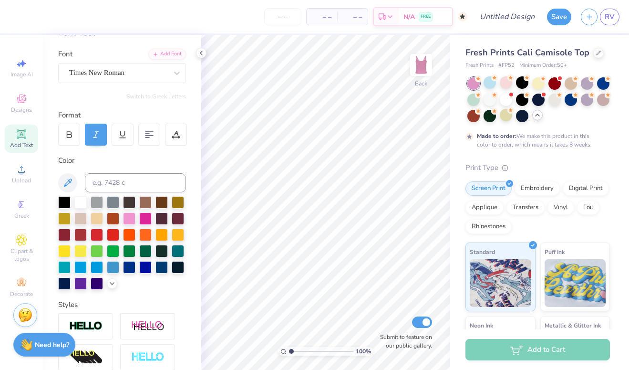
click at [497, 102] on div at bounding box center [538, 99] width 143 height 45
click at [493, 101] on div at bounding box center [490, 99] width 12 height 12
click at [505, 85] on div at bounding box center [506, 82] width 12 height 12
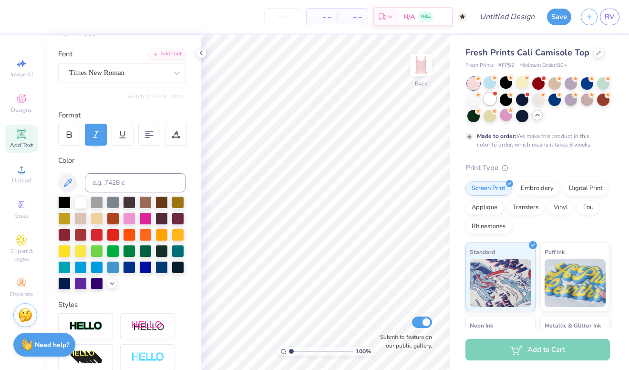
click at [488, 98] on div at bounding box center [490, 99] width 12 height 12
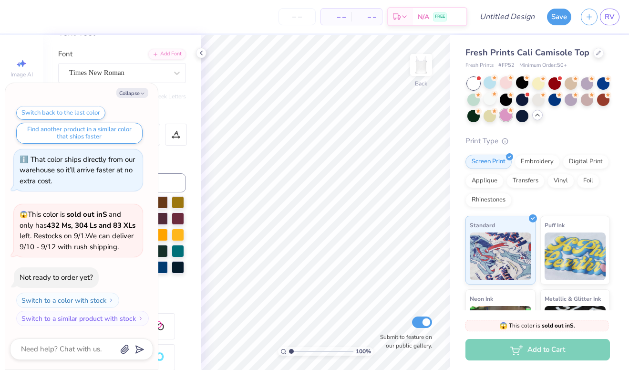
click at [511, 115] on div at bounding box center [506, 115] width 12 height 12
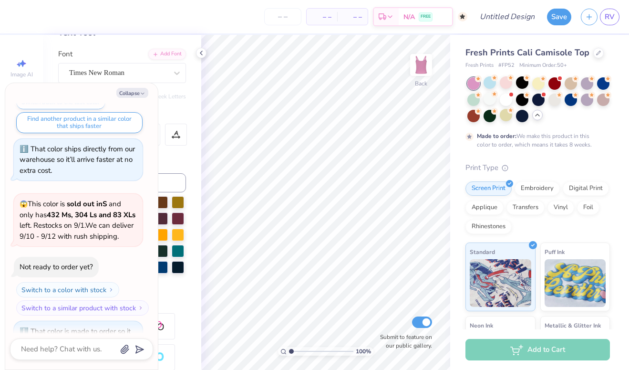
scroll to position [1727, 0]
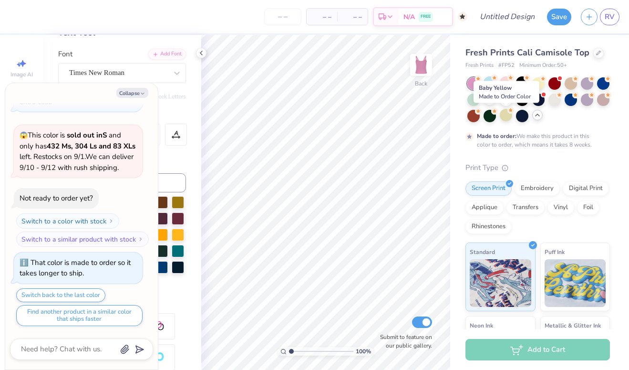
click at [511, 115] on div at bounding box center [506, 115] width 12 height 12
click at [509, 115] on div at bounding box center [506, 115] width 12 height 12
click at [477, 82] on div at bounding box center [473, 83] width 12 height 12
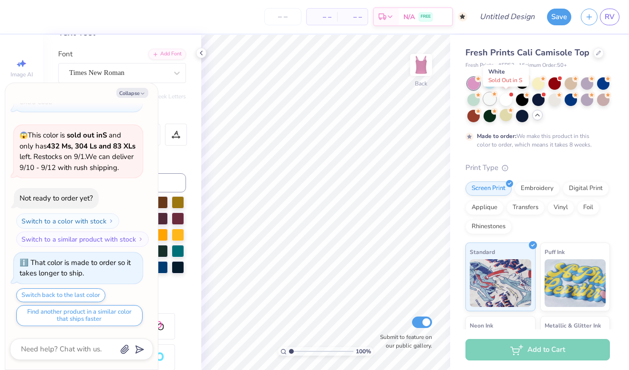
click at [493, 99] on div at bounding box center [490, 99] width 12 height 12
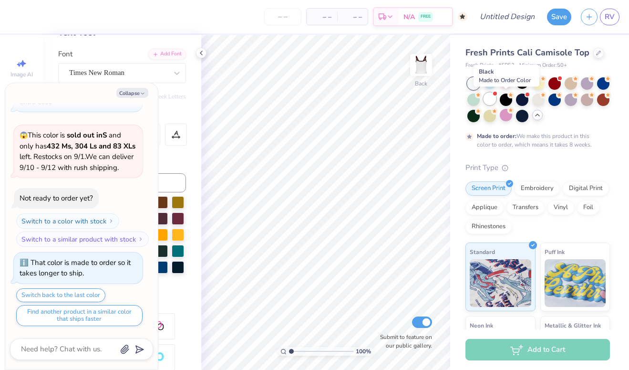
click at [492, 99] on div at bounding box center [490, 99] width 12 height 12
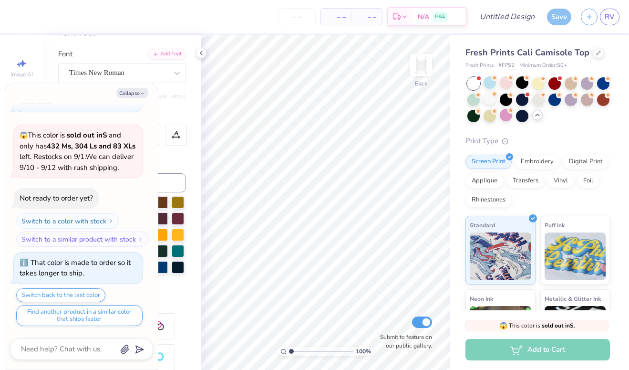
scroll to position [1920, 0]
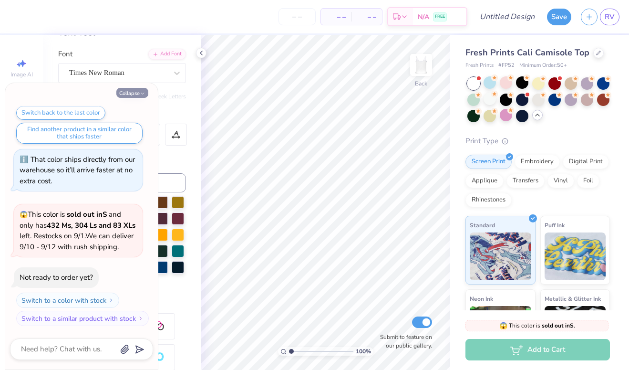
click at [137, 95] on button "Collapse" at bounding box center [132, 93] width 32 height 10
type textarea "x"
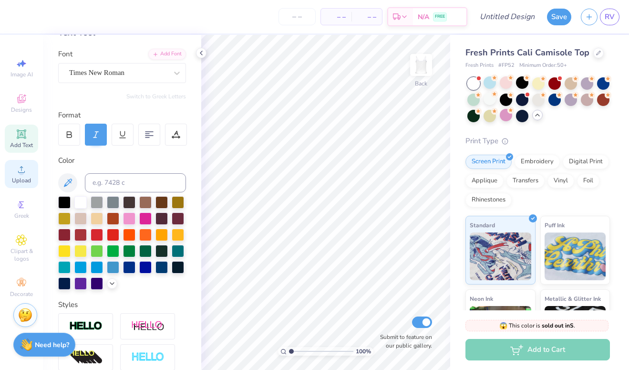
click at [15, 181] on span "Upload" at bounding box center [21, 181] width 19 height 8
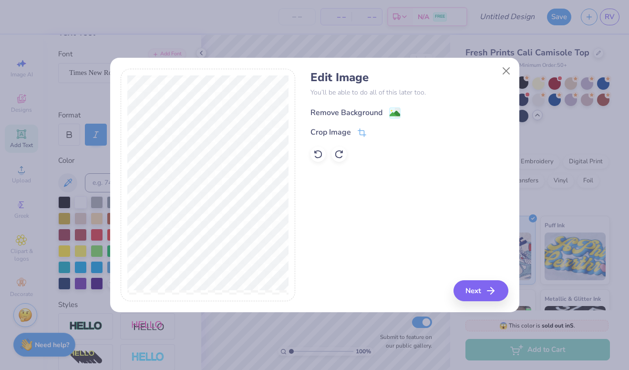
click at [376, 112] on div "Remove Background" at bounding box center [347, 112] width 72 height 11
click at [478, 291] on button "Next" at bounding box center [482, 290] width 55 height 21
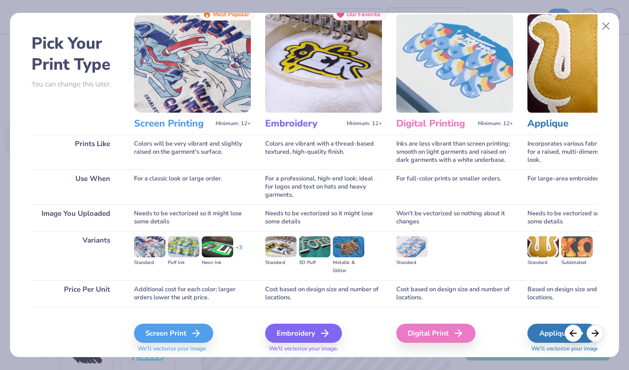
scroll to position [31, 0]
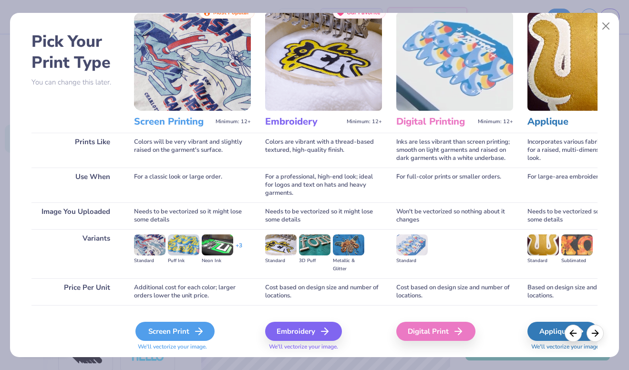
click at [189, 334] on div "Screen Print" at bounding box center [174, 331] width 79 height 19
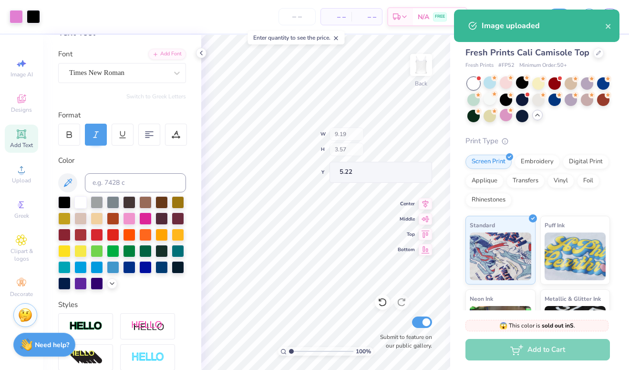
click at [360, 199] on body "Art colors – – Per Item – – Total Est. Delivery N/A FREE Design Title Save RV I…" at bounding box center [314, 185] width 629 height 370
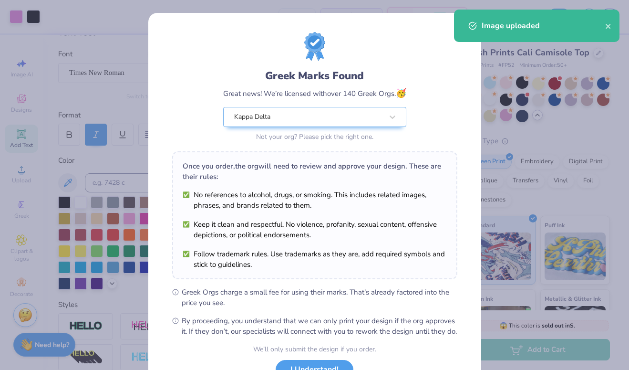
scroll to position [77, 0]
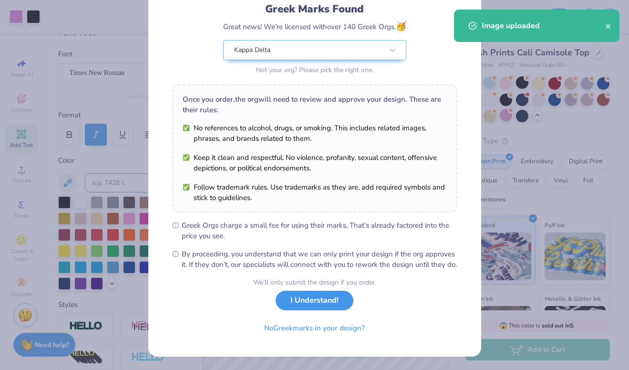
click at [307, 299] on button "I Understand!" at bounding box center [315, 301] width 78 height 20
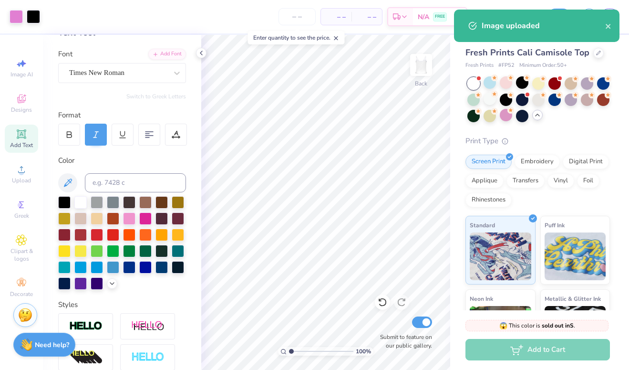
scroll to position [0, 0]
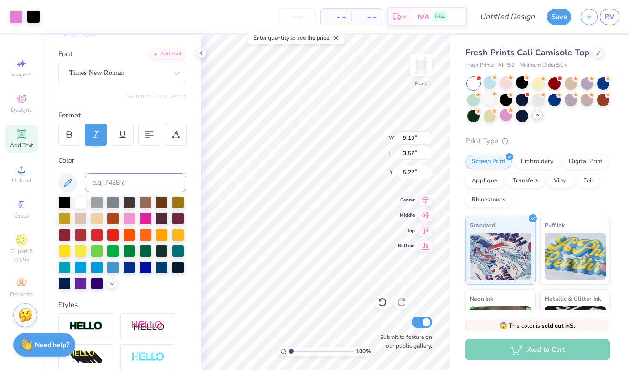
type input "5.44"
type input "2.11"
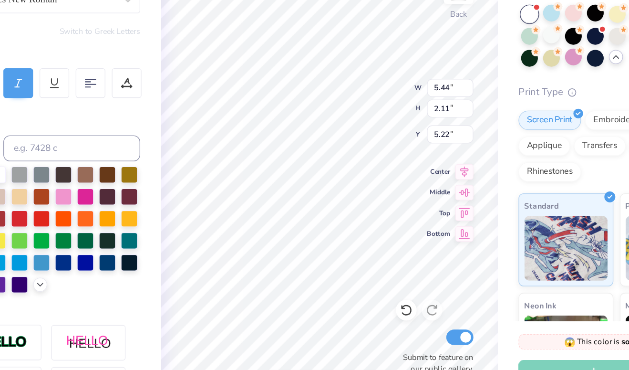
type input "1.38"
type input "5.37"
type input "2.21"
type input "1.29"
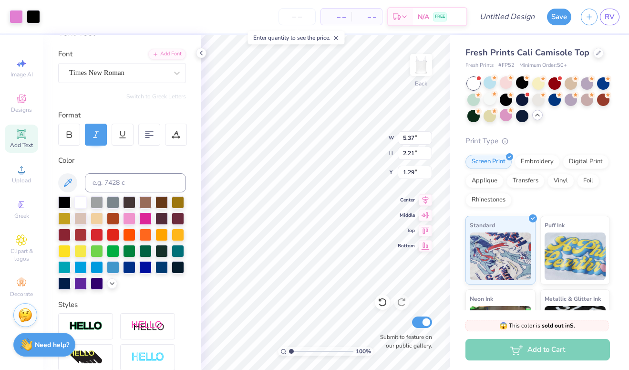
type input "6.35"
type input "2.62"
type input "0.92"
click at [19, 9] on div at bounding box center [16, 15] width 13 height 13
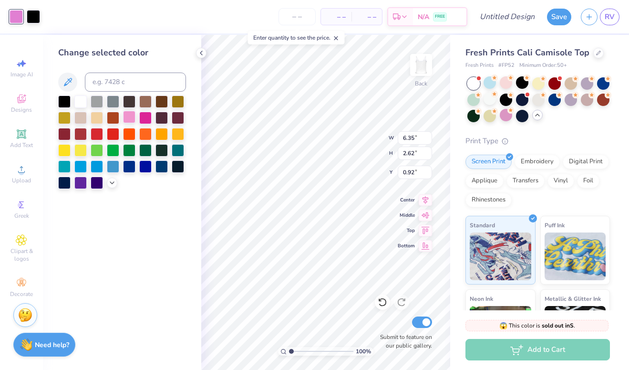
click at [131, 117] on div at bounding box center [129, 117] width 12 height 12
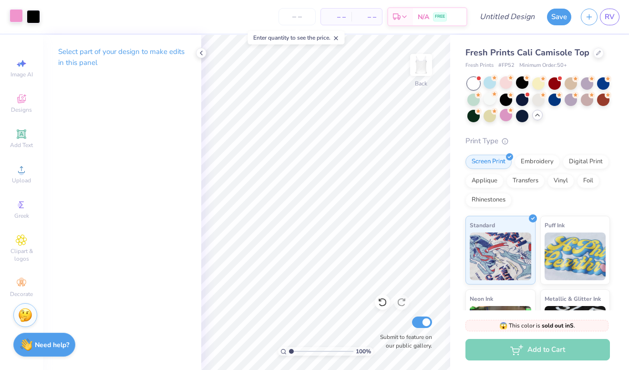
click at [13, 15] on div at bounding box center [16, 15] width 13 height 13
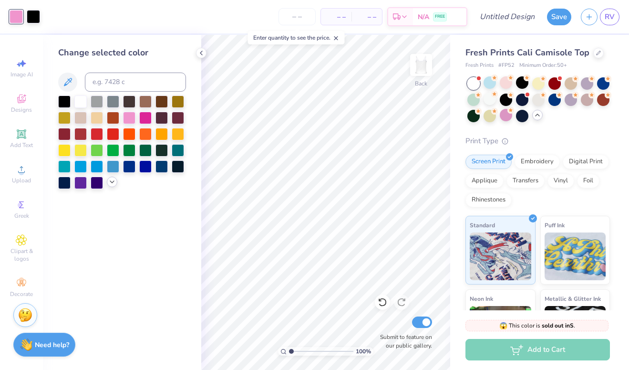
click at [107, 182] on div at bounding box center [112, 182] width 10 height 10
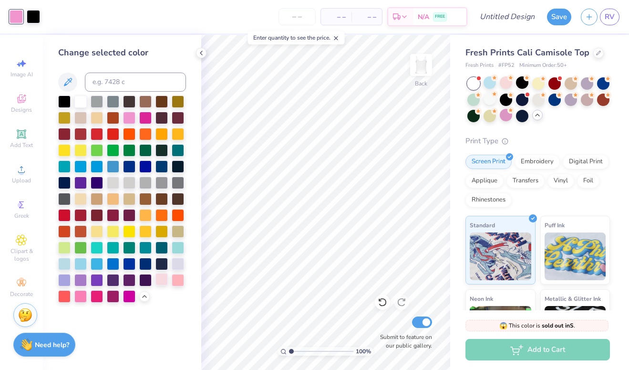
click at [167, 278] on div at bounding box center [162, 279] width 12 height 12
click at [177, 283] on div at bounding box center [178, 279] width 12 height 12
click at [132, 114] on div at bounding box center [129, 117] width 12 height 12
click at [505, 115] on div at bounding box center [506, 115] width 12 height 12
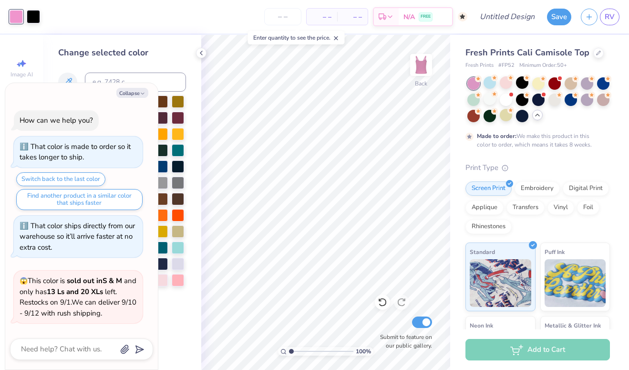
scroll to position [1999, 0]
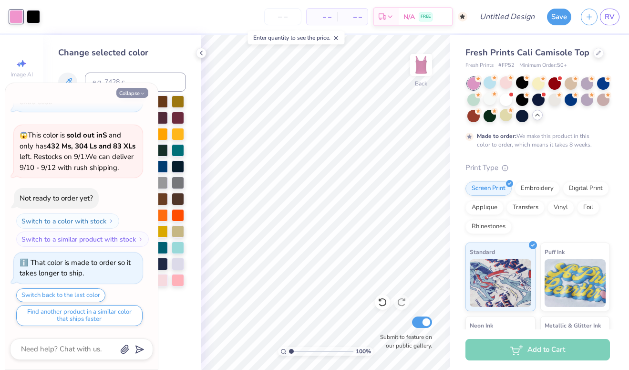
click at [132, 92] on button "Collapse" at bounding box center [132, 93] width 32 height 10
type textarea "x"
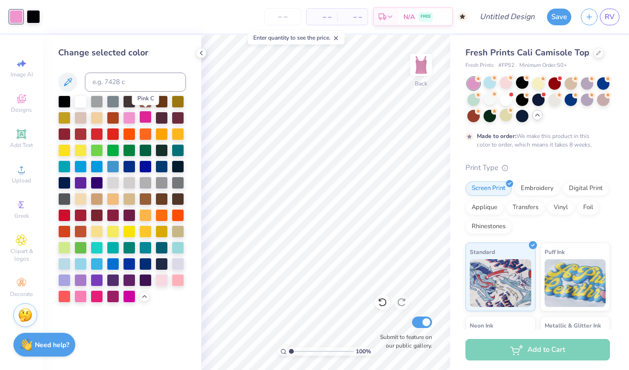
click at [142, 121] on div at bounding box center [145, 117] width 12 height 12
click at [65, 82] on icon at bounding box center [67, 81] width 11 height 11
click at [66, 81] on icon at bounding box center [67, 81] width 11 height 11
click at [72, 82] on icon at bounding box center [67, 81] width 11 height 11
click at [77, 297] on div at bounding box center [80, 295] width 12 height 12
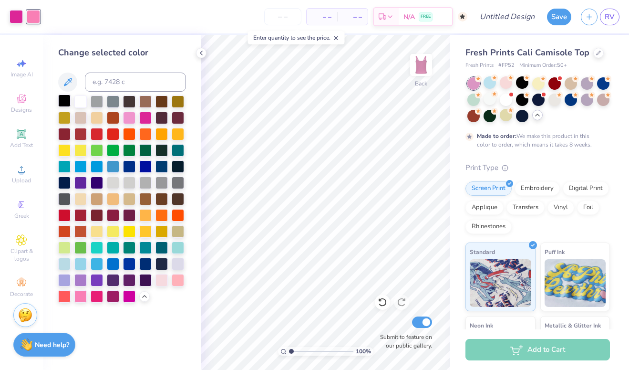
click at [59, 103] on div at bounding box center [64, 100] width 12 height 12
click at [15, 15] on div at bounding box center [16, 15] width 13 height 13
click at [26, 178] on span "Upload" at bounding box center [21, 181] width 19 height 8
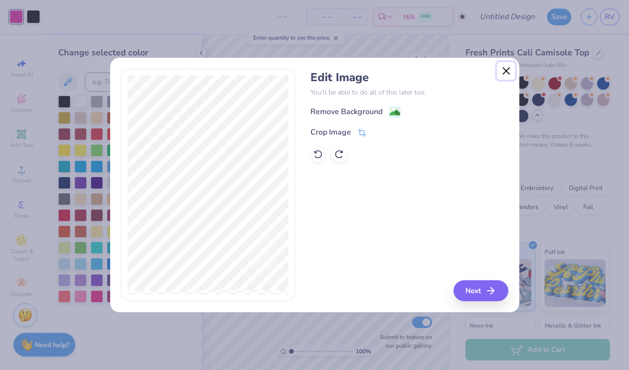
click at [509, 73] on button "Close" at bounding box center [506, 71] width 18 height 18
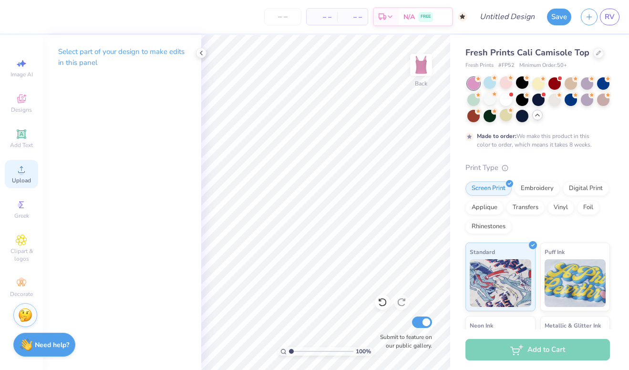
click at [21, 172] on circle at bounding box center [21, 172] width 5 height 5
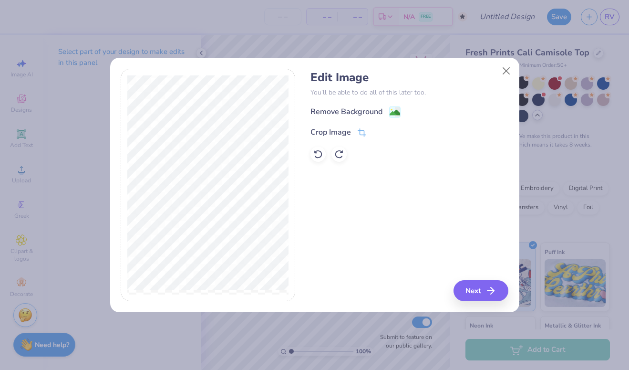
click at [376, 122] on div "Remove Background Crop Image" at bounding box center [410, 134] width 198 height 56
click at [376, 107] on div "Remove Background" at bounding box center [347, 112] width 72 height 11
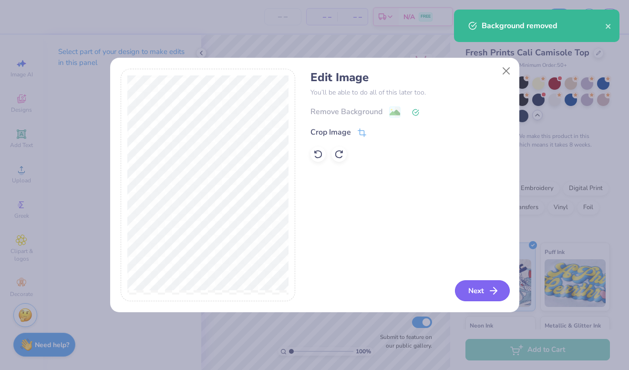
click at [491, 291] on icon "button" at bounding box center [493, 290] width 11 height 11
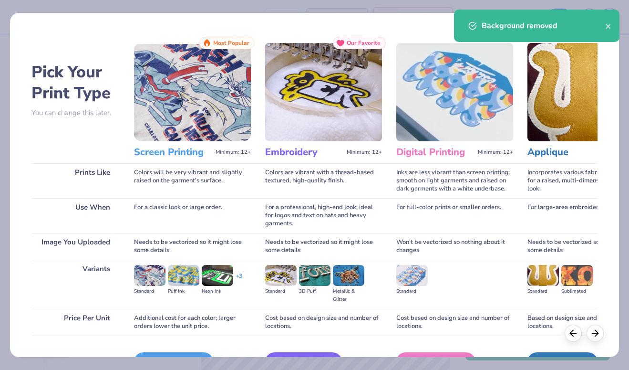
scroll to position [58, 0]
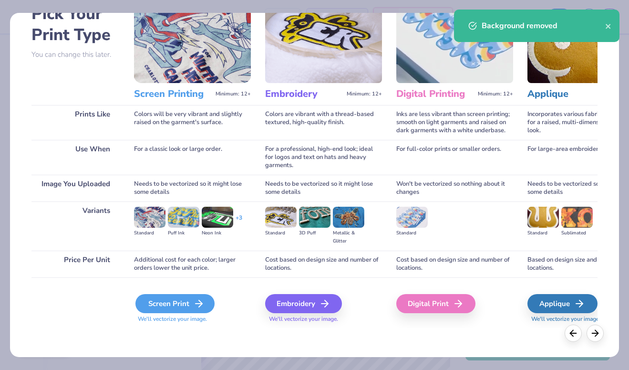
click at [172, 304] on div "Screen Print" at bounding box center [174, 303] width 79 height 19
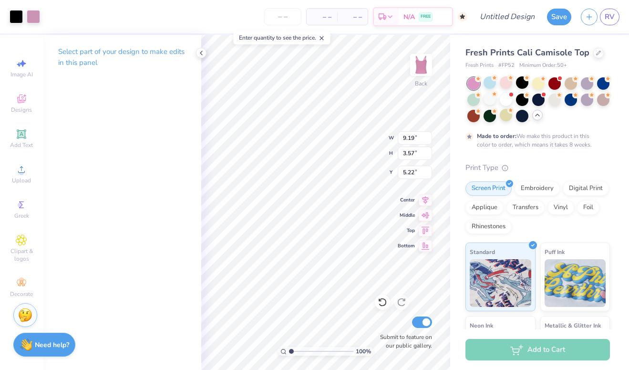
type input "6.30"
type input "2.45"
type input "0.88"
type input "6.24"
type input "2.55"
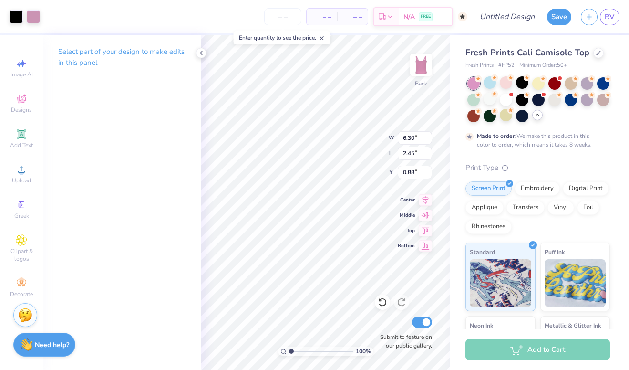
type input "0.78"
click at [507, 101] on div at bounding box center [506, 99] width 12 height 12
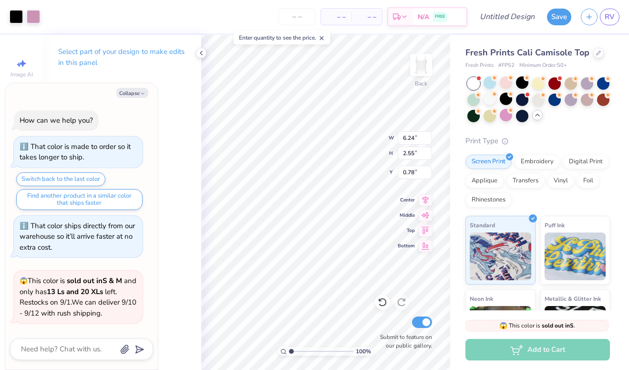
scroll to position [2192, 0]
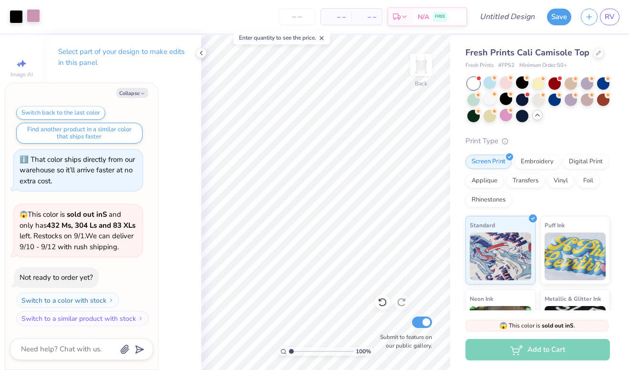
click at [36, 19] on div at bounding box center [33, 15] width 13 height 13
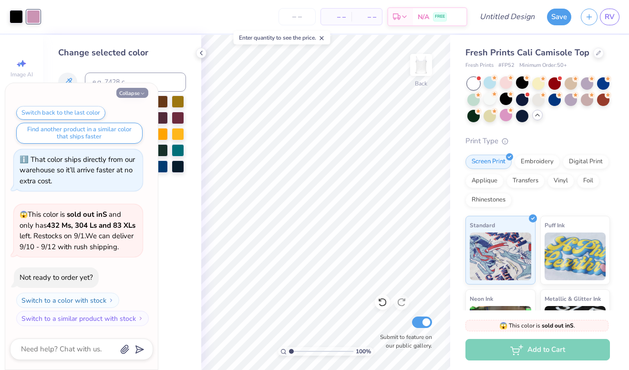
click at [132, 91] on button "Collapse" at bounding box center [132, 93] width 32 height 10
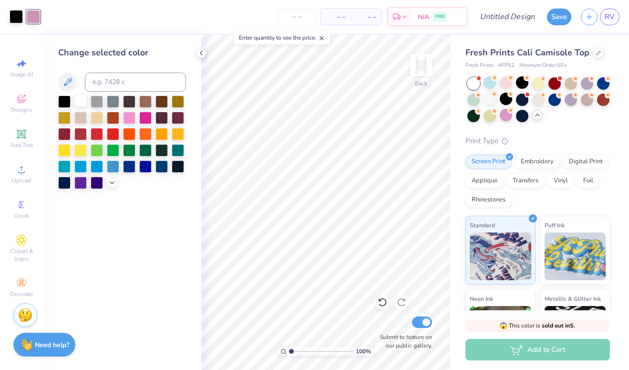
click at [79, 99] on div at bounding box center [80, 100] width 12 height 12
click at [504, 119] on div at bounding box center [506, 115] width 12 height 12
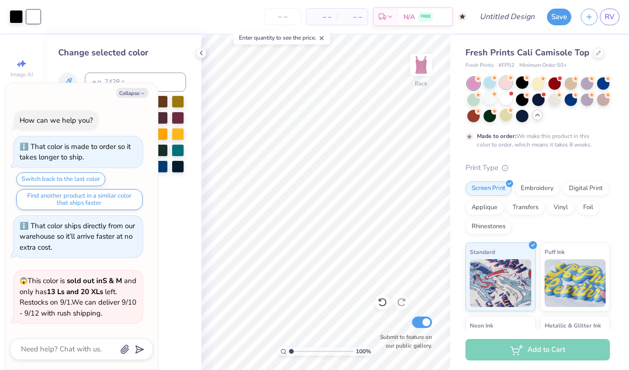
scroll to position [2272, 0]
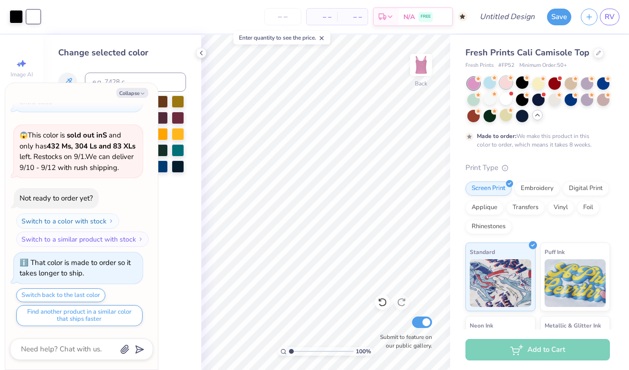
click at [482, 78] on circle at bounding box center [478, 78] width 7 height 7
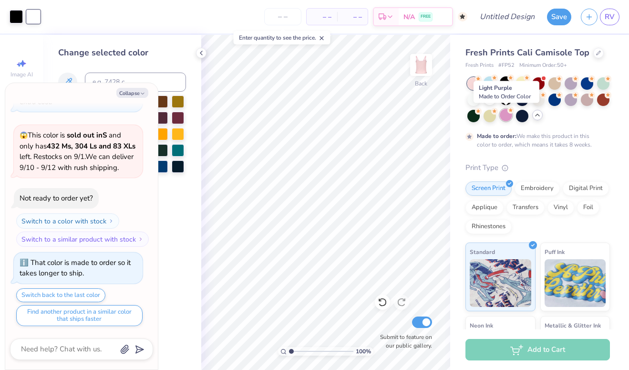
click at [512, 115] on div at bounding box center [506, 115] width 12 height 12
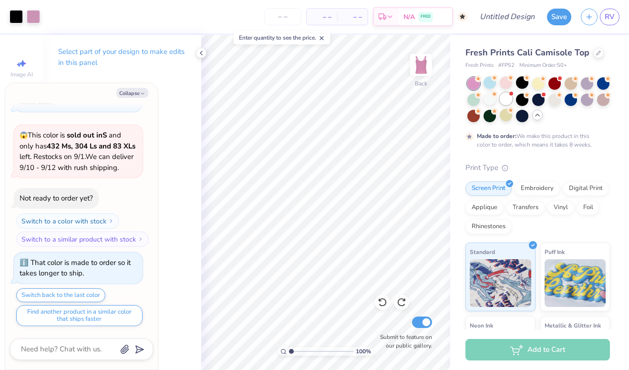
click at [503, 96] on div at bounding box center [506, 99] width 12 height 12
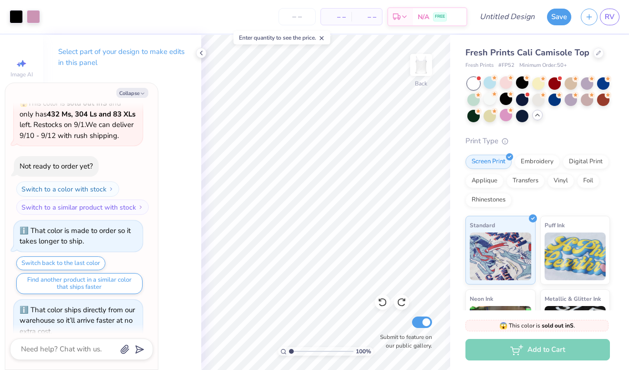
scroll to position [2464, 0]
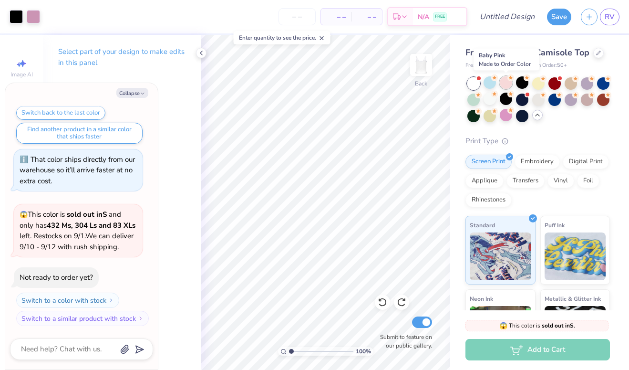
click at [506, 80] on div at bounding box center [506, 82] width 12 height 12
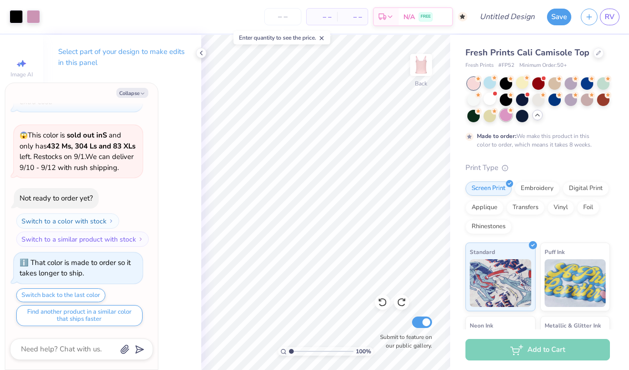
click at [506, 118] on div at bounding box center [506, 115] width 12 height 12
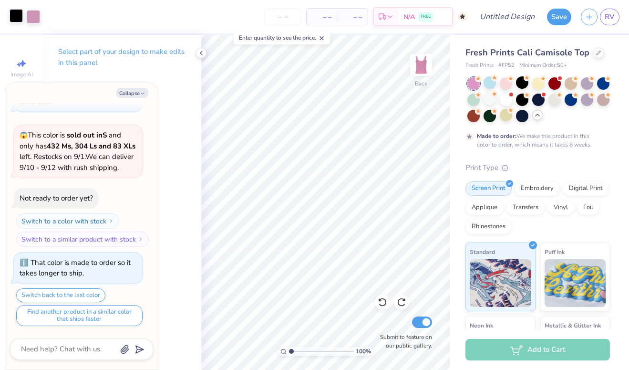
click at [19, 16] on div at bounding box center [16, 15] width 13 height 13
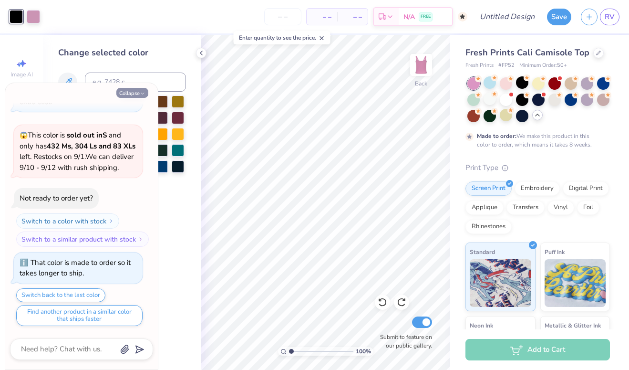
click at [135, 90] on button "Collapse" at bounding box center [132, 93] width 32 height 10
type textarea "x"
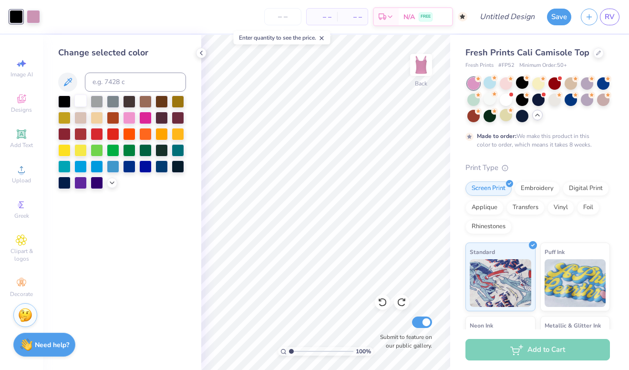
click at [83, 100] on div at bounding box center [80, 100] width 12 height 12
click at [37, 12] on div at bounding box center [33, 15] width 13 height 13
click at [63, 99] on div at bounding box center [64, 100] width 12 height 12
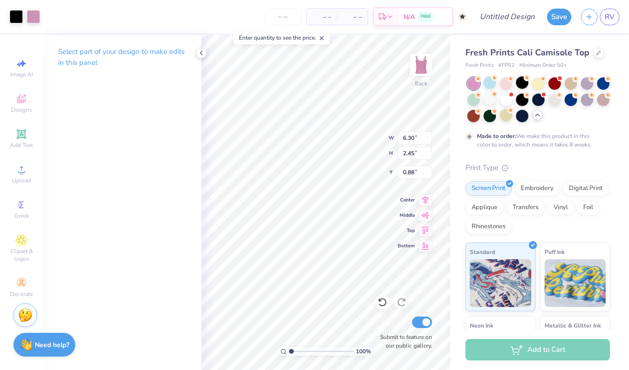
type input "6.25"
type input "2.54"
type input "0.80"
click at [493, 100] on div at bounding box center [490, 99] width 12 height 12
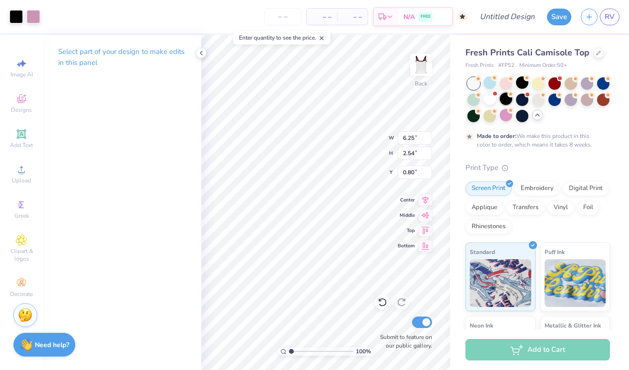
click at [502, 98] on div at bounding box center [506, 99] width 12 height 12
click at [498, 102] on div at bounding box center [538, 99] width 143 height 45
click at [492, 101] on div at bounding box center [490, 99] width 12 height 12
click at [493, 97] on div at bounding box center [490, 99] width 12 height 12
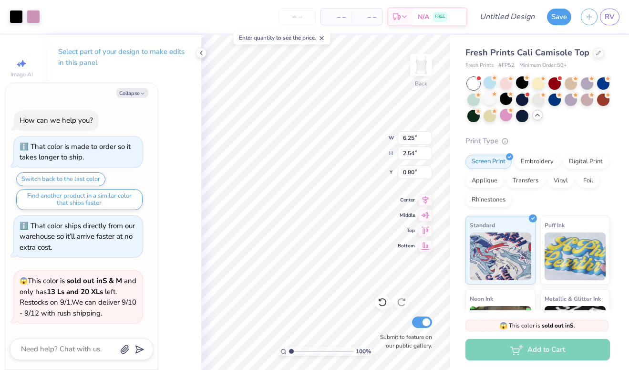
scroll to position [2737, 0]
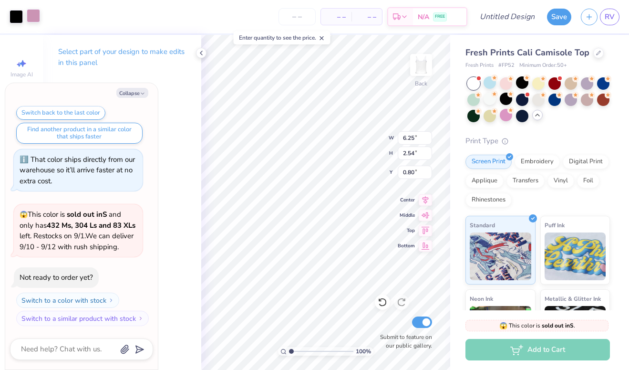
click at [33, 21] on div at bounding box center [33, 15] width 13 height 13
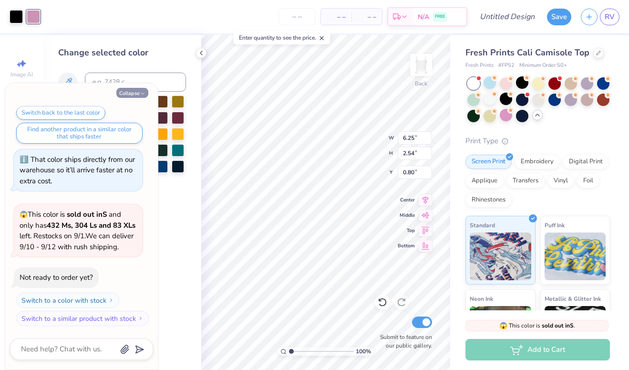
click at [126, 92] on button "Collapse" at bounding box center [132, 93] width 32 height 10
type textarea "x"
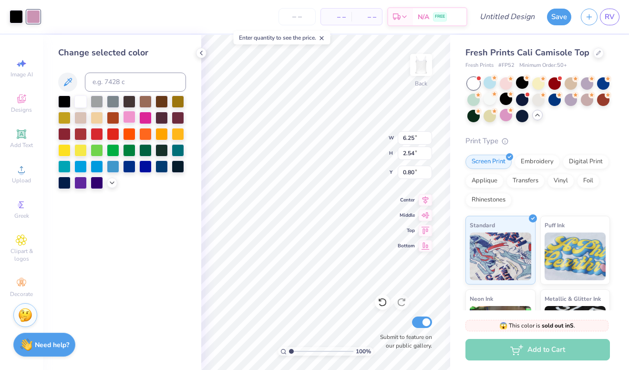
click at [130, 121] on div at bounding box center [129, 117] width 12 height 12
click at [112, 182] on polyline at bounding box center [112, 182] width 4 height 2
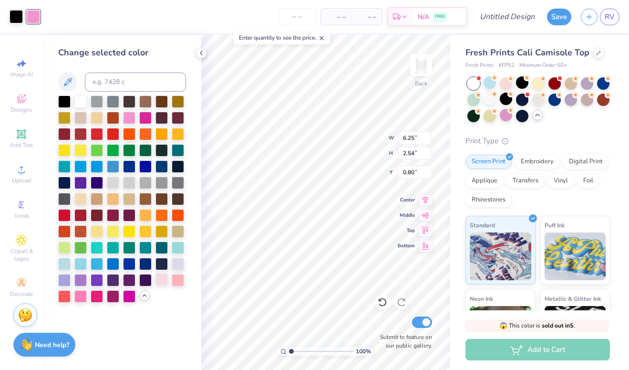
click at [164, 280] on div at bounding box center [162, 279] width 12 height 12
click at [85, 297] on div at bounding box center [80, 295] width 12 height 12
click at [160, 296] on div at bounding box center [122, 198] width 128 height 207
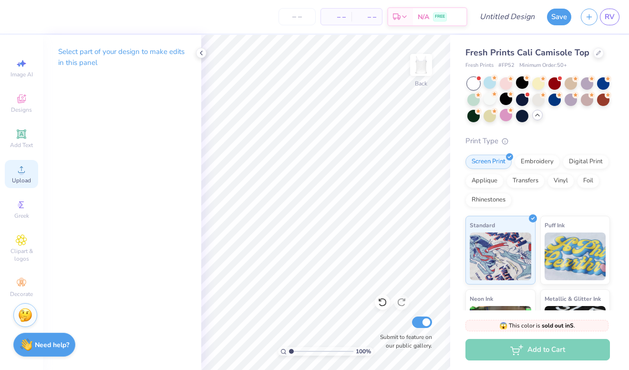
click at [30, 174] on div "Upload" at bounding box center [21, 174] width 33 height 28
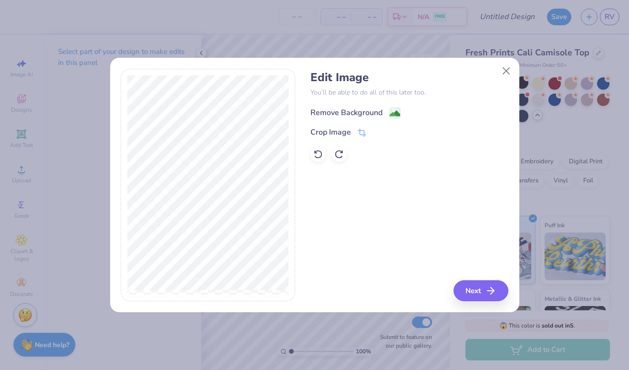
click at [374, 114] on div "Remove Background" at bounding box center [347, 112] width 72 height 11
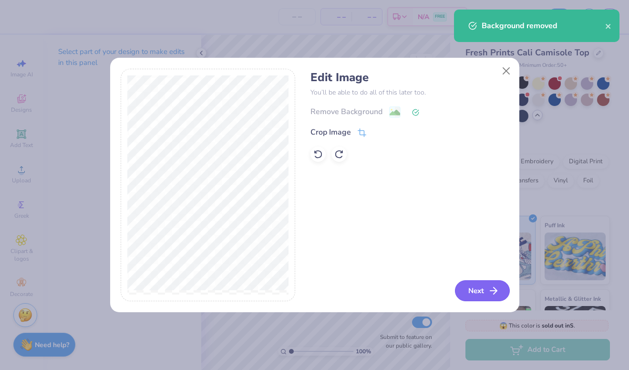
click at [481, 292] on button "Next" at bounding box center [482, 290] width 55 height 21
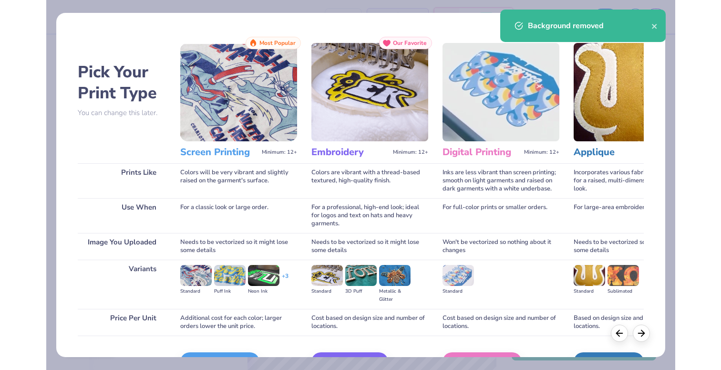
scroll to position [58, 0]
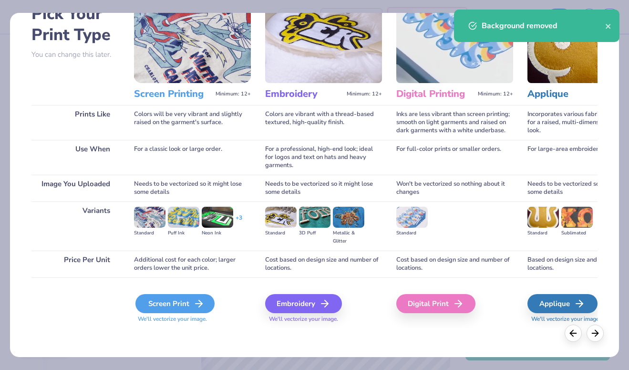
click at [187, 305] on div "Screen Print" at bounding box center [174, 303] width 79 height 19
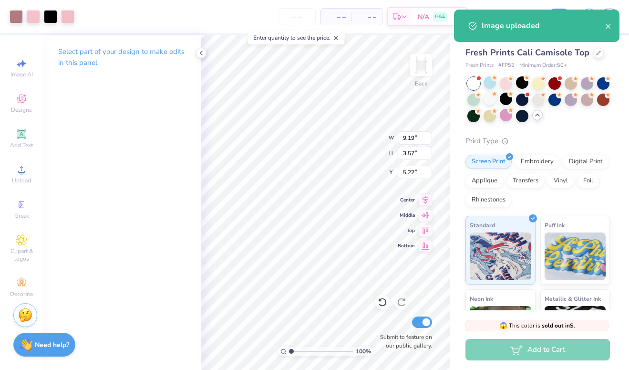
type input "9.08"
type input "3.75"
type input "5.06"
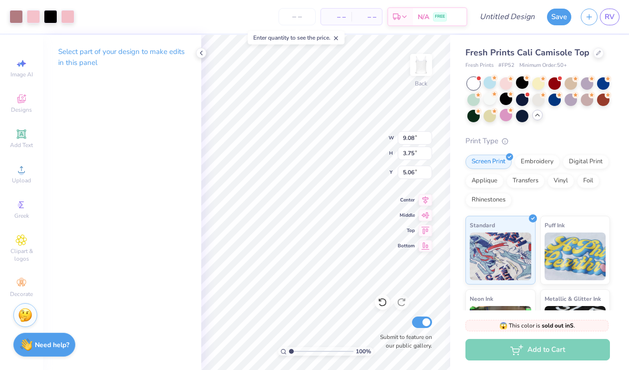
type input "7.24"
type input "2.99"
type input "5.03"
type input "0.25"
type input "0.88"
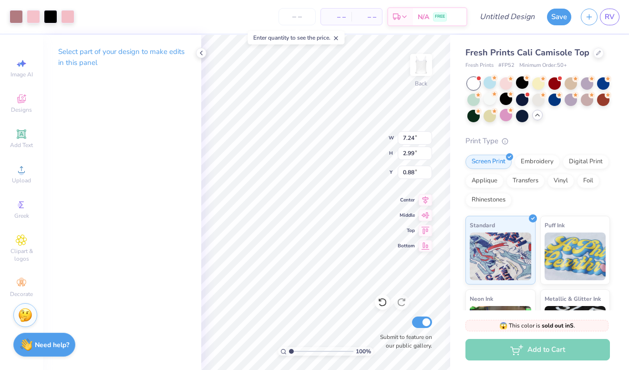
type input "5.87"
type input "2.42"
type input "0.87"
type input "0.75"
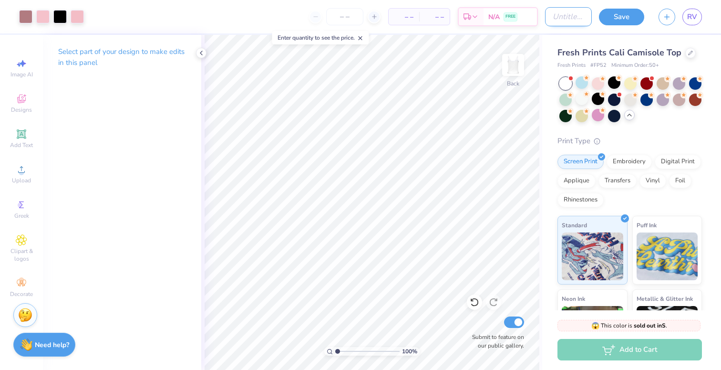
click at [559, 16] on input "Design Title" at bounding box center [568, 16] width 47 height 19
type input "KD Stars Shirt"
click at [617, 19] on button "Save" at bounding box center [621, 15] width 45 height 17
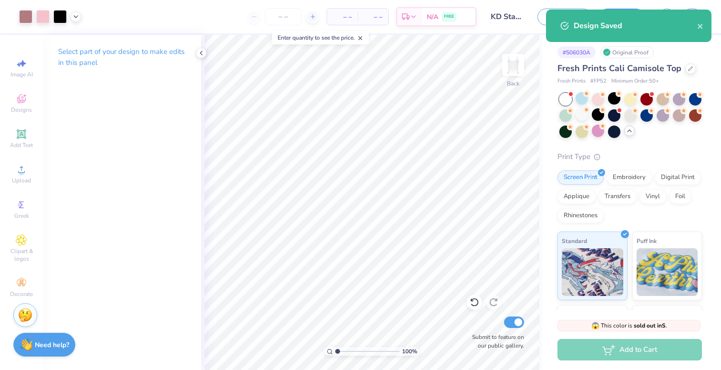
click at [705, 30] on div "Design Saved" at bounding box center [629, 26] width 166 height 32
click at [701, 30] on icon "close" at bounding box center [700, 26] width 7 height 8
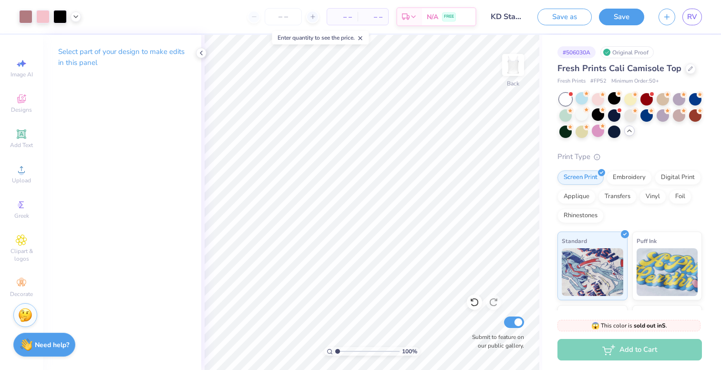
click at [674, 19] on button "button" at bounding box center [667, 17] width 17 height 17
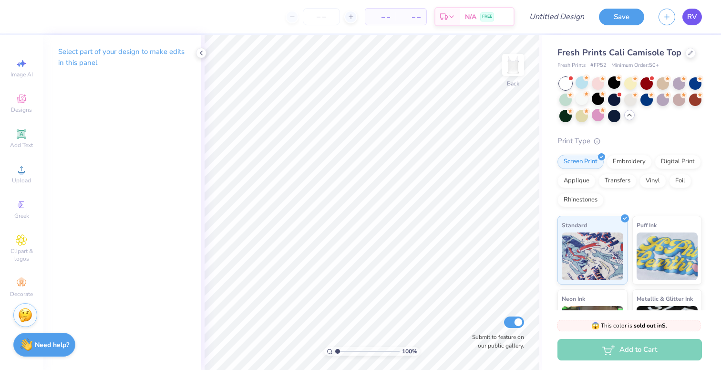
click at [697, 18] on link "RV" at bounding box center [693, 17] width 20 height 17
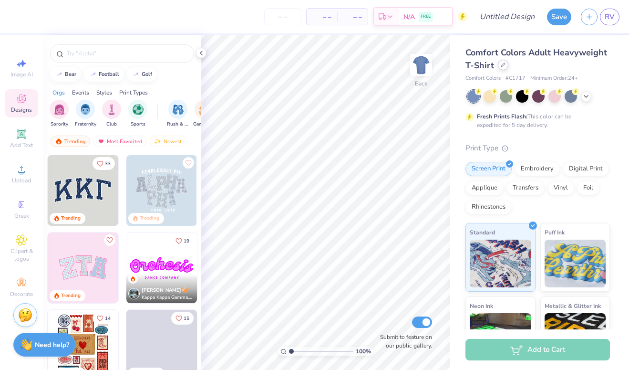
click at [501, 63] on icon at bounding box center [503, 64] width 5 height 5
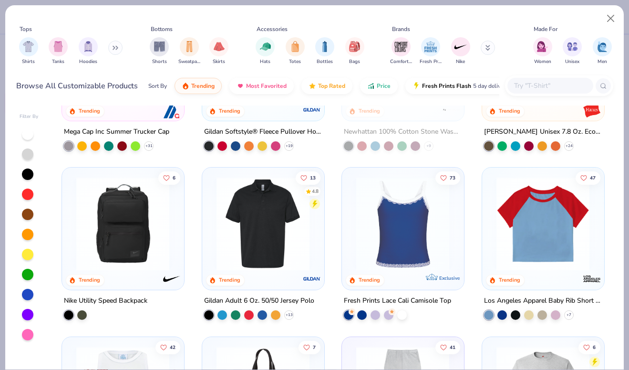
scroll to position [2314, 0]
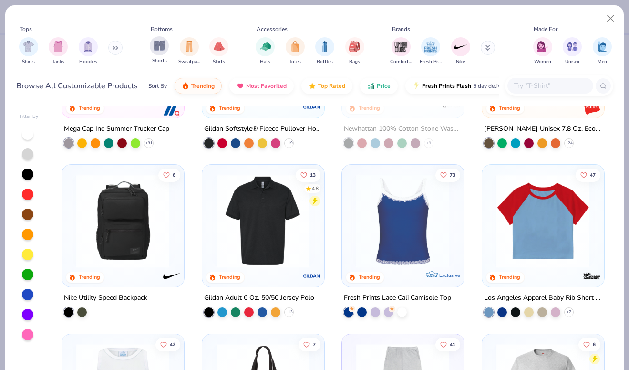
click at [162, 57] on span "Shorts" at bounding box center [159, 60] width 15 height 7
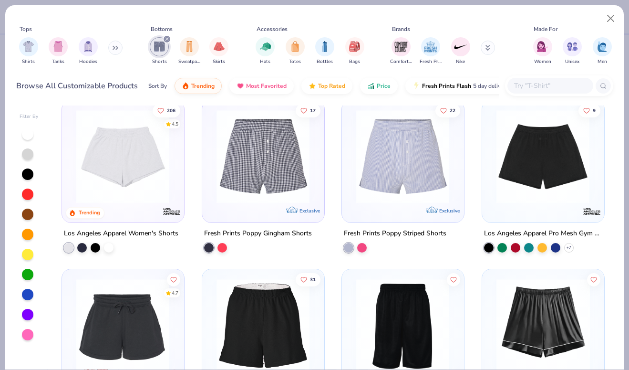
scroll to position [184, 0]
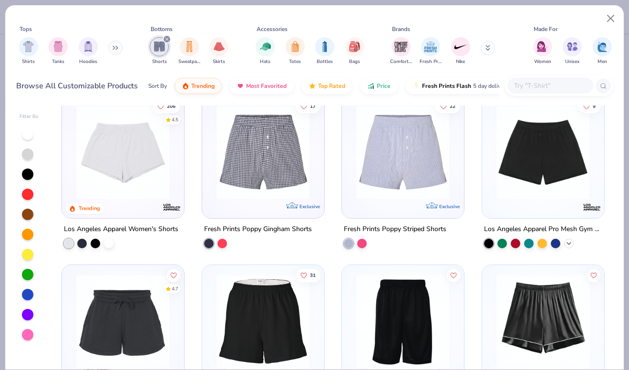
click at [568, 243] on icon at bounding box center [569, 243] width 8 height 8
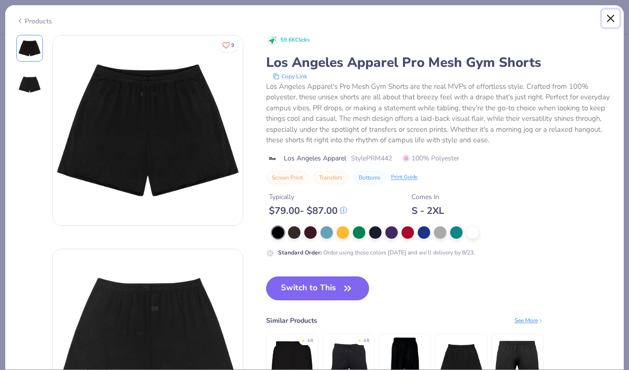
click at [614, 16] on button "Close" at bounding box center [611, 19] width 18 height 18
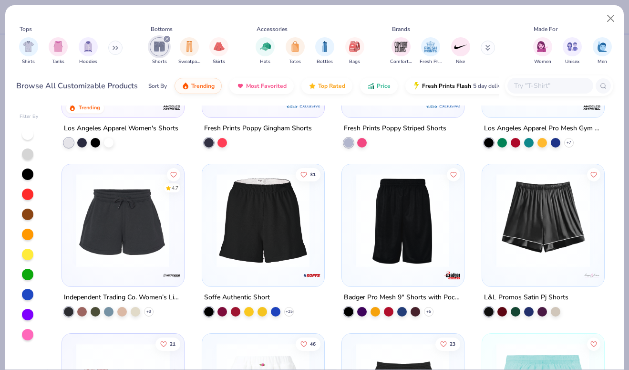
scroll to position [286, 0]
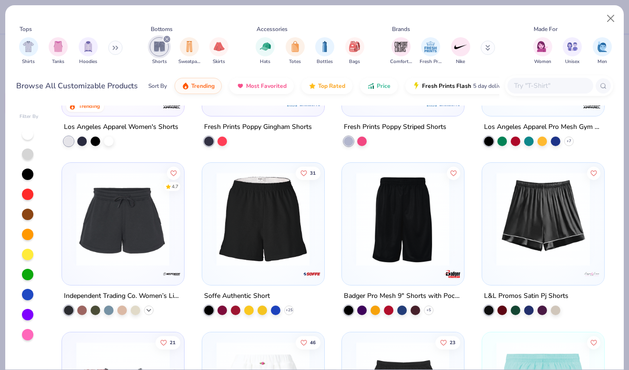
click at [148, 314] on div "4.7 Independent Trading Co. Women’s Lightweight California Wave Wash Sweatshort…" at bounding box center [123, 238] width 123 height 153
click at [152, 308] on icon at bounding box center [149, 310] width 8 height 8
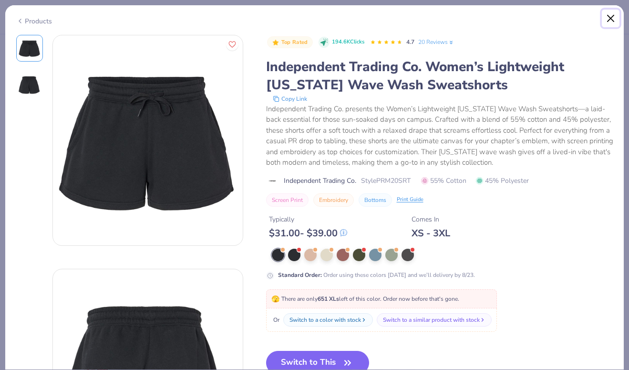
click at [613, 14] on button "Close" at bounding box center [611, 19] width 18 height 18
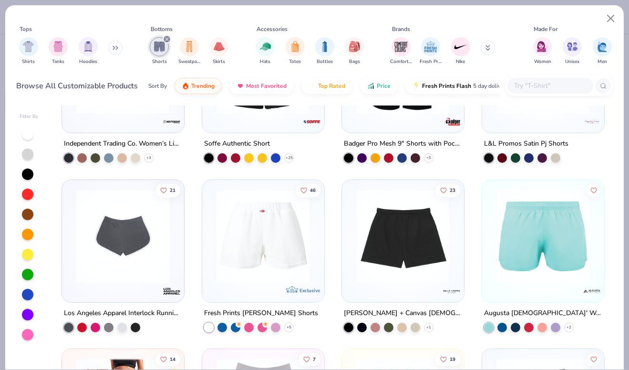
scroll to position [439, 0]
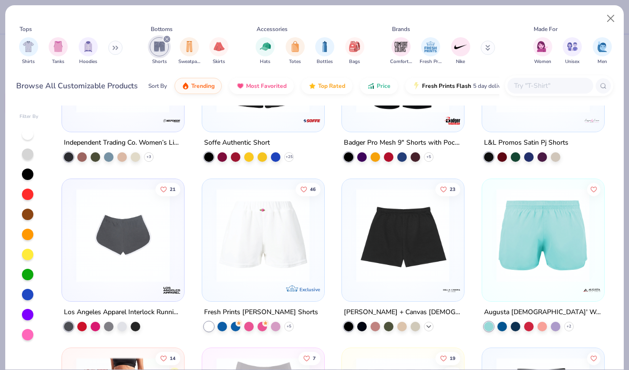
click at [428, 324] on icon at bounding box center [429, 326] width 8 height 8
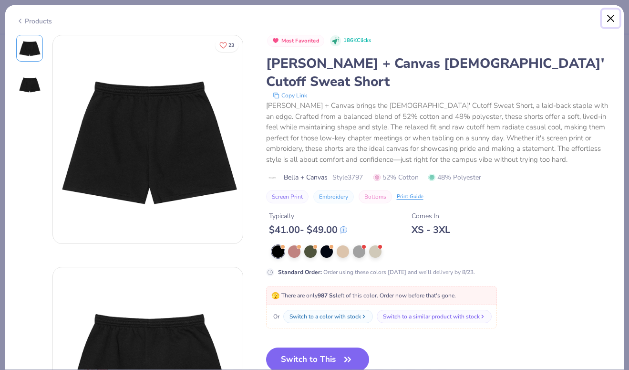
click at [618, 14] on button "Close" at bounding box center [611, 19] width 18 height 18
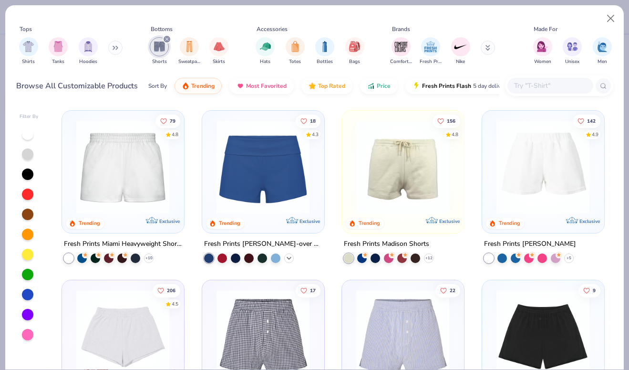
click at [289, 257] on polyline at bounding box center [289, 258] width 4 height 2
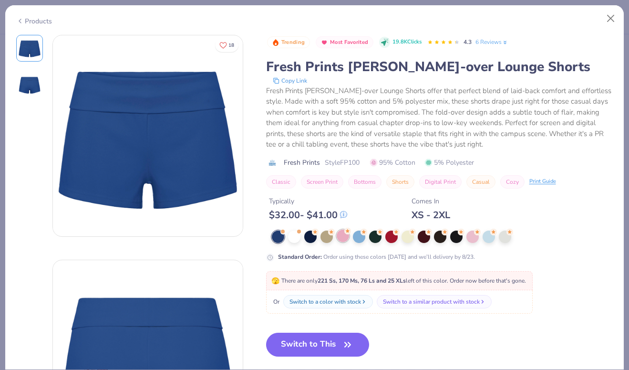
click at [347, 241] on div at bounding box center [343, 235] width 12 height 12
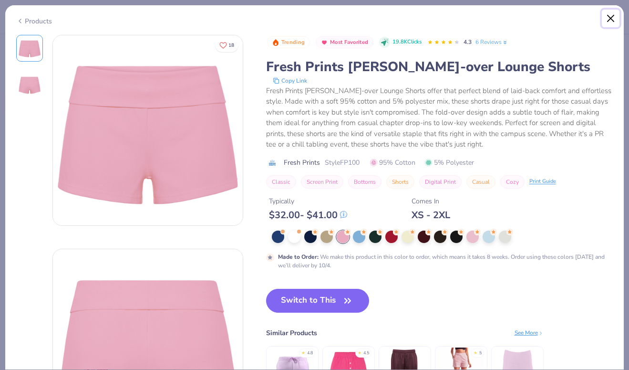
click at [604, 23] on button "Close" at bounding box center [611, 19] width 18 height 18
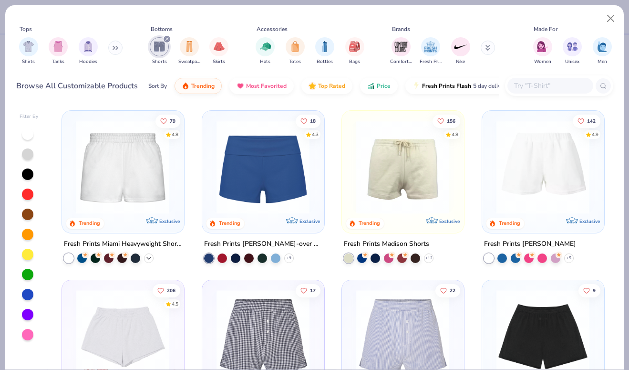
click at [152, 254] on icon at bounding box center [149, 258] width 8 height 8
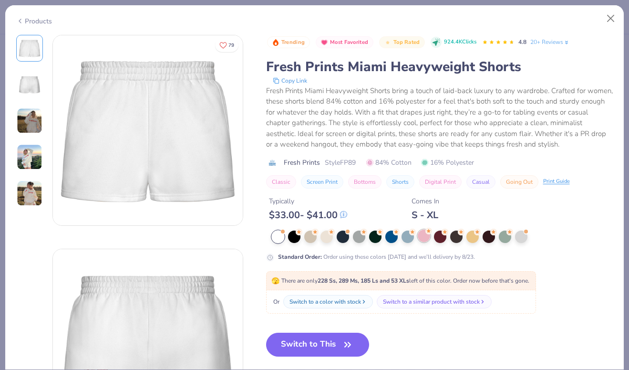
click at [427, 234] on div at bounding box center [424, 235] width 12 height 12
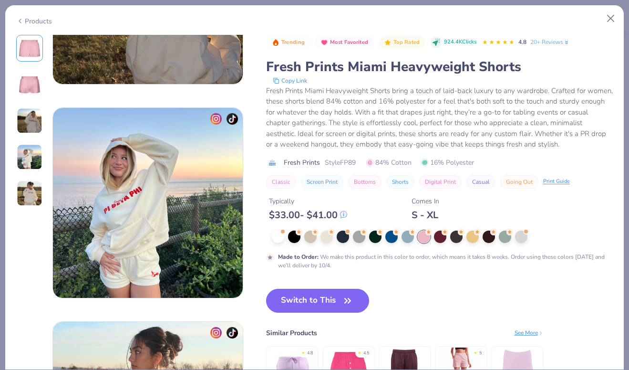
scroll to position [786, 0]
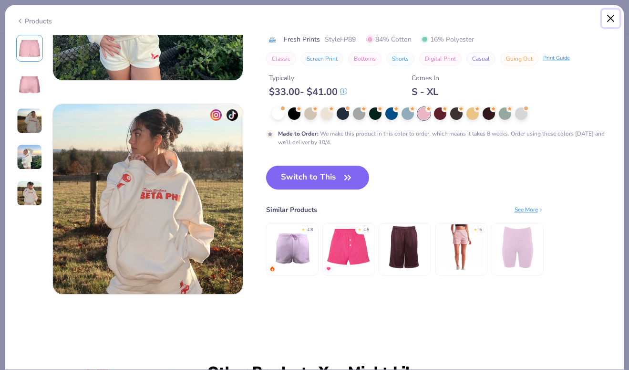
click at [607, 22] on button "Close" at bounding box center [611, 19] width 18 height 18
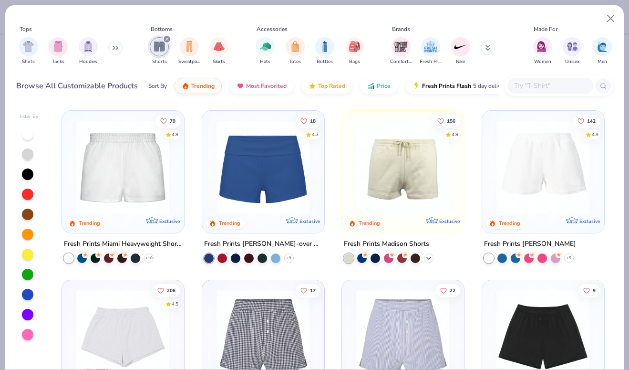
click at [427, 258] on icon at bounding box center [429, 258] width 8 height 8
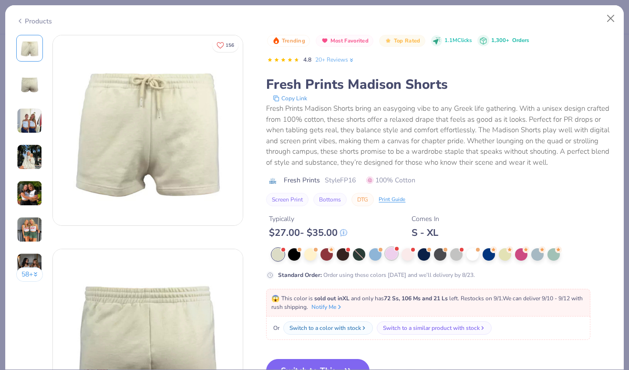
click at [389, 252] on div at bounding box center [391, 253] width 12 height 12
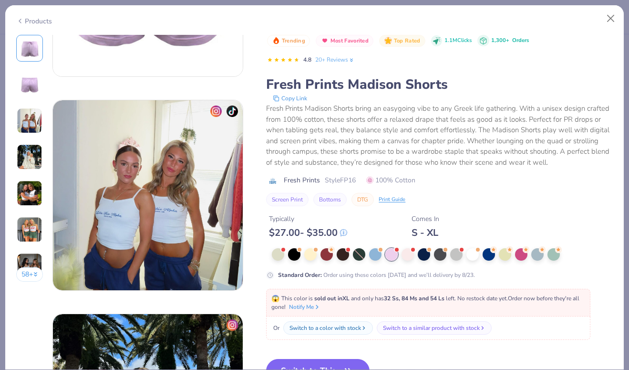
scroll to position [359, 0]
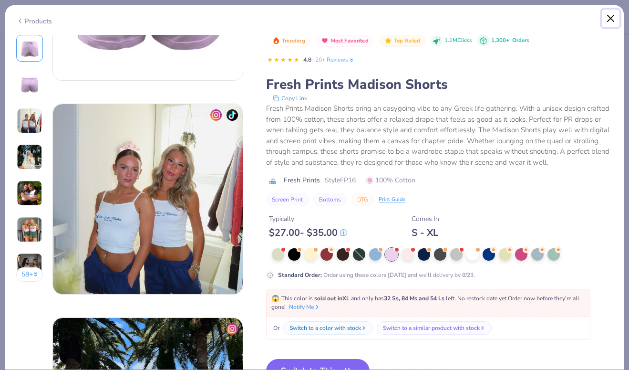
click at [611, 17] on button "Close" at bounding box center [611, 19] width 18 height 18
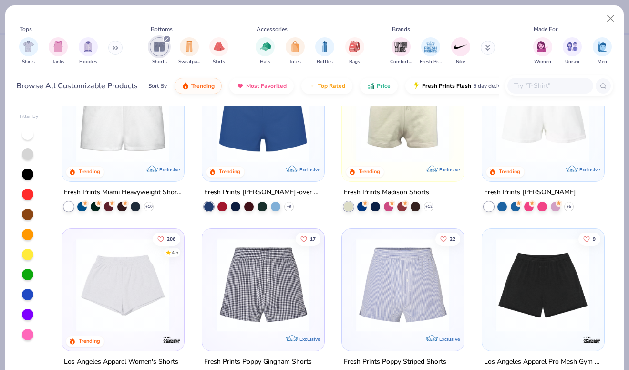
scroll to position [53, 0]
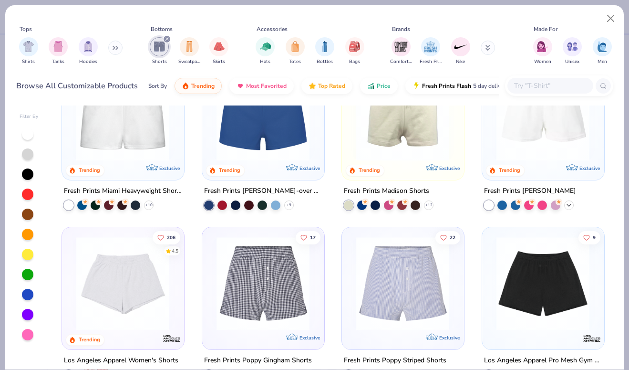
click at [565, 202] on icon at bounding box center [569, 205] width 8 height 8
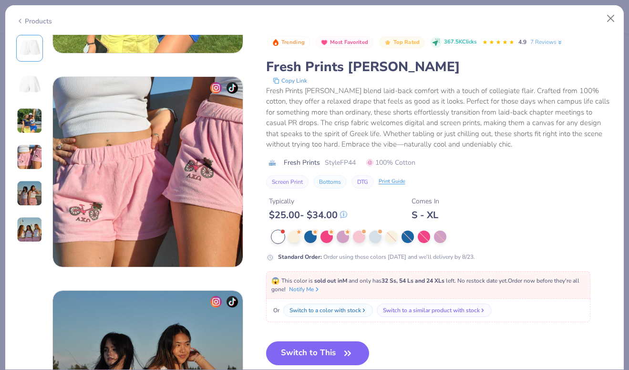
scroll to position [605, 0]
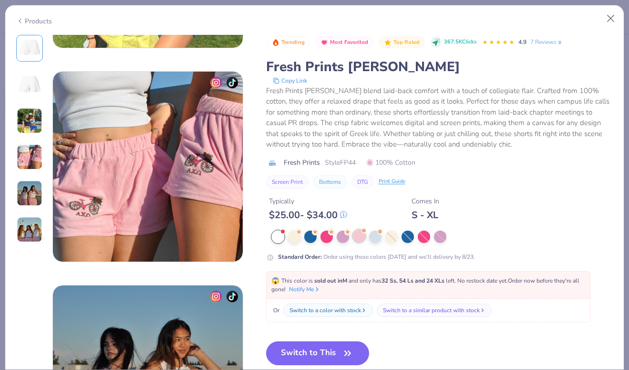
click at [356, 236] on div at bounding box center [359, 235] width 12 height 12
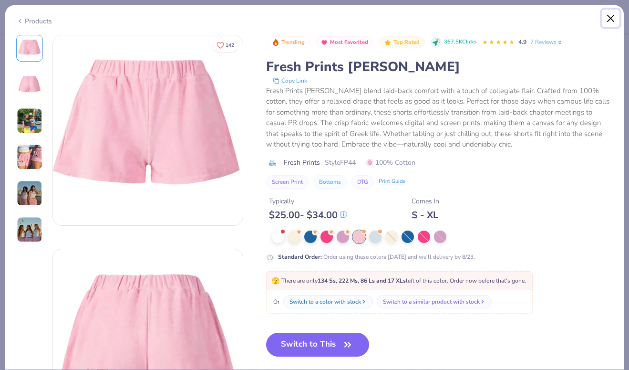
click at [609, 16] on button "Close" at bounding box center [611, 19] width 18 height 18
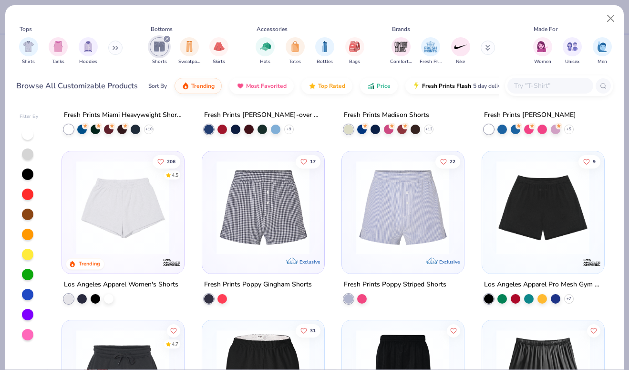
scroll to position [165, 0]
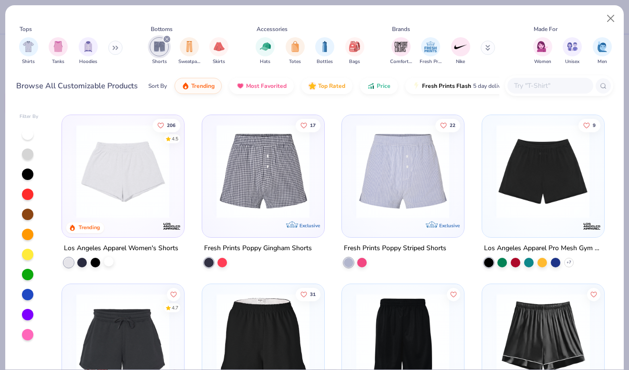
click at [110, 265] on div at bounding box center [109, 261] width 10 height 10
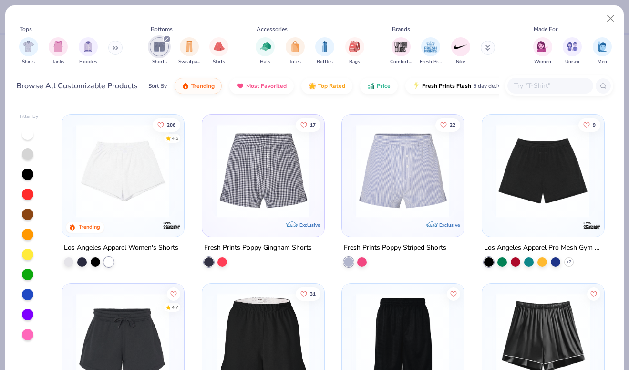
scroll to position [164, 0]
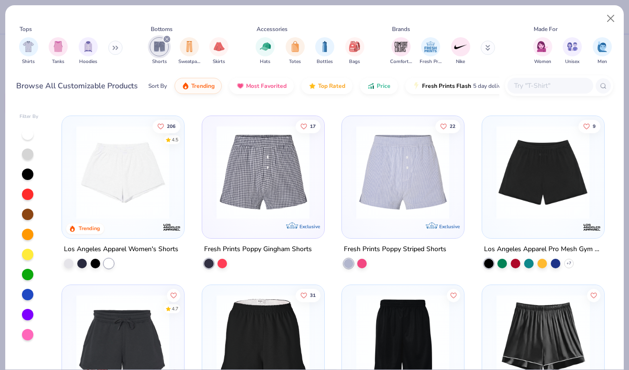
click at [130, 186] on img at bounding box center [123, 171] width 103 height 93
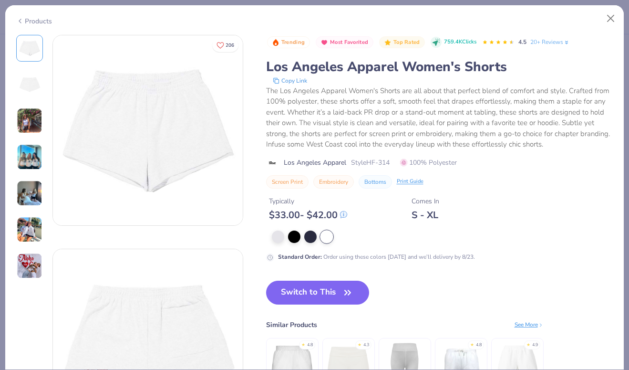
click at [19, 154] on img at bounding box center [30, 157] width 26 height 26
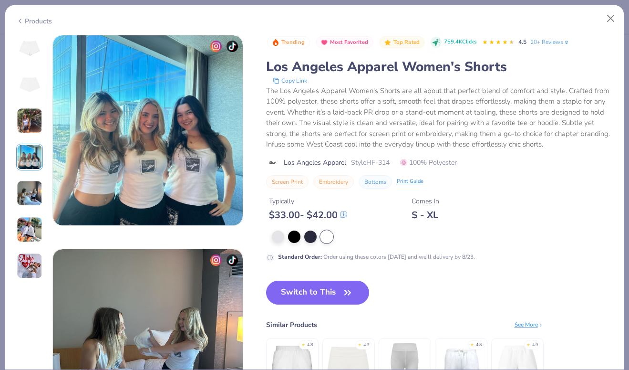
click at [31, 189] on img at bounding box center [30, 193] width 26 height 26
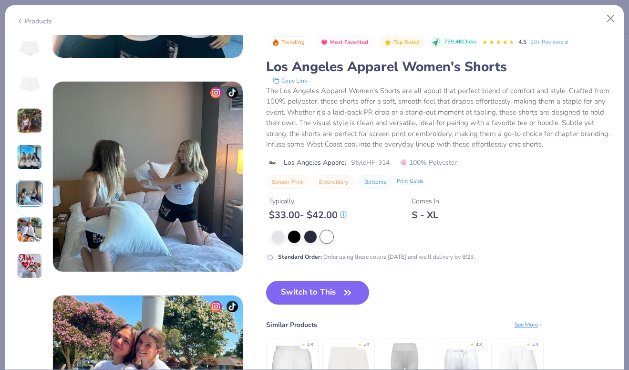
scroll to position [855, 0]
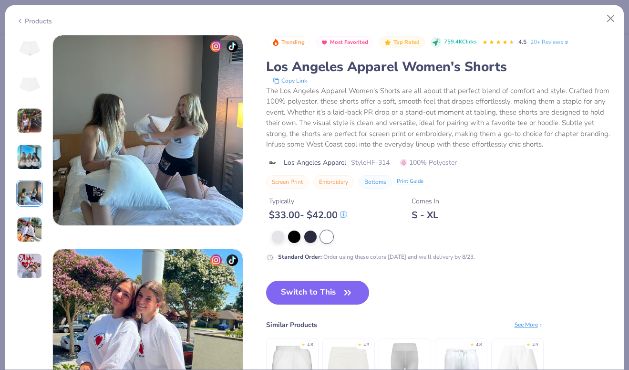
click at [31, 53] on img at bounding box center [29, 48] width 23 height 23
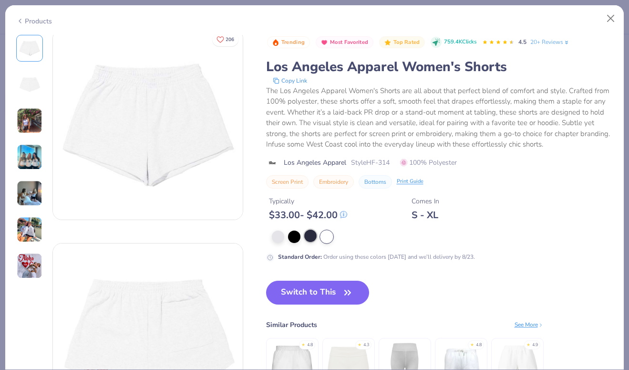
scroll to position [0, 0]
click at [311, 236] on div at bounding box center [310, 235] width 12 height 12
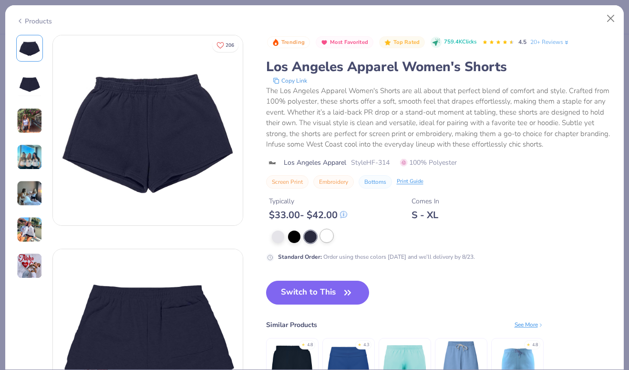
click at [322, 236] on div at bounding box center [327, 235] width 12 height 12
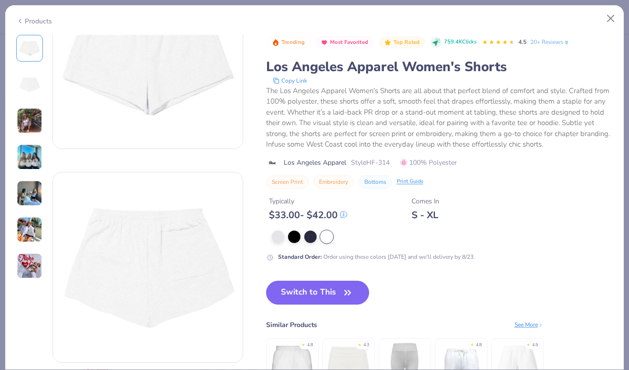
scroll to position [78, 0]
click at [607, 22] on button "Close" at bounding box center [611, 19] width 18 height 18
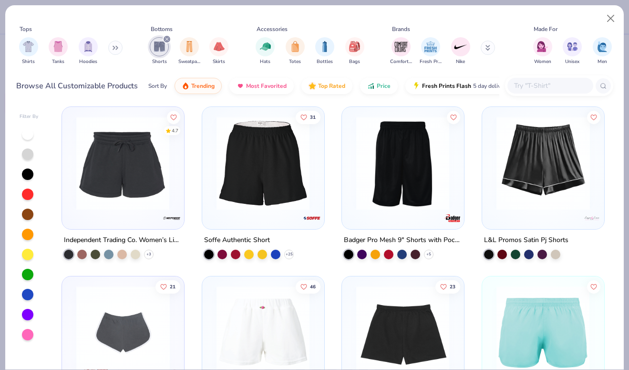
scroll to position [343, 0]
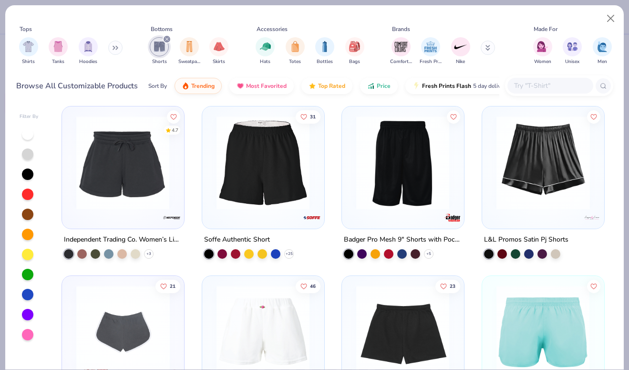
click at [149, 194] on img at bounding box center [123, 162] width 103 height 93
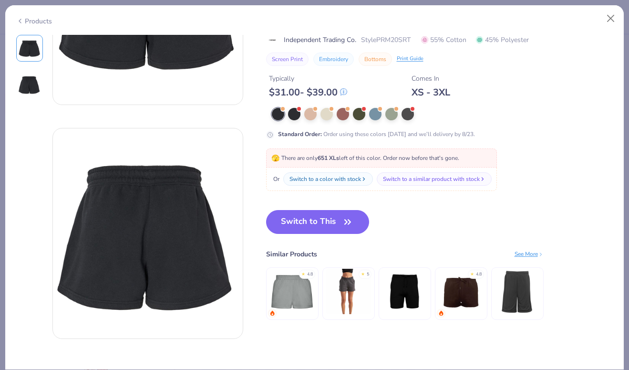
scroll to position [144, 0]
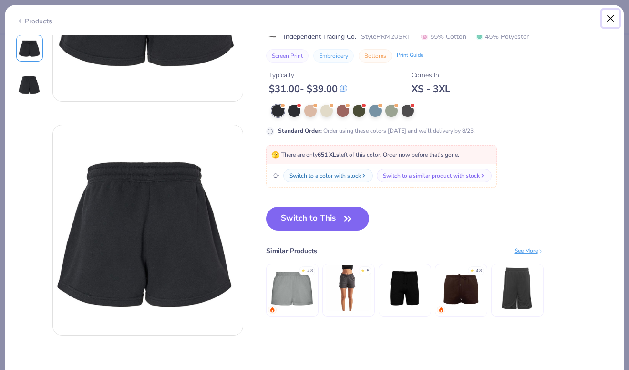
click at [611, 18] on button "Close" at bounding box center [611, 19] width 18 height 18
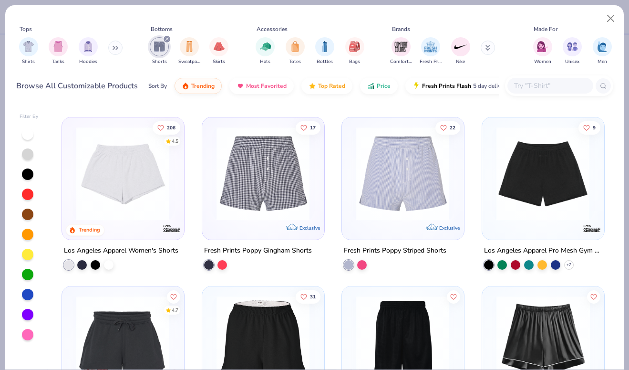
scroll to position [144, 0]
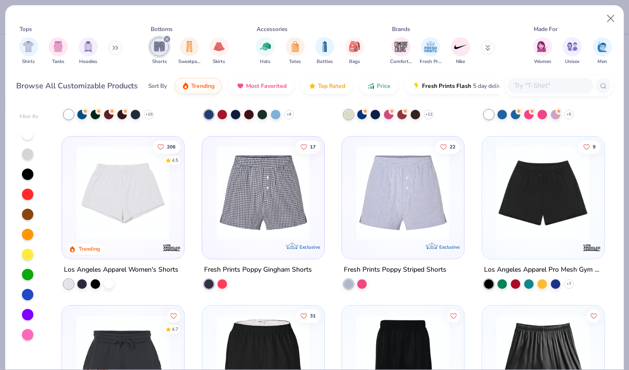
click at [132, 186] on img at bounding box center [123, 191] width 103 height 93
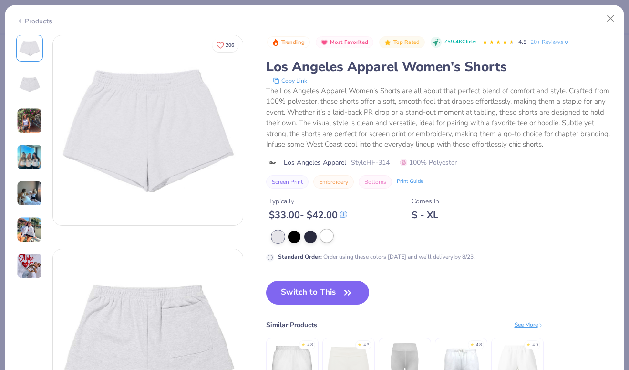
click at [328, 230] on div at bounding box center [327, 235] width 12 height 12
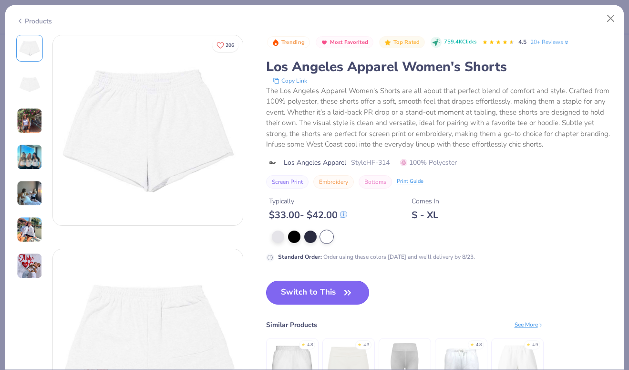
click at [331, 287] on button "Switch to This" at bounding box center [318, 292] width 104 height 24
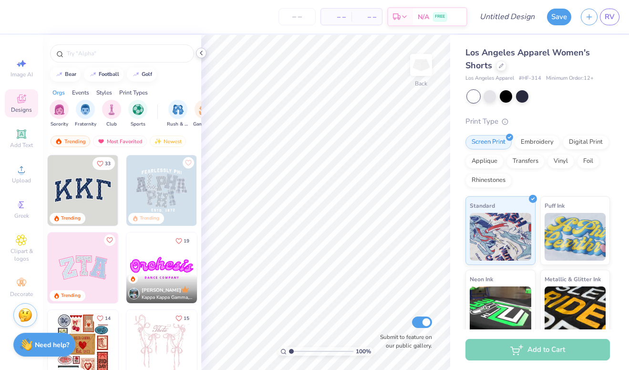
click at [199, 52] on icon at bounding box center [201, 53] width 8 height 8
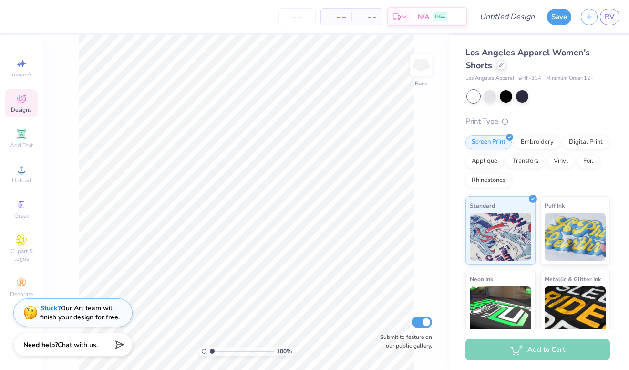
click at [499, 64] on icon at bounding box center [501, 64] width 5 height 5
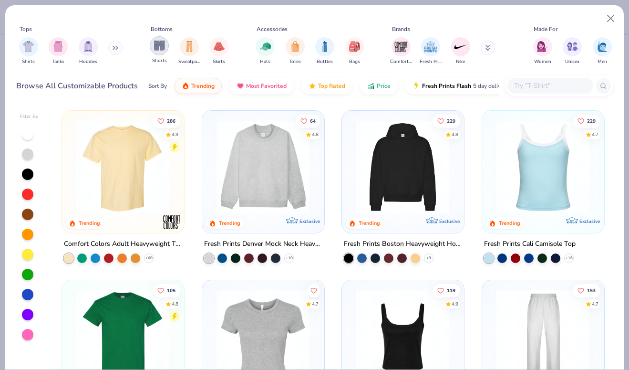
click at [161, 48] on img "filter for Shorts" at bounding box center [159, 45] width 11 height 11
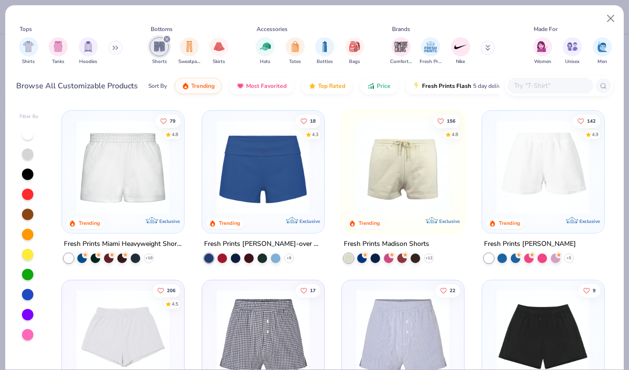
click at [255, 176] on img at bounding box center [263, 166] width 103 height 93
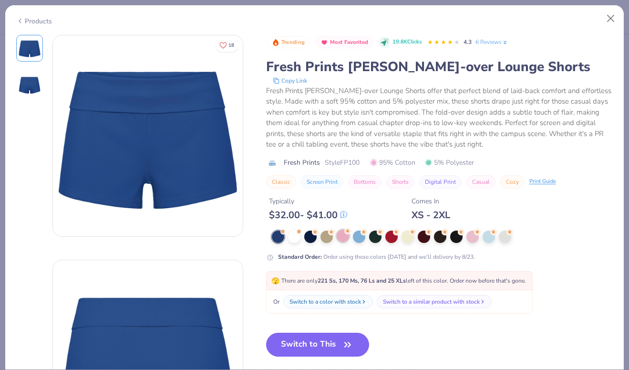
click at [343, 231] on div at bounding box center [343, 235] width 12 height 12
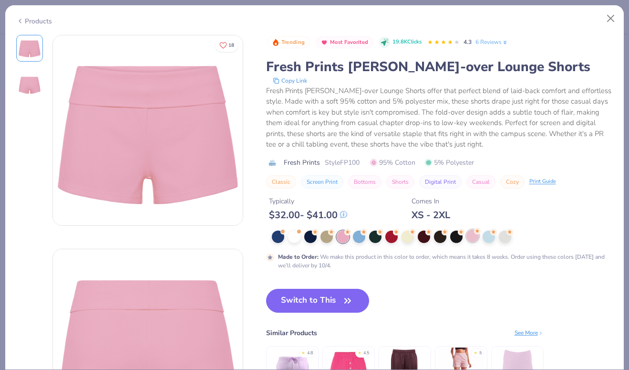
click at [472, 236] on div at bounding box center [473, 235] width 12 height 12
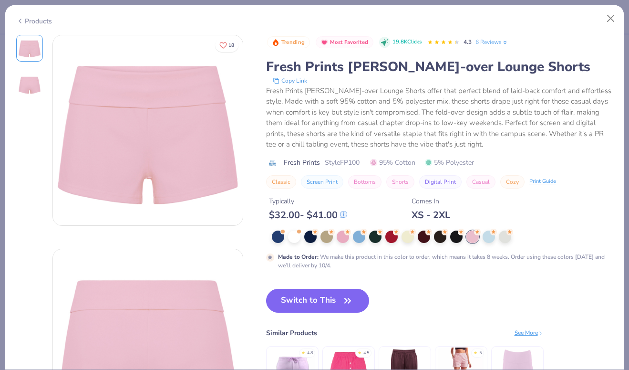
click at [602, 25] on div "Products" at bounding box center [314, 17] width 619 height 25
click at [609, 18] on button "Close" at bounding box center [611, 19] width 18 height 18
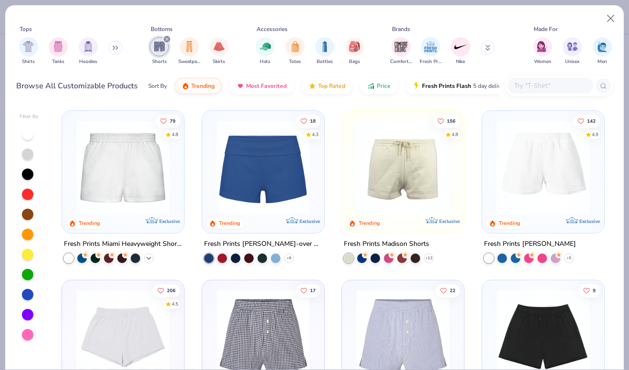
click at [151, 258] on icon at bounding box center [149, 258] width 8 height 8
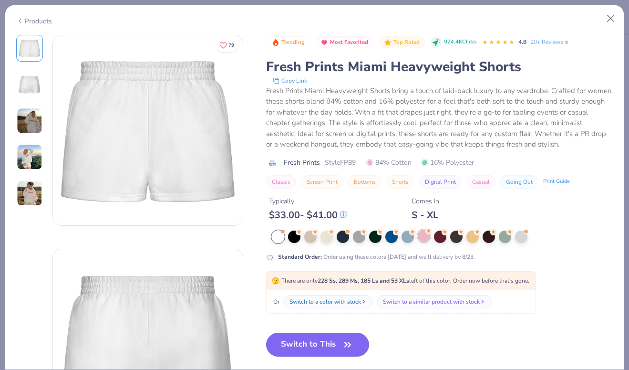
click at [429, 235] on div at bounding box center [424, 235] width 12 height 12
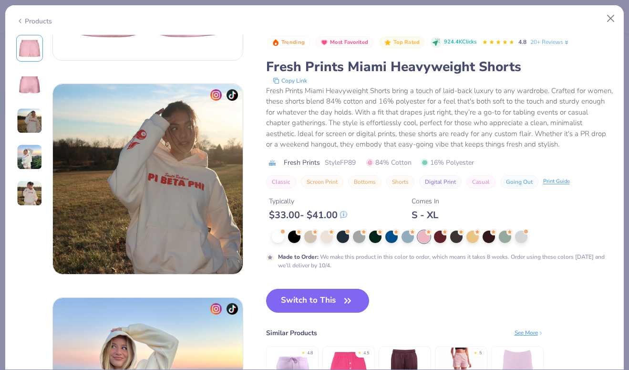
scroll to position [382, 0]
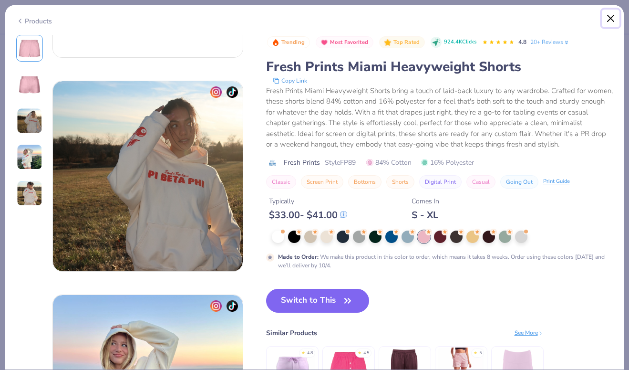
click at [612, 22] on button "Close" at bounding box center [611, 19] width 18 height 18
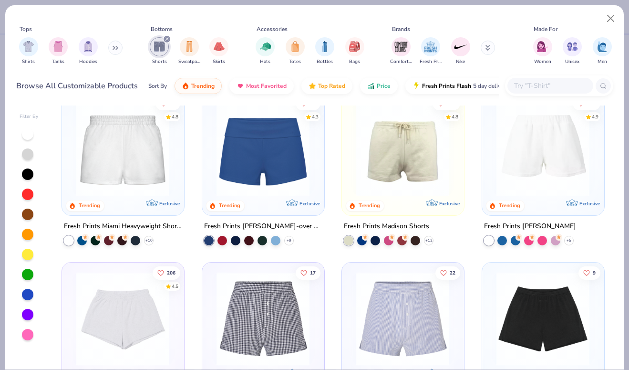
scroll to position [25, 0]
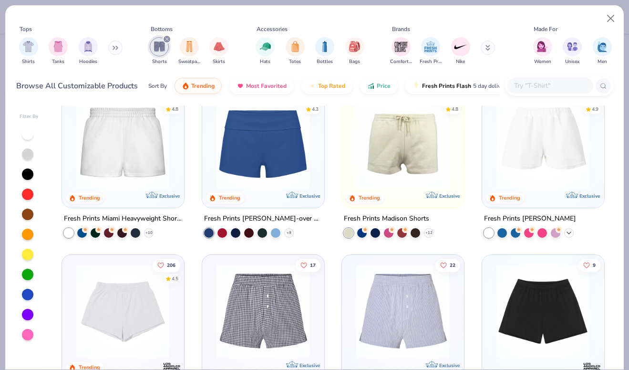
click at [573, 231] on div "+ 5" at bounding box center [569, 233] width 10 height 10
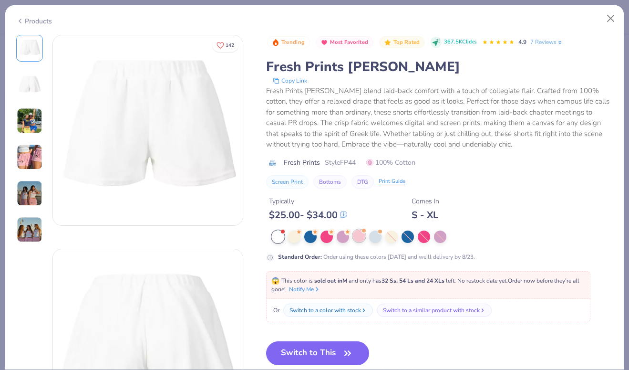
click at [363, 235] on div at bounding box center [359, 235] width 12 height 12
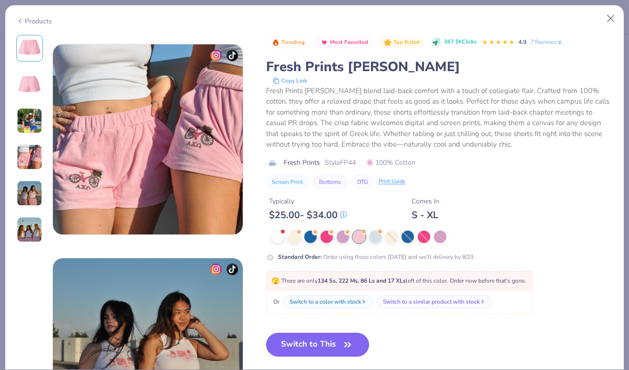
scroll to position [639, 0]
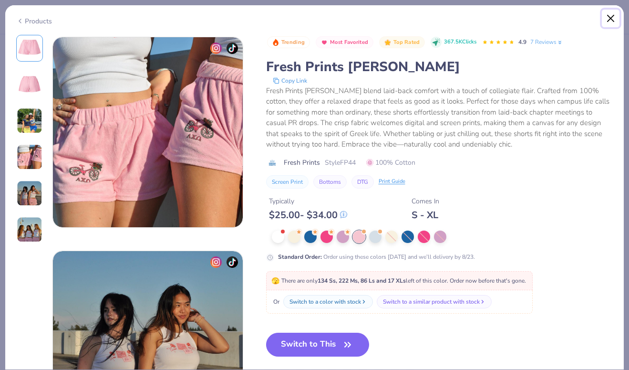
click at [613, 20] on button "Close" at bounding box center [611, 19] width 18 height 18
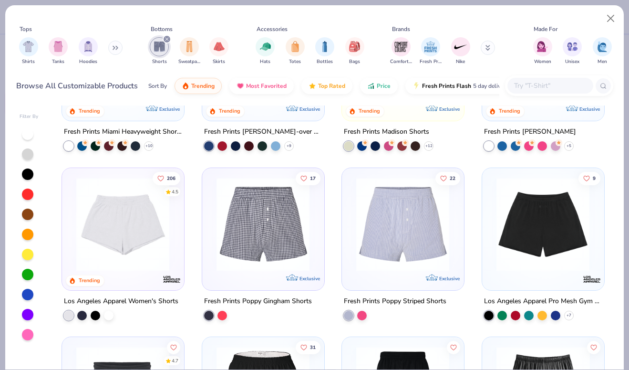
scroll to position [65, 0]
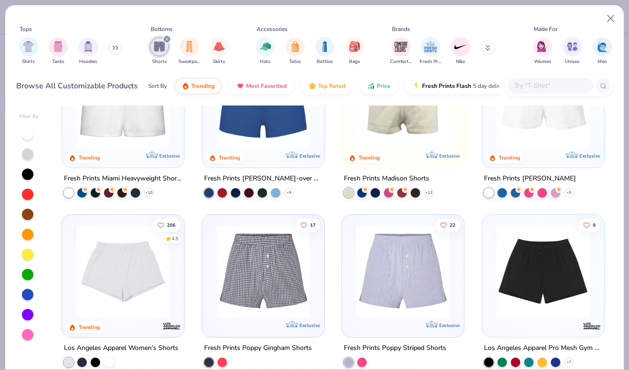
click at [407, 136] on img at bounding box center [403, 101] width 103 height 93
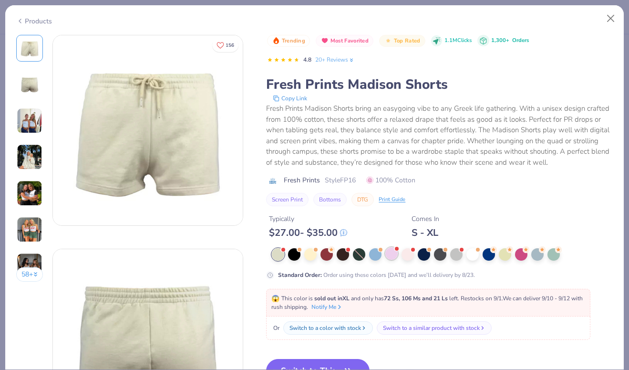
click at [386, 254] on div at bounding box center [391, 253] width 12 height 12
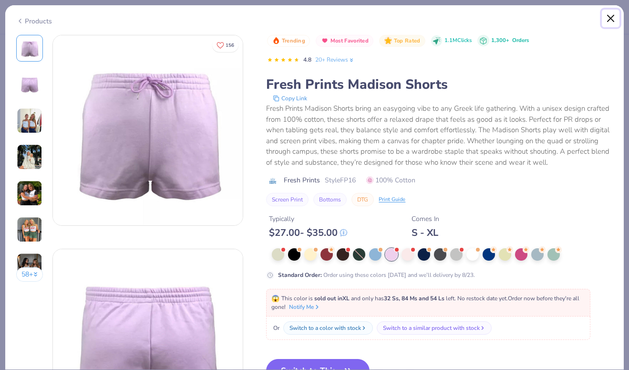
click at [608, 14] on button "Close" at bounding box center [611, 19] width 18 height 18
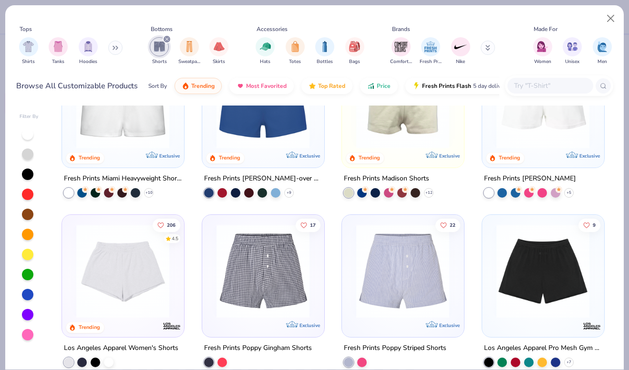
click at [141, 128] on img at bounding box center [123, 101] width 103 height 93
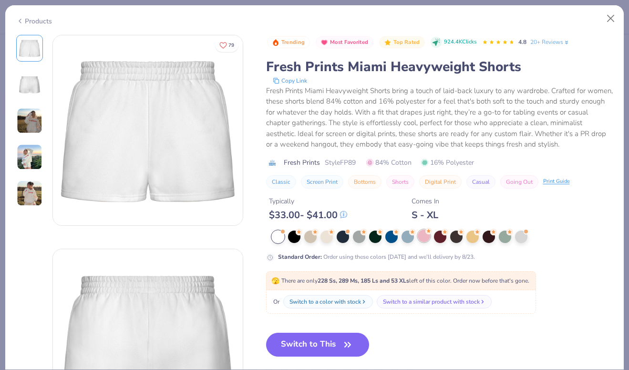
click at [426, 242] on div at bounding box center [443, 236] width 342 height 12
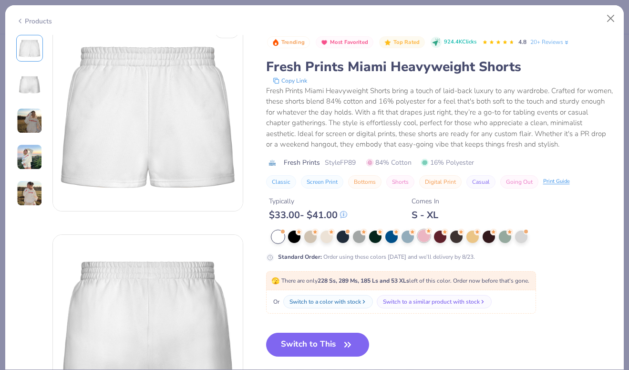
click at [426, 235] on div at bounding box center [424, 235] width 12 height 12
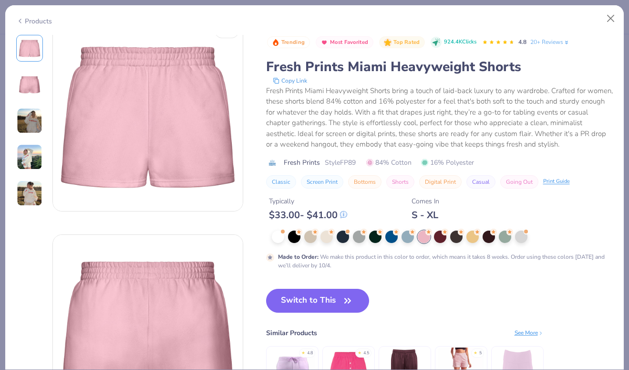
scroll to position [32, 0]
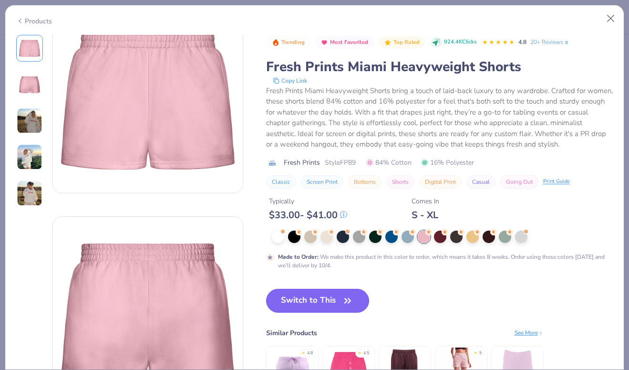
click at [320, 302] on button "Switch to This" at bounding box center [318, 301] width 104 height 24
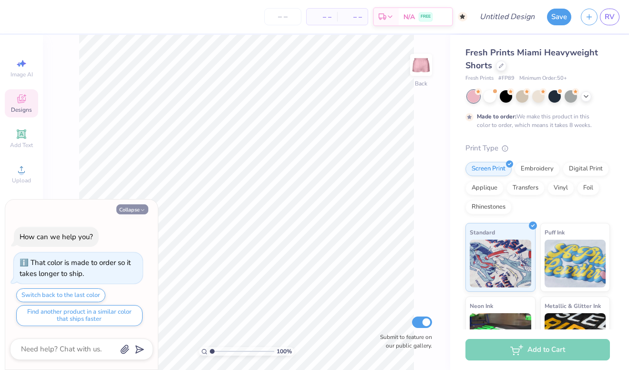
click at [132, 211] on button "Collapse" at bounding box center [132, 209] width 32 height 10
type textarea "x"
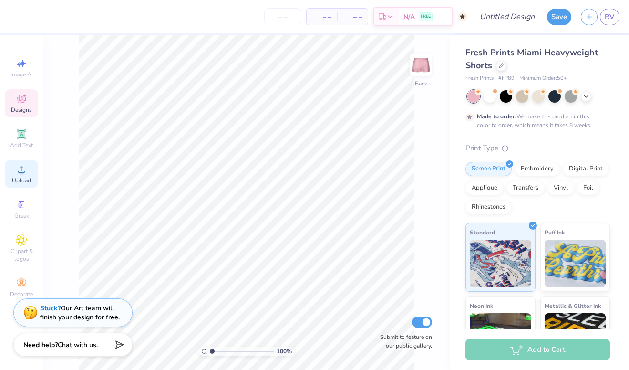
click at [21, 181] on span "Upload" at bounding box center [21, 181] width 19 height 8
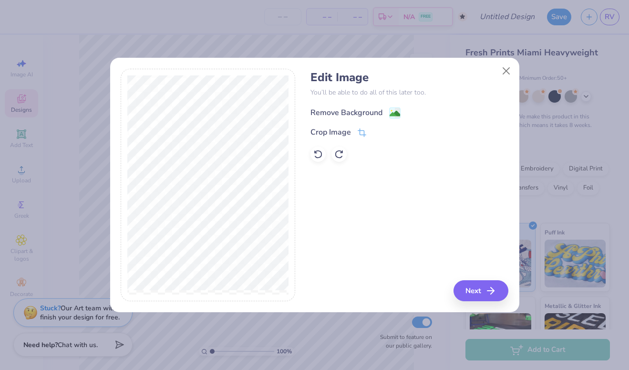
click at [381, 112] on div "Remove Background" at bounding box center [347, 112] width 72 height 11
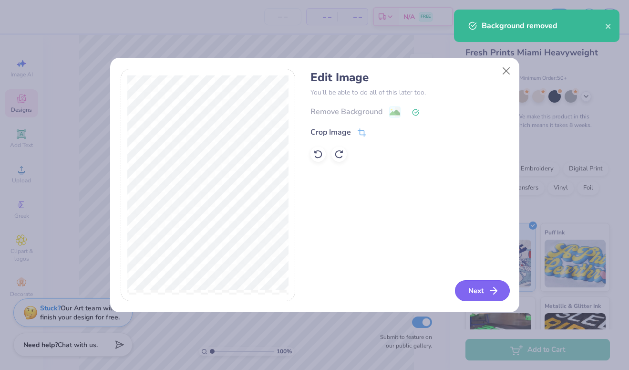
click at [486, 290] on button "Next" at bounding box center [482, 290] width 55 height 21
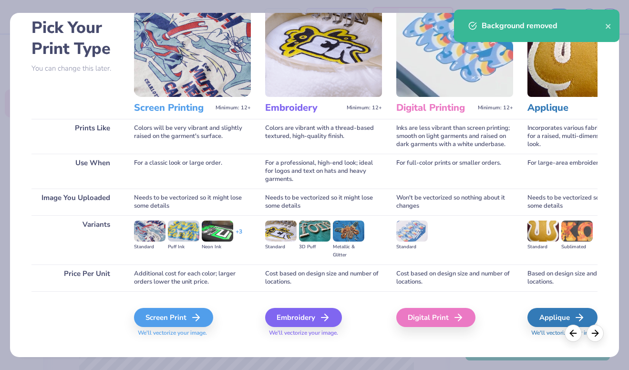
scroll to position [48, 0]
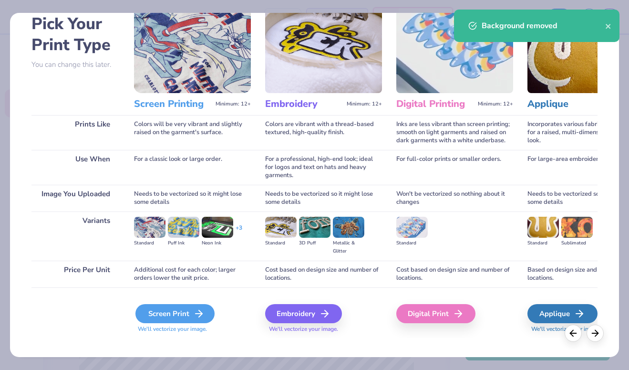
click at [184, 321] on div "Screen Print" at bounding box center [174, 313] width 79 height 19
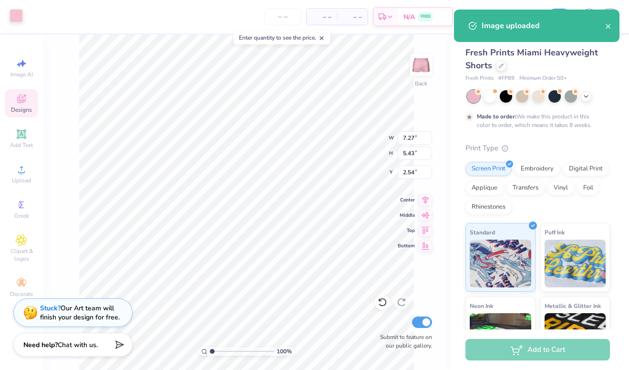
click at [14, 15] on div at bounding box center [16, 15] width 13 height 13
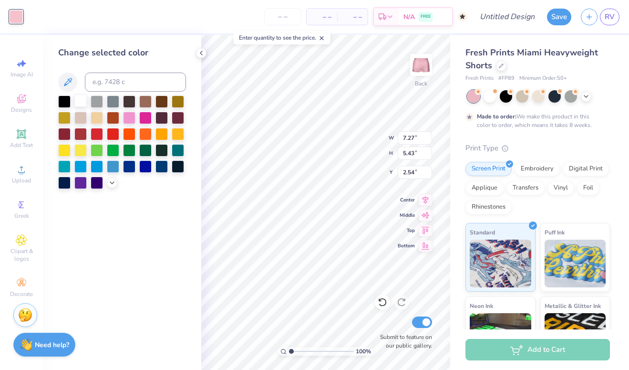
click at [81, 104] on div at bounding box center [80, 100] width 12 height 12
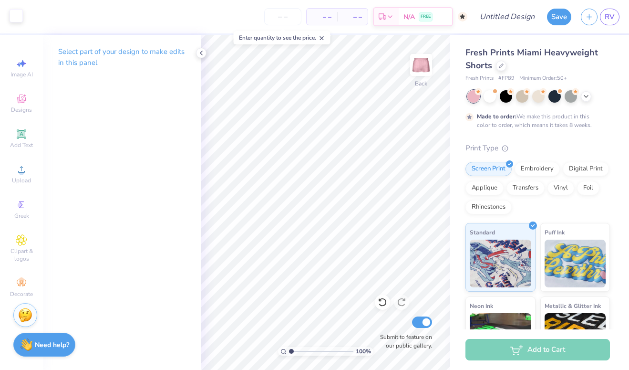
click at [12, 16] on div at bounding box center [16, 15] width 13 height 13
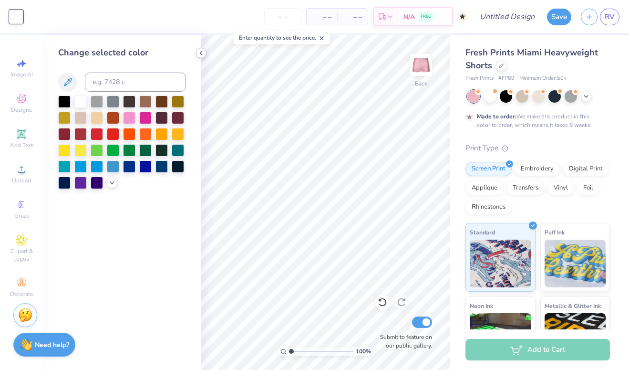
click at [202, 52] on icon at bounding box center [201, 53] width 8 height 8
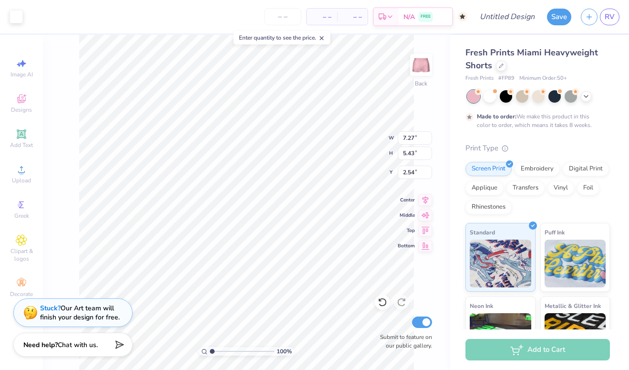
type input "3.94"
type input "2.94"
type input "1.01"
click at [412, 157] on div "100 % Back W 3.94 3.94 " H 2.94 2.94 " Y 1.01 1.01 " Center Middle Top Bottom S…" at bounding box center [246, 202] width 407 height 335
type input "3.00"
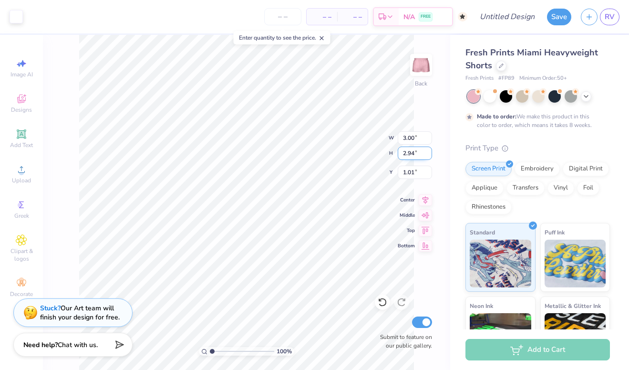
type input "3.87"
type input "0.52"
type input "0.50"
type input "3.17"
type input "3.62"
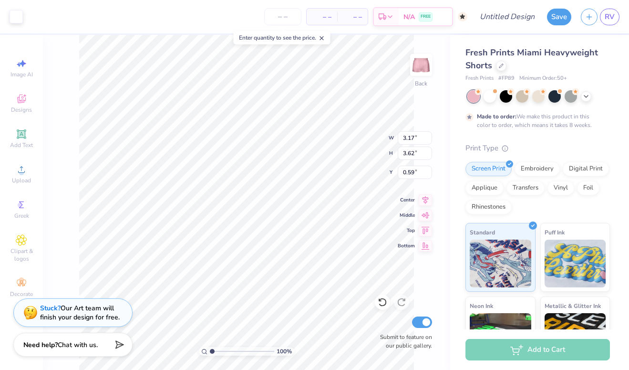
type input "0.50"
type input "3.09"
type input "3.64"
type input "0.71"
click at [25, 136] on icon at bounding box center [21, 133] width 9 height 9
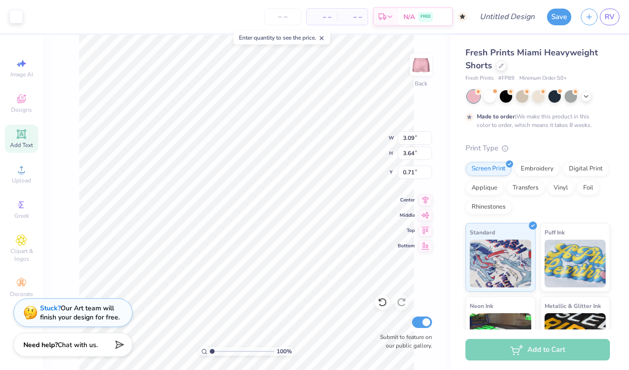
type input "3.15"
type input "0.91"
type input "4.79"
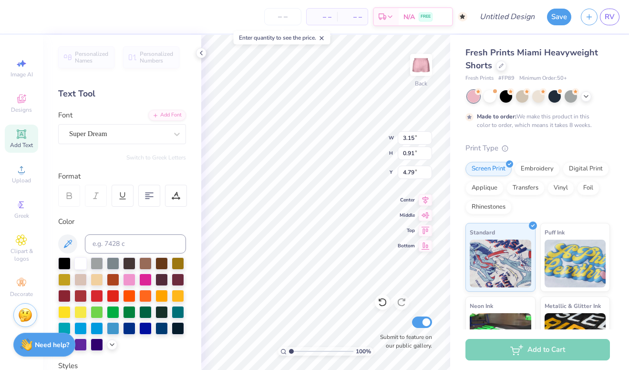
scroll to position [0, 0]
type textarea "G"
click at [21, 177] on span "Upload" at bounding box center [21, 181] width 19 height 8
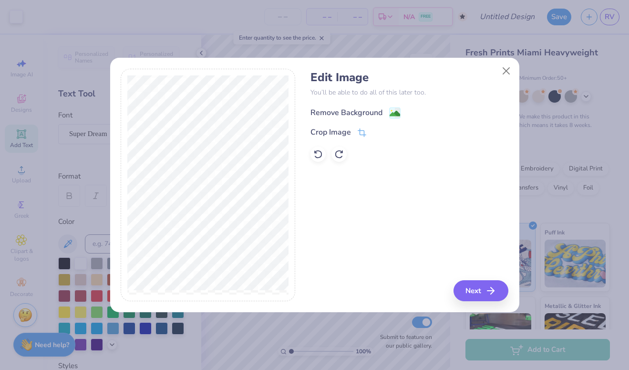
click at [338, 114] on div "Remove Background" at bounding box center [347, 112] width 72 height 11
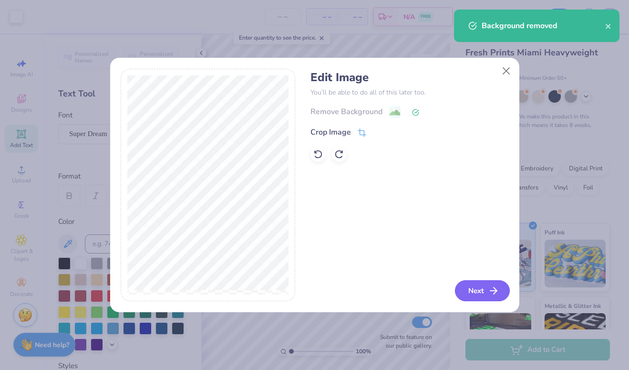
click at [484, 290] on button "Next" at bounding box center [482, 290] width 55 height 21
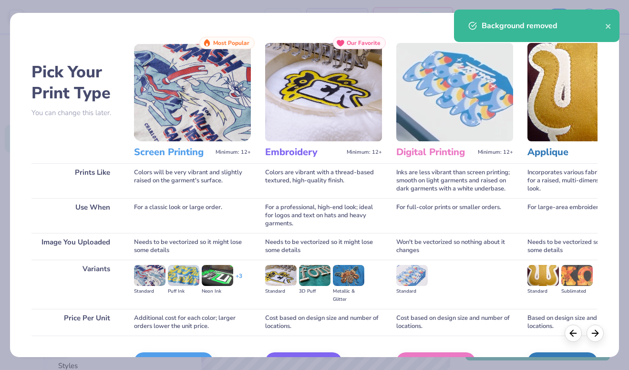
scroll to position [58, 0]
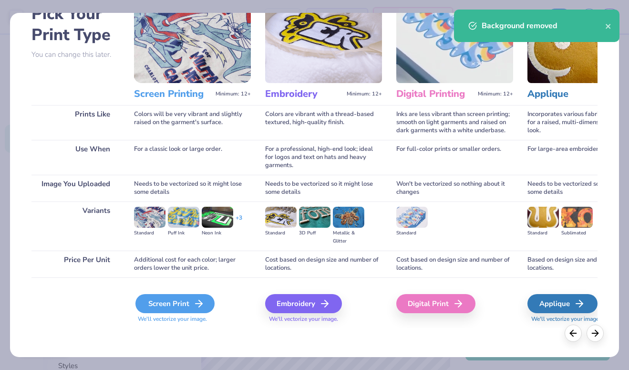
click at [200, 309] on icon at bounding box center [198, 303] width 11 height 11
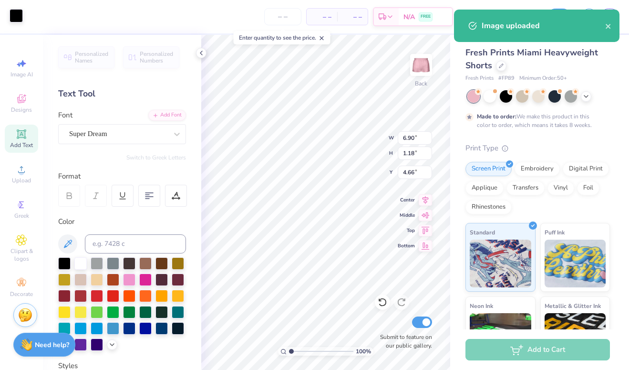
click at [19, 18] on div at bounding box center [16, 15] width 13 height 13
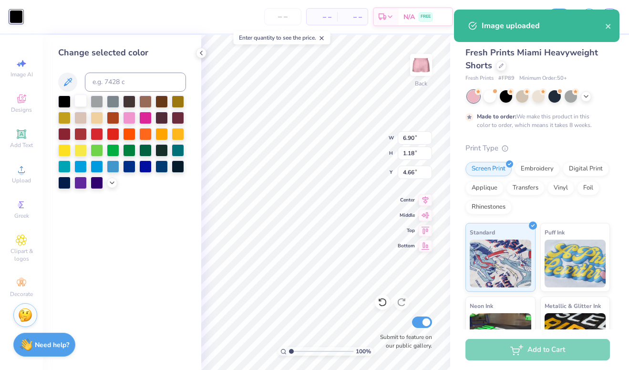
click at [83, 103] on div at bounding box center [80, 100] width 12 height 12
click at [201, 54] on icon at bounding box center [201, 53] width 8 height 8
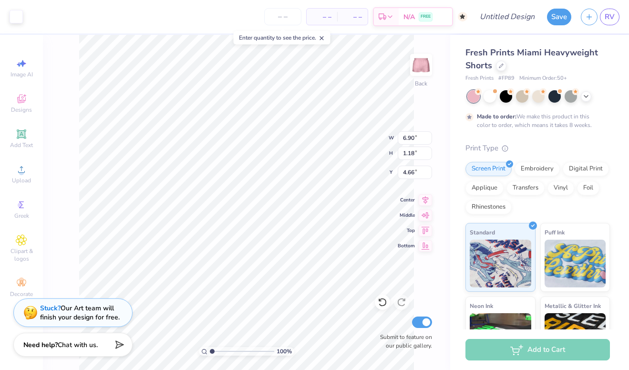
type input "6.93"
type input "0.93"
type input "4.85"
type input "4.13"
type input "0.55"
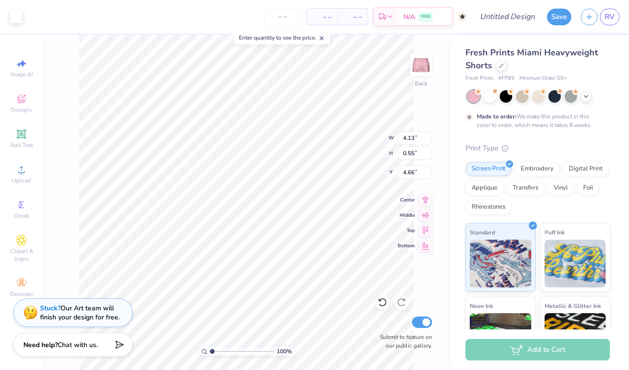
type input "8.90"
type input "0.56"
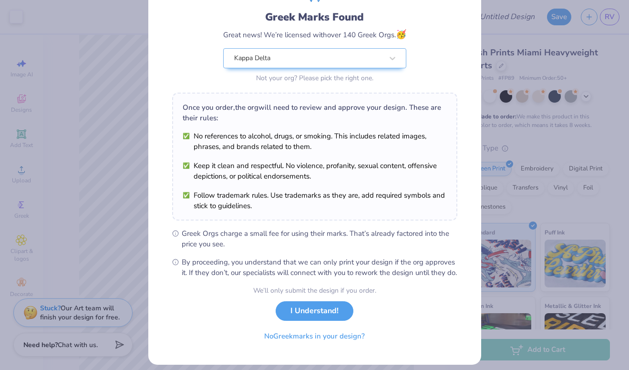
scroll to position [74, 0]
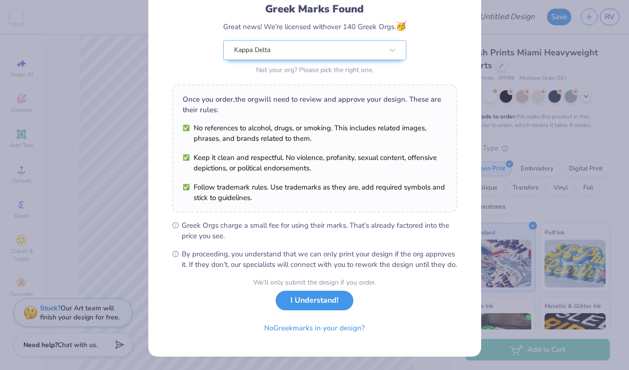
click at [334, 301] on button "I Understand!" at bounding box center [315, 301] width 78 height 20
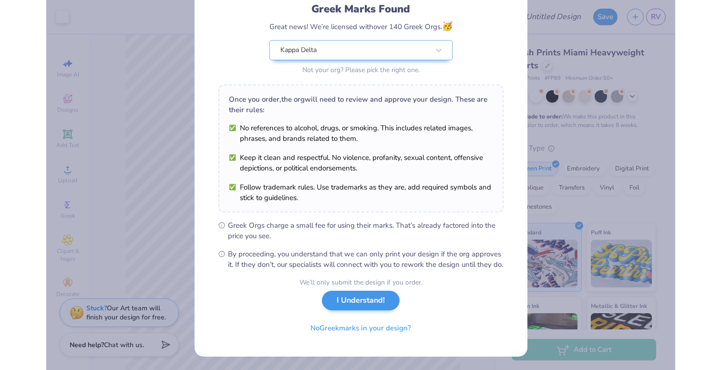
scroll to position [0, 0]
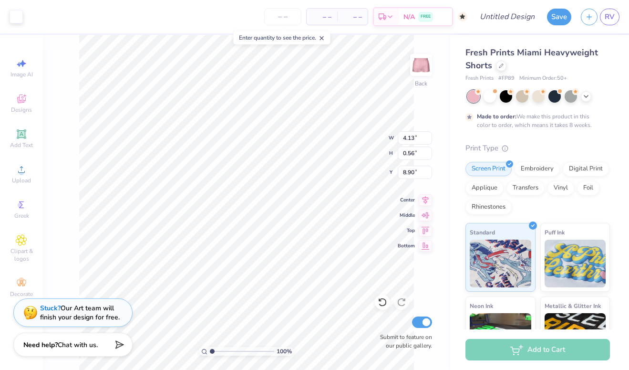
type input "5.71"
type input "0.78"
type input "8.75"
type input "9.22"
type input "8.43"
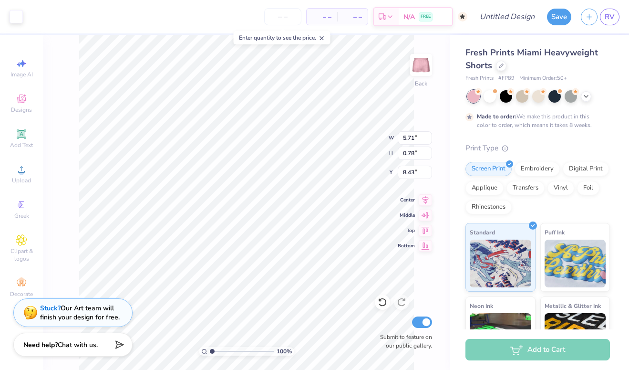
type input "8.44"
type input "5.70"
type input "1.11"
type input "8.28"
type input "5.89"
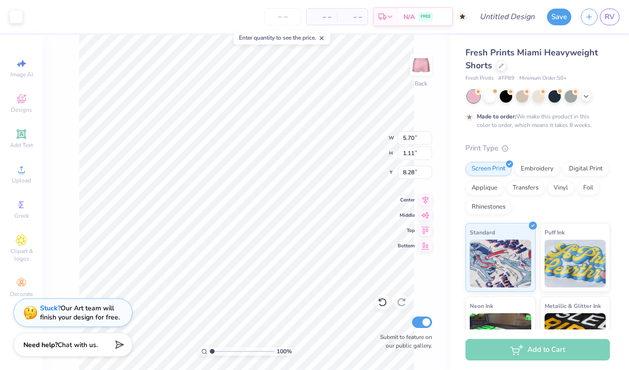
type input "1.15"
type input "8.85"
type input "1"
drag, startPoint x: 211, startPoint y: 352, endPoint x: 201, endPoint y: 352, distance: 10.5
click at [210, 352] on input "range" at bounding box center [242, 351] width 64 height 9
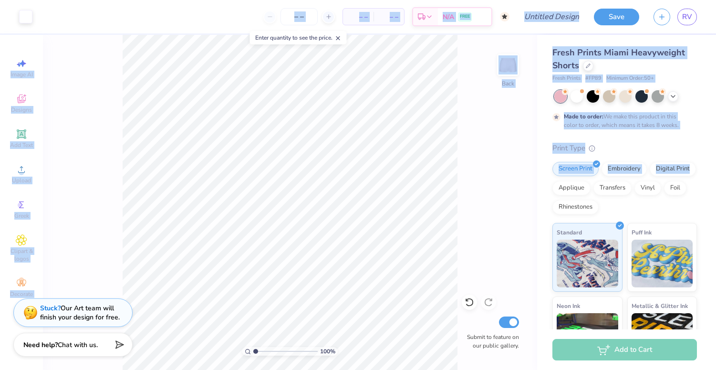
drag, startPoint x: 714, startPoint y: 188, endPoint x: 721, endPoint y: 187, distance: 6.7
click at [629, 187] on html "Art colors – – Per Item – – Total Est. Delivery N/A FREE Design Title Save RV I…" at bounding box center [358, 185] width 716 height 370
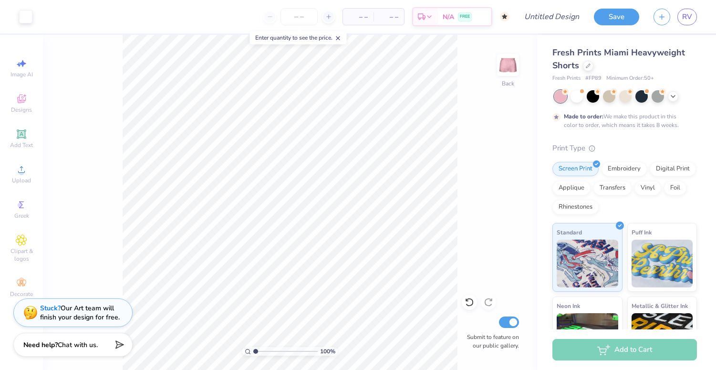
click at [629, 185] on div "Fresh Prints Miami Heavyweight Shorts Fresh Prints # FP89 Minimum Order: 50 + M…" at bounding box center [626, 237] width 179 height 404
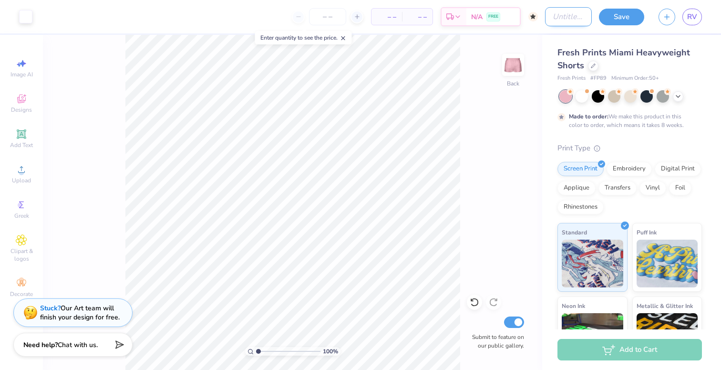
click at [560, 14] on input "Design Title" at bounding box center [568, 16] width 47 height 19
type input "KD stars shorts"
click at [629, 19] on button "Save" at bounding box center [621, 15] width 45 height 17
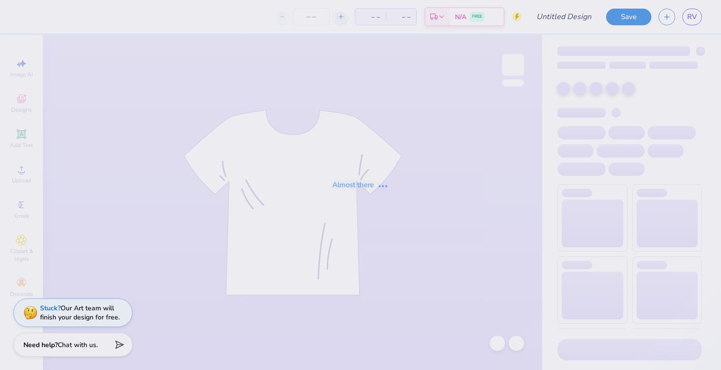
type input "KD stars shorts"
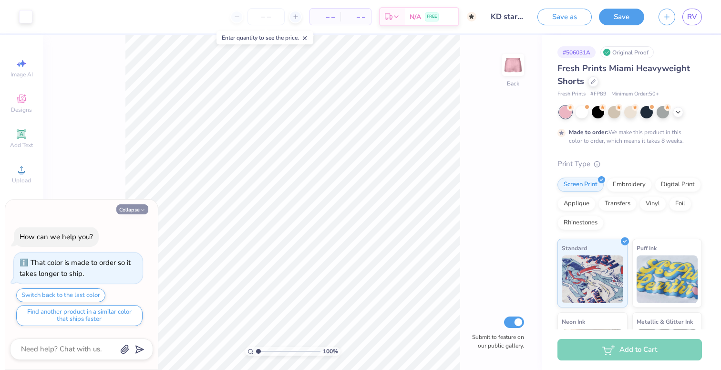
click at [140, 207] on button "Collapse" at bounding box center [132, 209] width 32 height 10
type textarea "x"
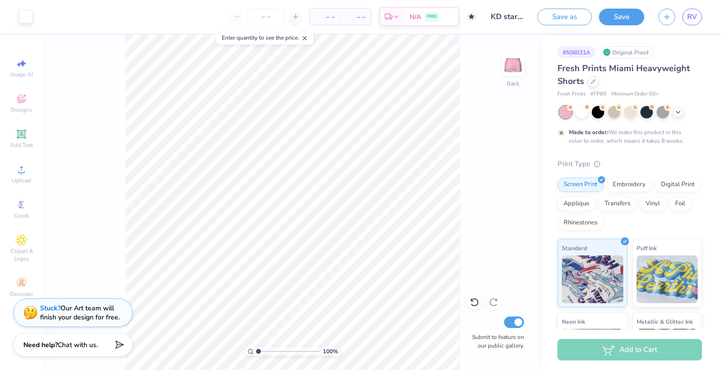
click at [111, 273] on div "100 % Back Submit to feature on our public gallery." at bounding box center [292, 202] width 499 height 335
click at [19, 169] on icon at bounding box center [21, 169] width 11 height 11
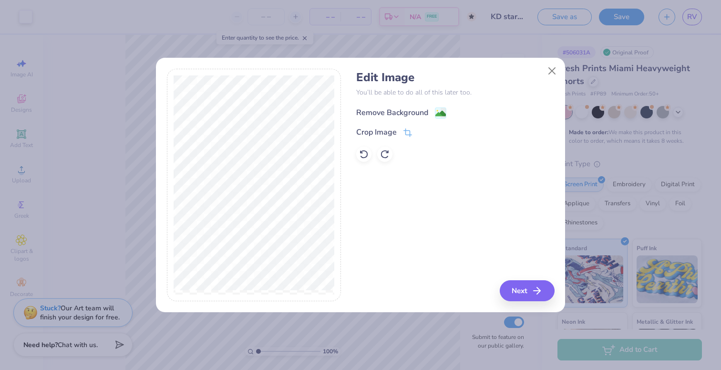
click at [430, 108] on div "Remove Background" at bounding box center [401, 113] width 90 height 12
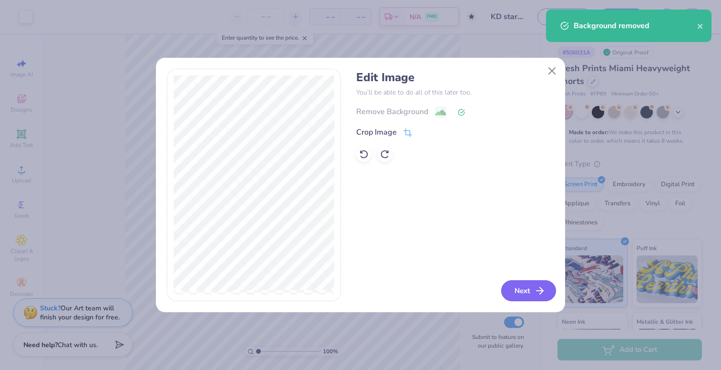
click at [515, 290] on button "Next" at bounding box center [528, 290] width 55 height 21
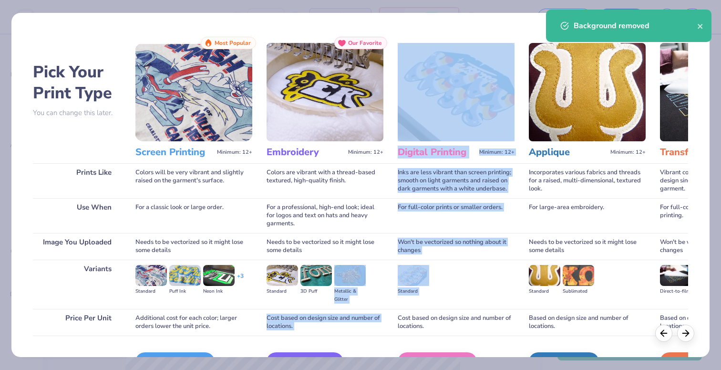
drag, startPoint x: 515, startPoint y: 290, endPoint x: 369, endPoint y: 269, distance: 147.0
click at [369, 269] on div "Pick Your Print Type You can change this later. Prints Like Use When Image You …" at bounding box center [361, 212] width 656 height 350
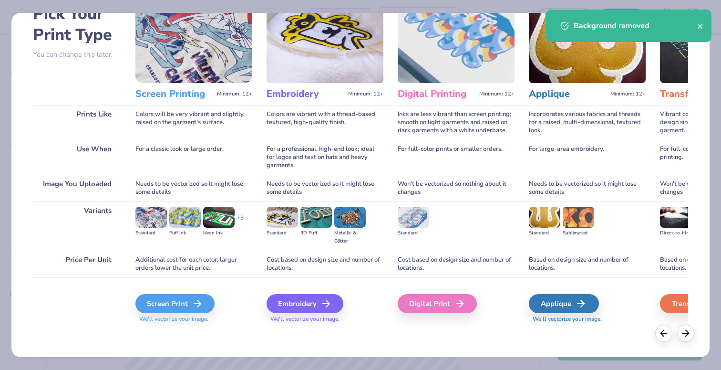
click at [185, 314] on div "Screen Print We'll vectorize your image." at bounding box center [193, 308] width 117 height 29
click at [183, 301] on div "Screen Print" at bounding box center [176, 303] width 79 height 19
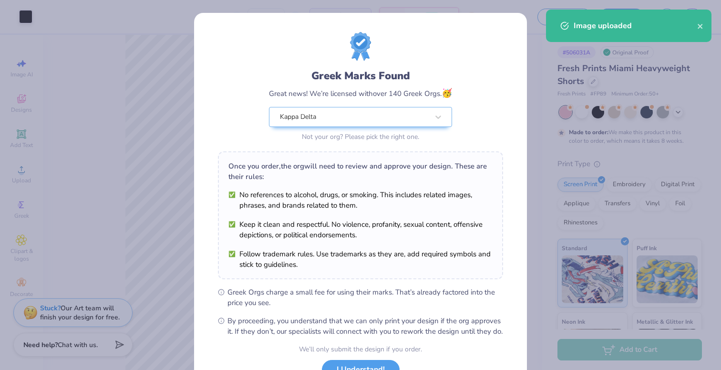
click at [222, 183] on body "Art colors – – Per Item – – Total Est. Delivery N/A FREE Design Title KD stars …" at bounding box center [360, 185] width 721 height 370
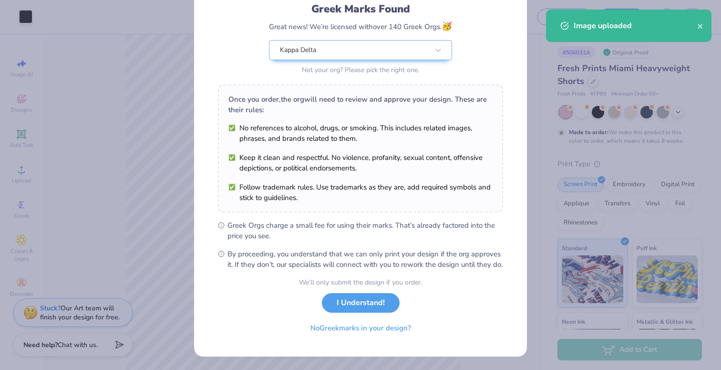
scroll to position [77, 0]
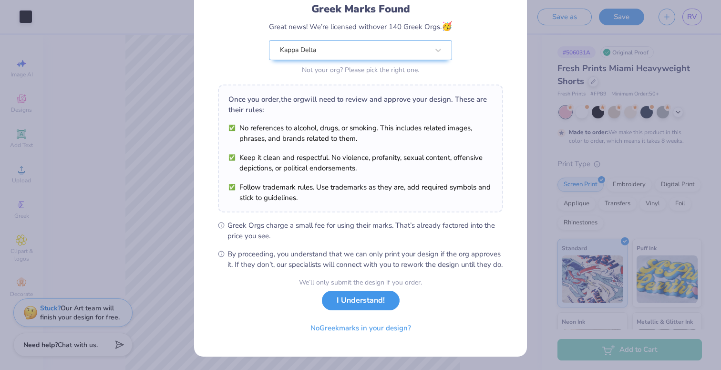
click at [366, 297] on button "I Understand!" at bounding box center [361, 301] width 78 height 20
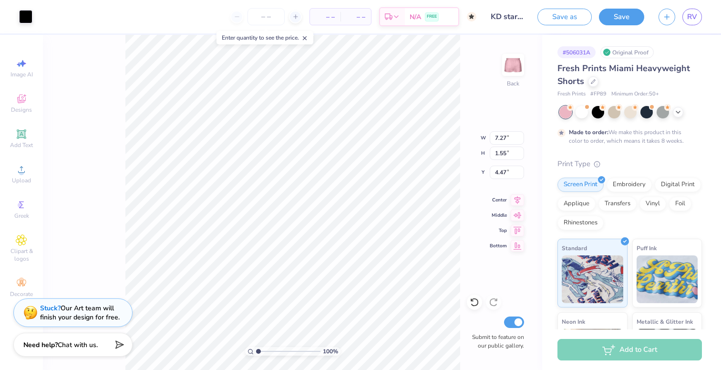
scroll to position [0, 0]
type input "4.49"
type input "0.96"
type input "4.51"
type input "1.20"
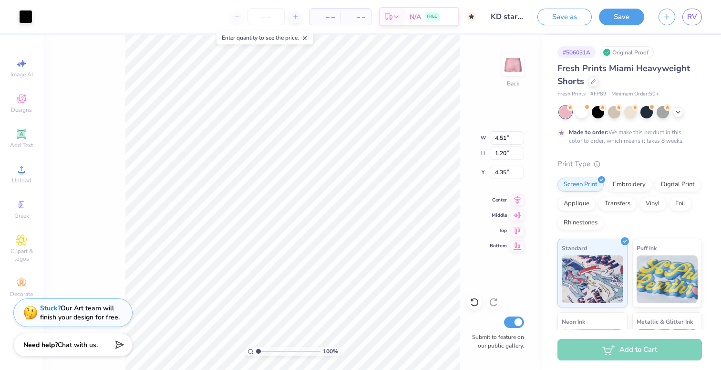
type input "8.47"
click at [28, 21] on div at bounding box center [25, 15] width 13 height 13
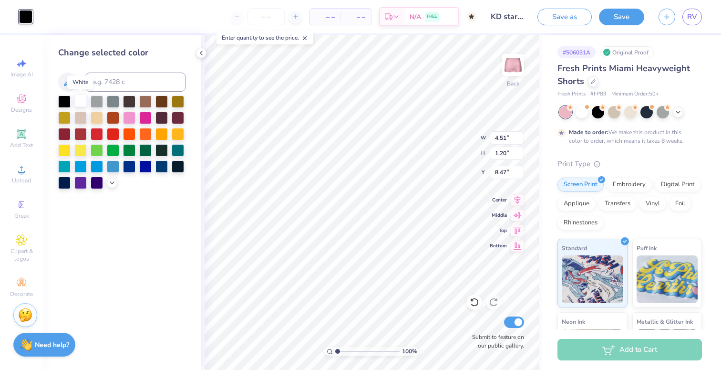
click at [81, 104] on div at bounding box center [80, 100] width 12 height 12
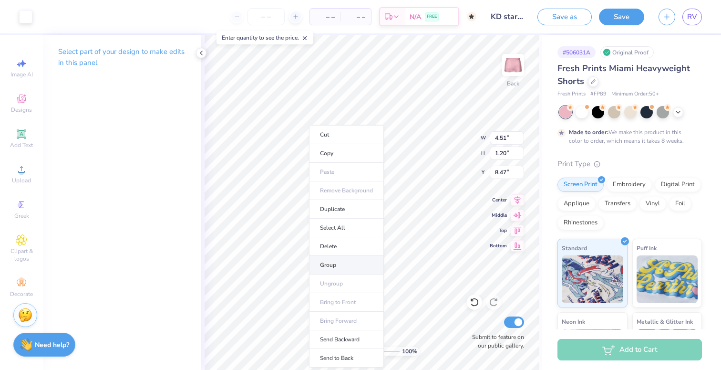
click at [329, 265] on li "Group" at bounding box center [346, 265] width 75 height 19
type input "5.42"
type input "1.44"
type input "8.56"
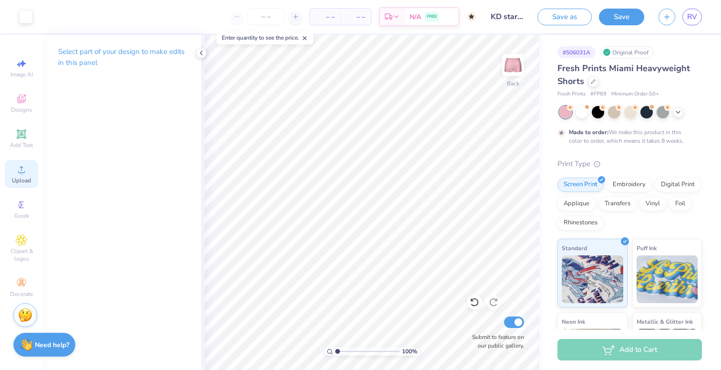
click at [25, 177] on span "Upload" at bounding box center [21, 181] width 19 height 8
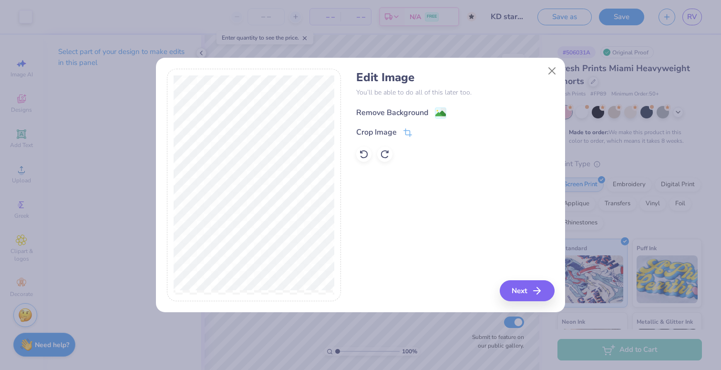
click at [433, 112] on div "Remove Background" at bounding box center [401, 113] width 90 height 12
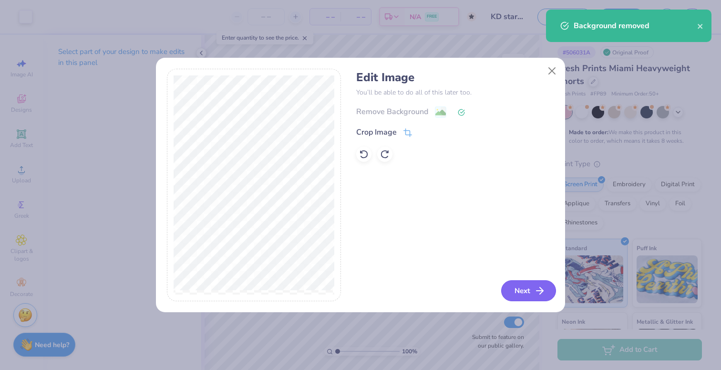
click at [522, 292] on button "Next" at bounding box center [528, 290] width 55 height 21
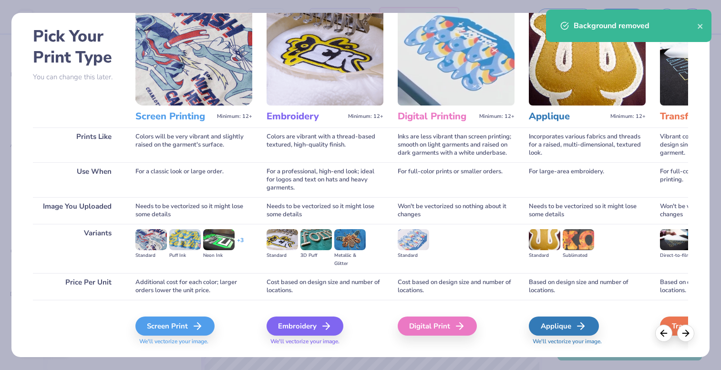
scroll to position [43, 0]
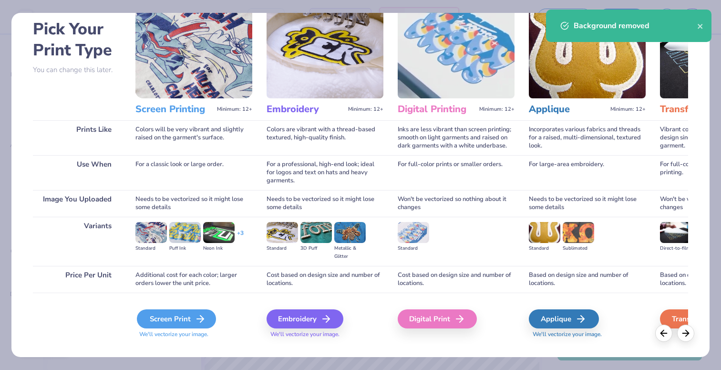
click at [194, 321] on div "Screen Print" at bounding box center [176, 318] width 79 height 19
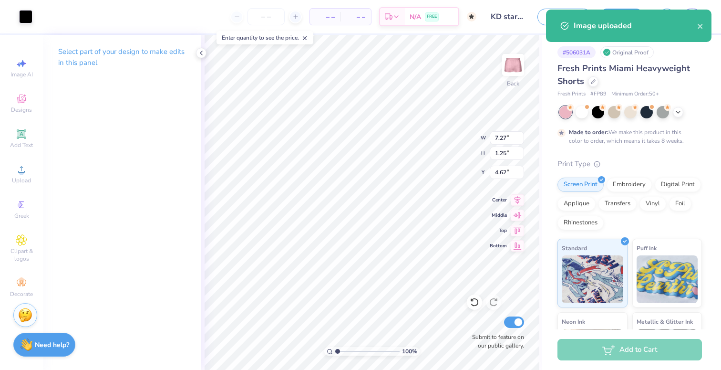
type input "5.41"
type input "0.93"
type input "4.94"
type input "5.42"
type input "1.44"
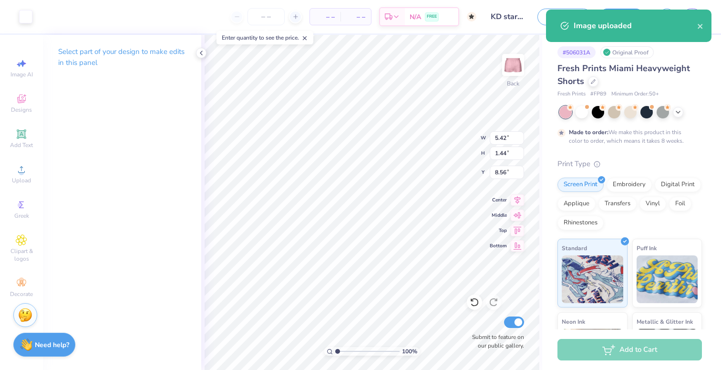
type input "6.14"
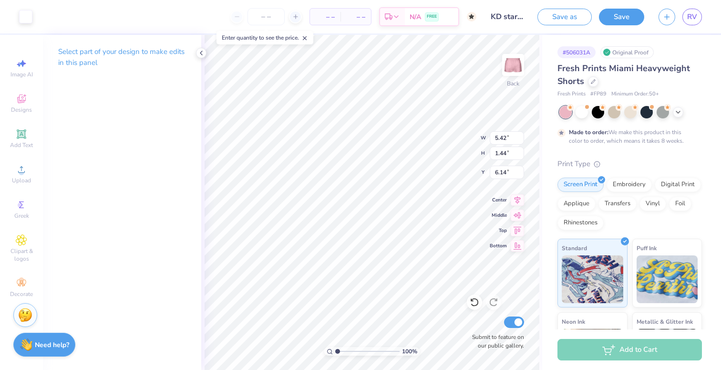
type input "5.41"
type input "0.93"
type input "6.39"
type input "5.43"
type input "8.75"
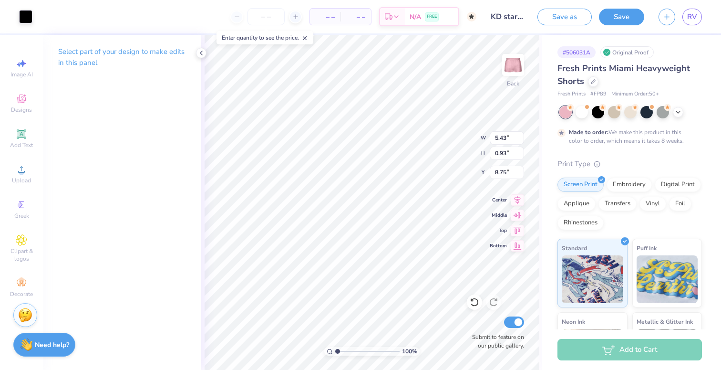
type input "6.21"
type input "1.07"
type input "8.77"
type input "8.93"
click at [29, 16] on div at bounding box center [25, 15] width 13 height 13
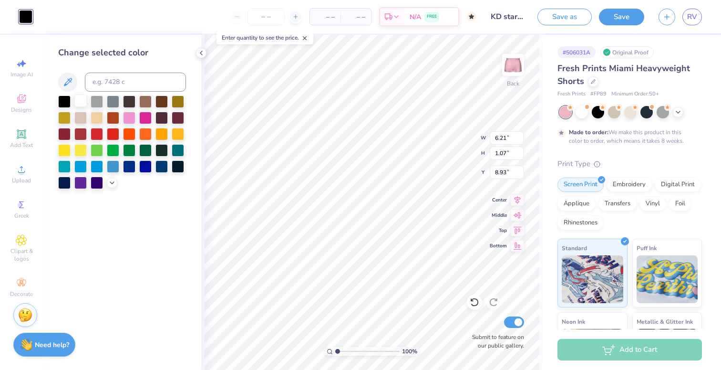
click at [82, 99] on div at bounding box center [80, 100] width 12 height 12
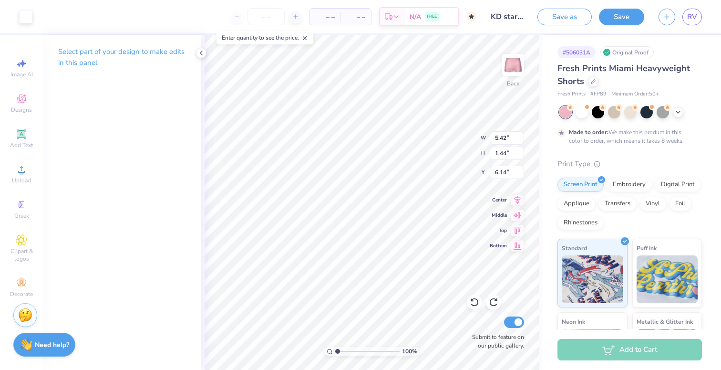
type input "6.21"
type input "1.07"
type input "8.93"
type input "8.56"
type input "6.54"
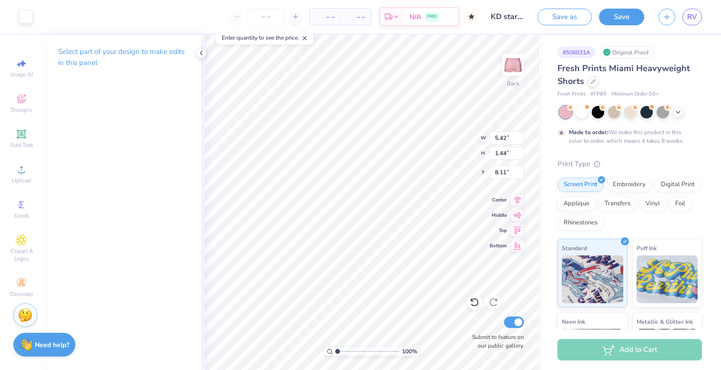
type input "1.74"
type input "8.13"
click at [623, 16] on button "Save" at bounding box center [621, 15] width 45 height 17
